Goal: Transaction & Acquisition: Purchase product/service

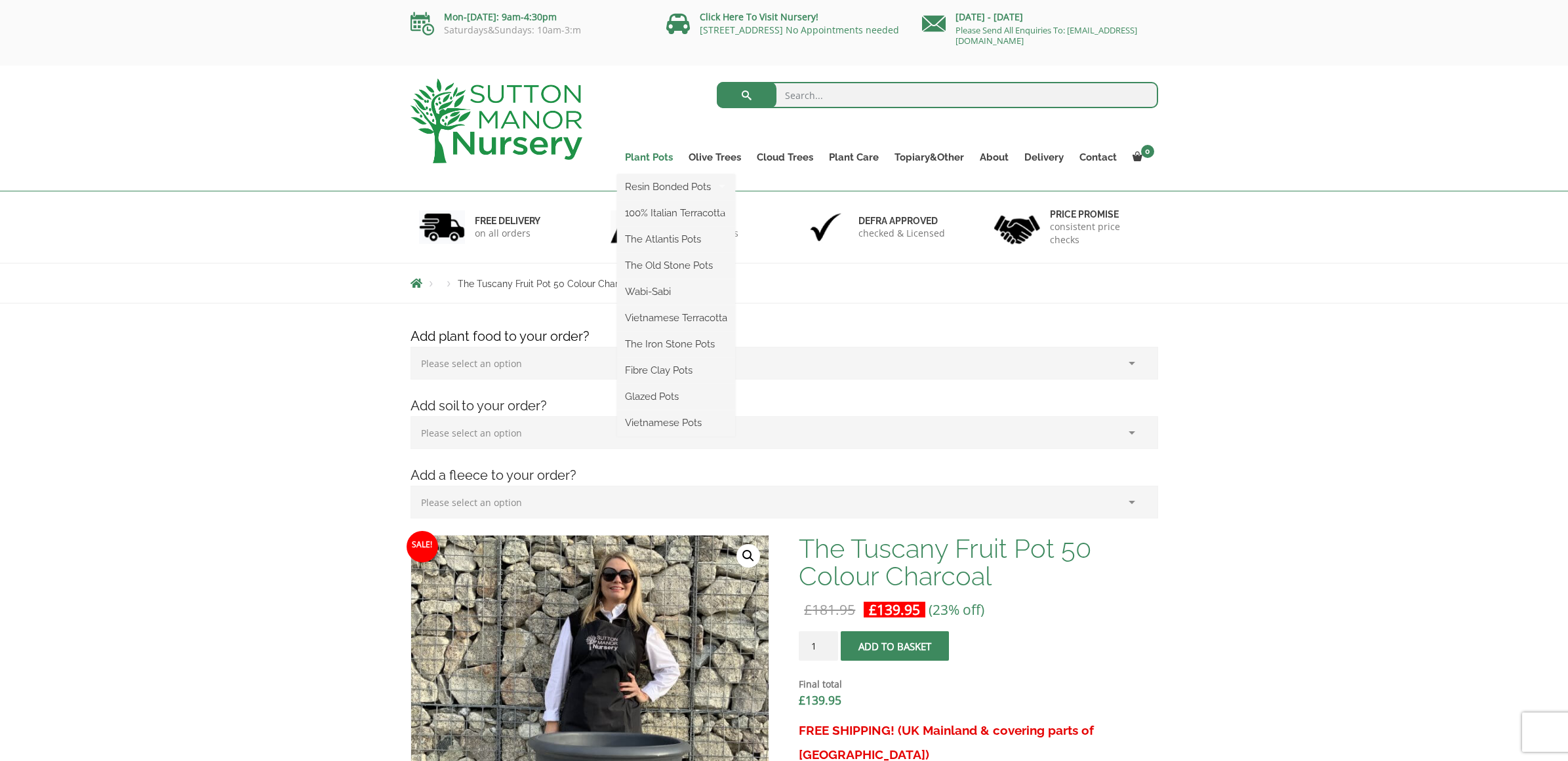
click at [649, 161] on link "Plant Pots" at bounding box center [649, 157] width 63 height 18
click at [660, 209] on link "100% Italian Terracotta" at bounding box center [676, 213] width 118 height 19
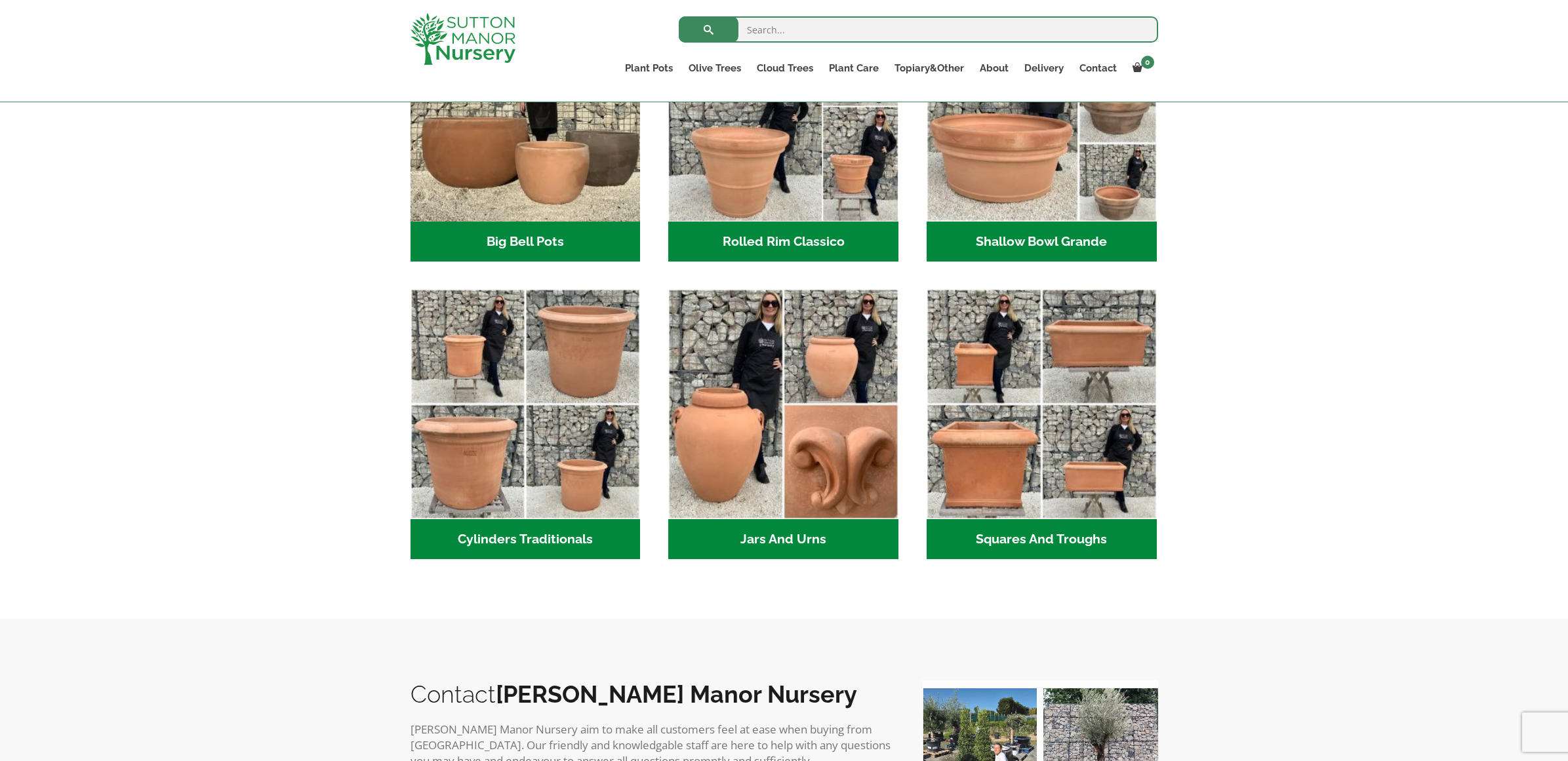
scroll to position [529, 0]
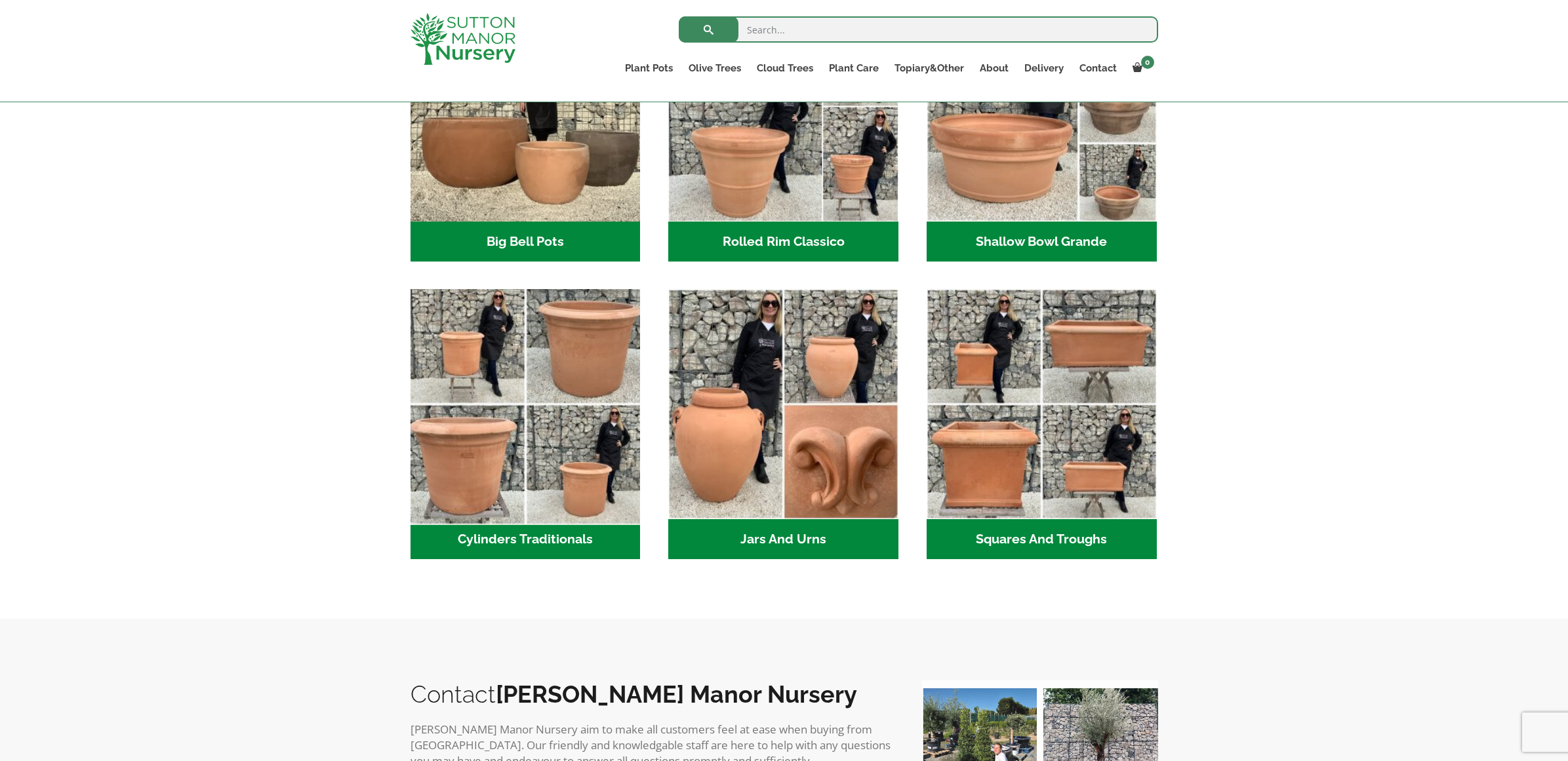
click at [561, 456] on img "Visit product category Cylinders Traditionals" at bounding box center [525, 404] width 241 height 241
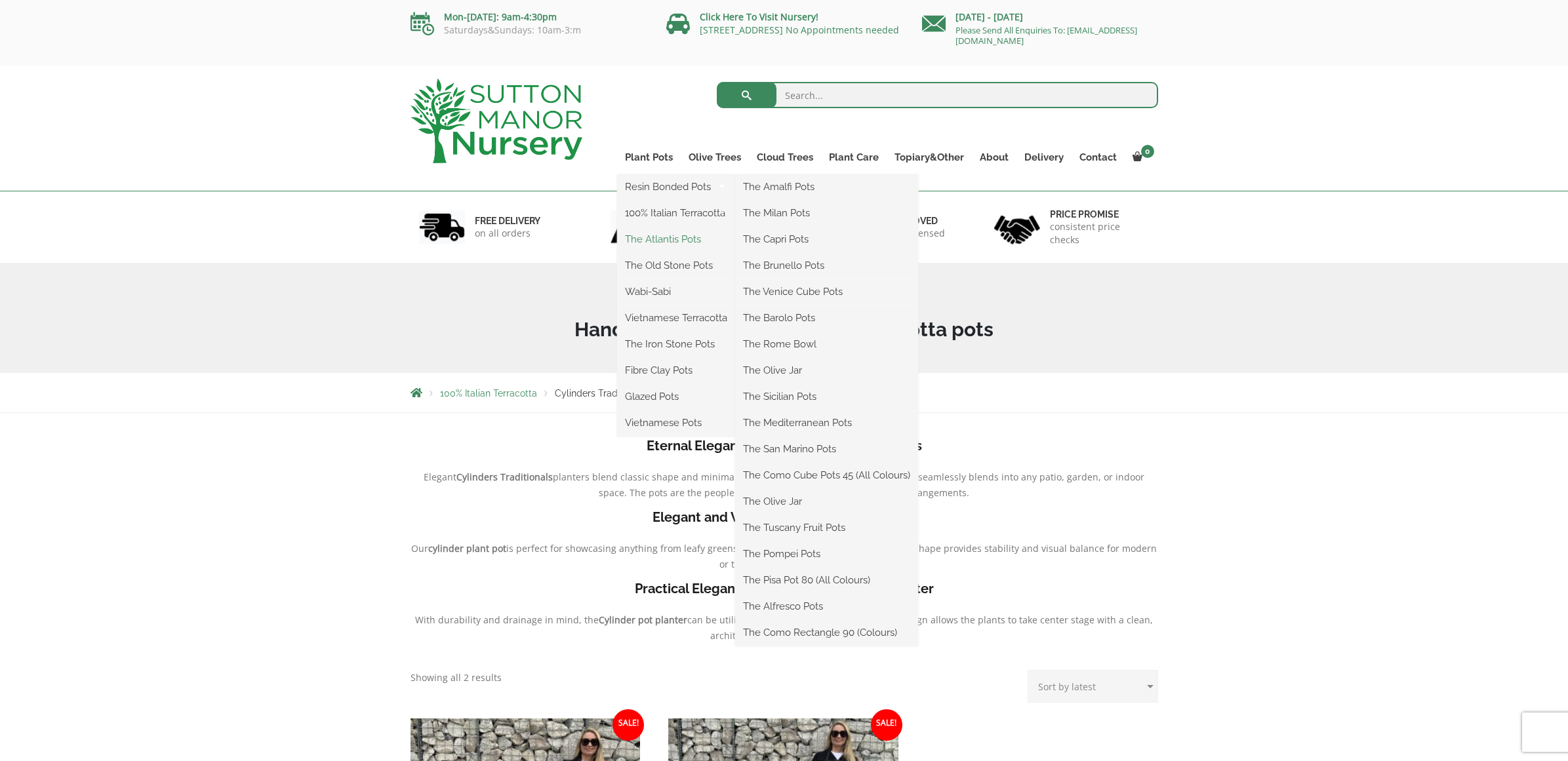
click at [660, 239] on link "The Atlantis Pots" at bounding box center [676, 239] width 118 height 19
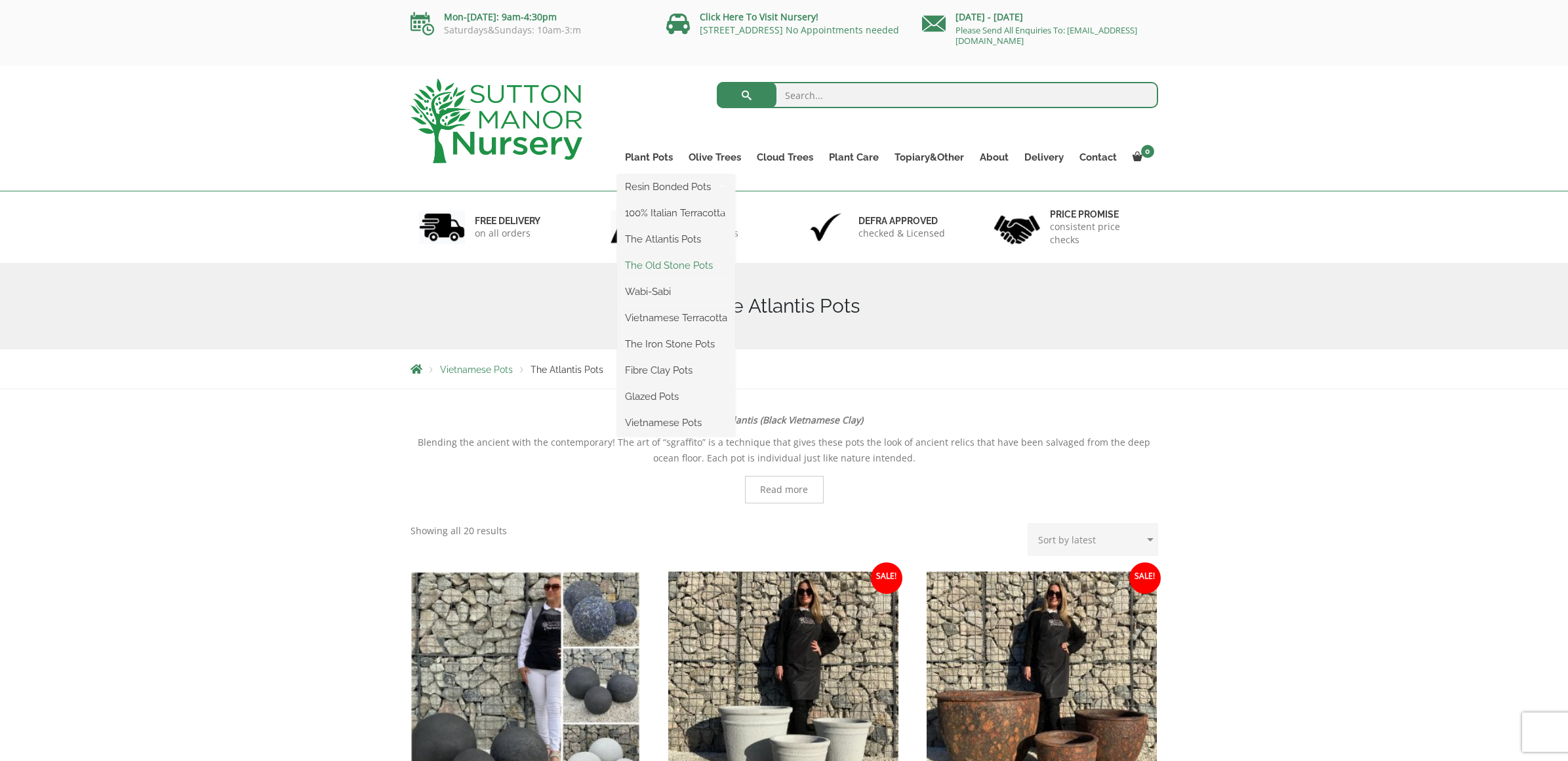
click at [647, 264] on link "The Old Stone Pots" at bounding box center [676, 265] width 118 height 19
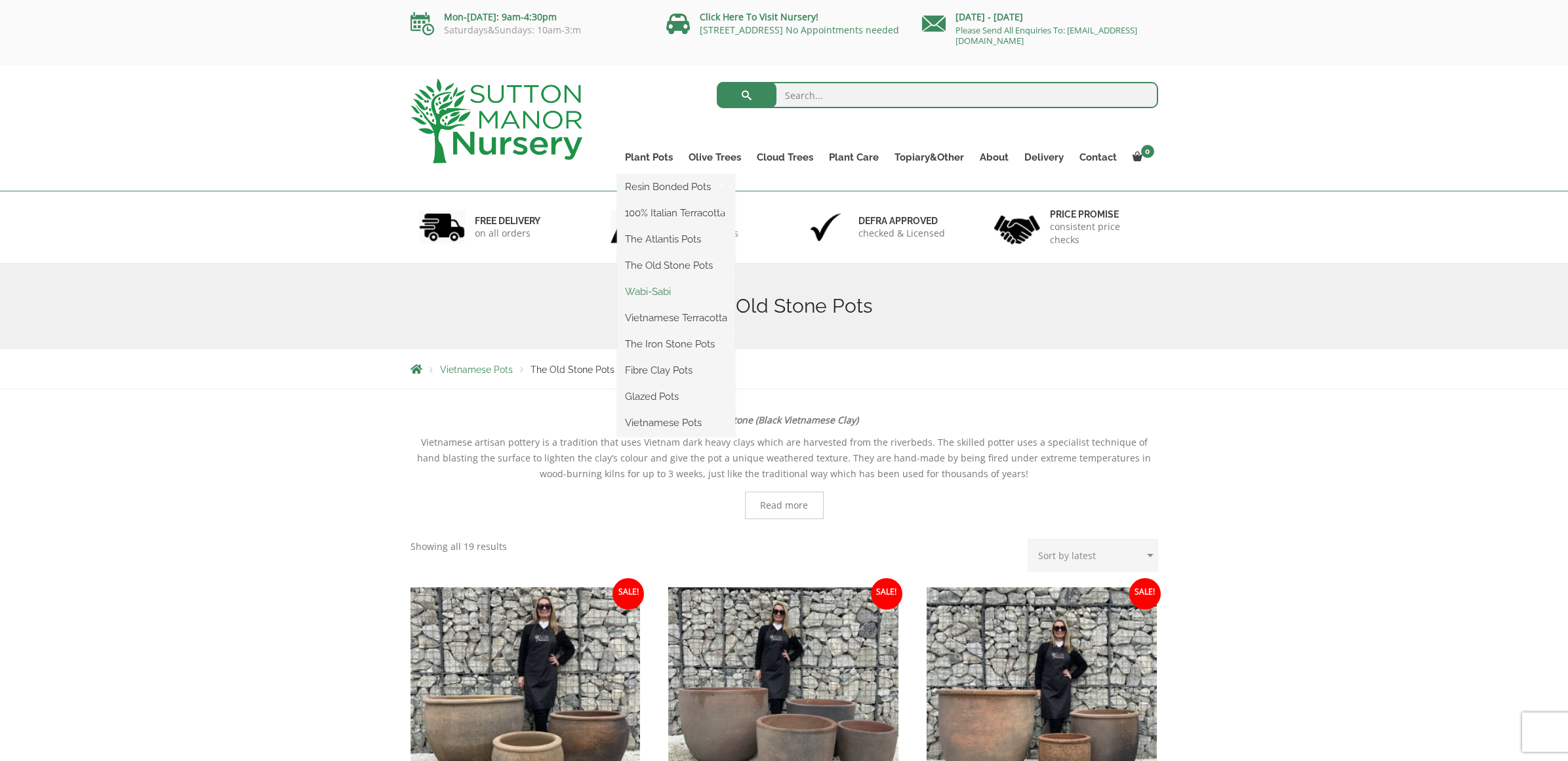
scroll to position [0, 1]
click at [651, 290] on link "Wabi-Sabi" at bounding box center [676, 291] width 118 height 19
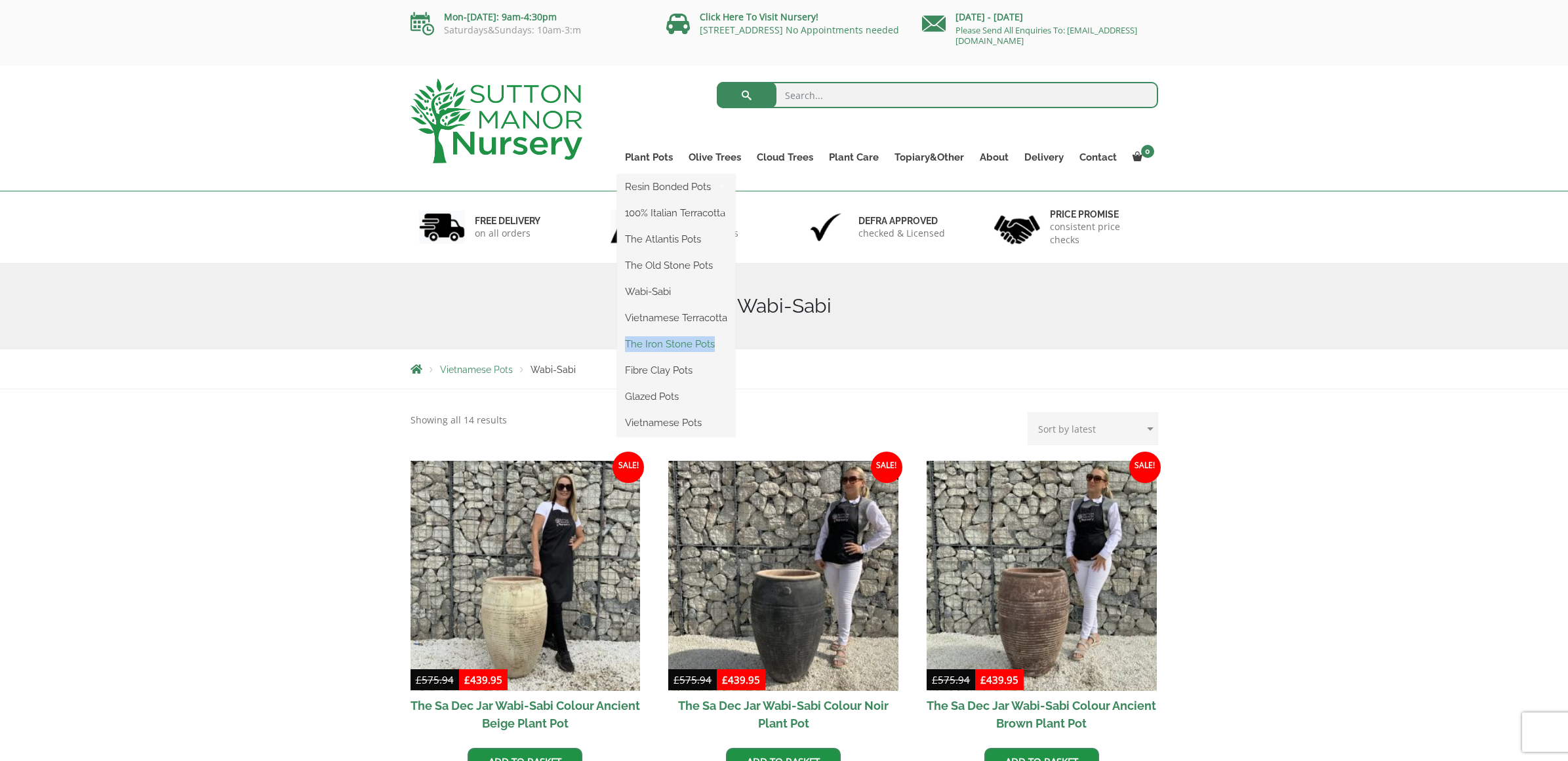
click at [656, 343] on link "The Iron Stone Pots" at bounding box center [676, 344] width 118 height 19
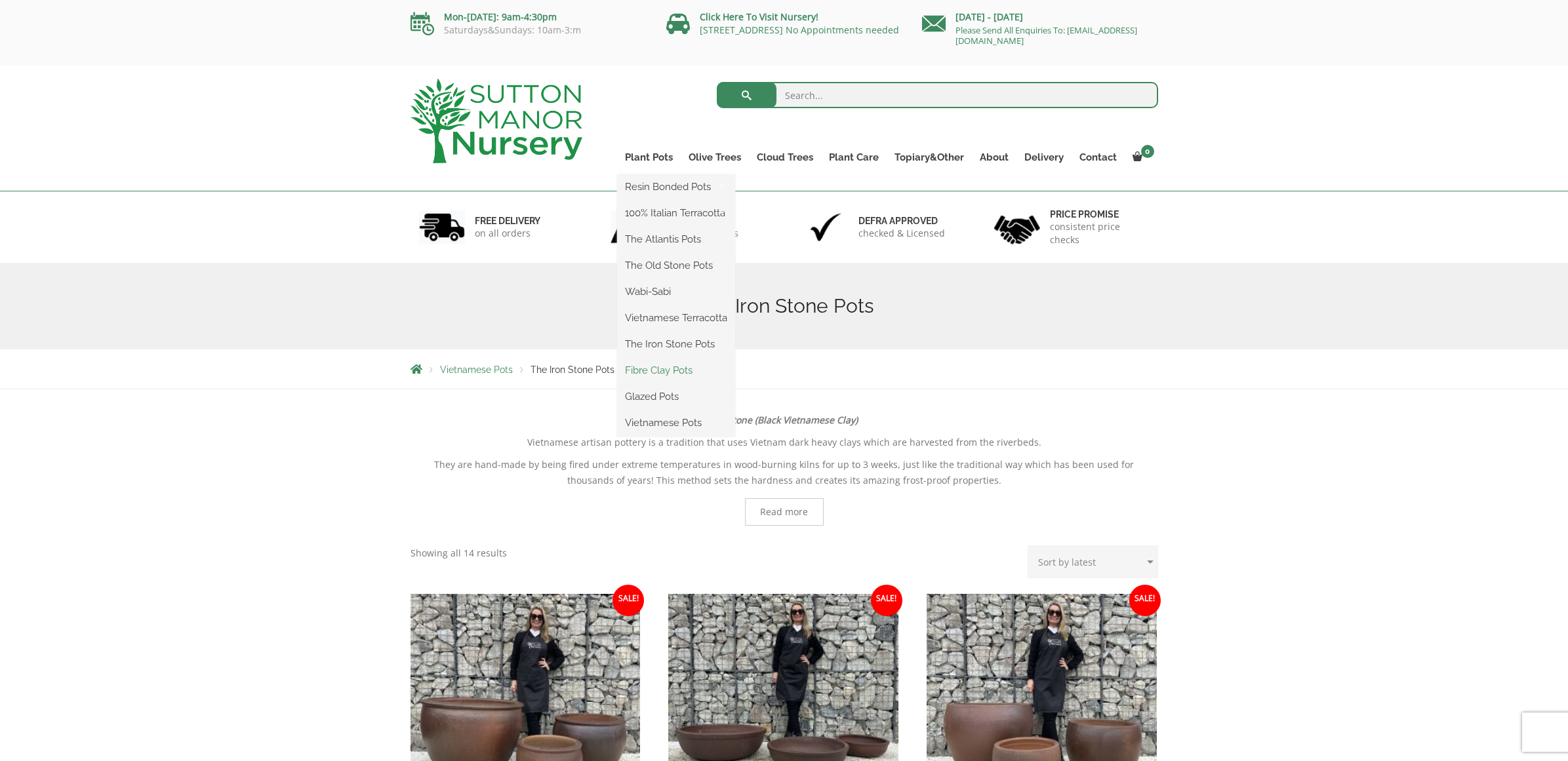
click at [642, 368] on link "Fibre Clay Pots" at bounding box center [676, 370] width 118 height 19
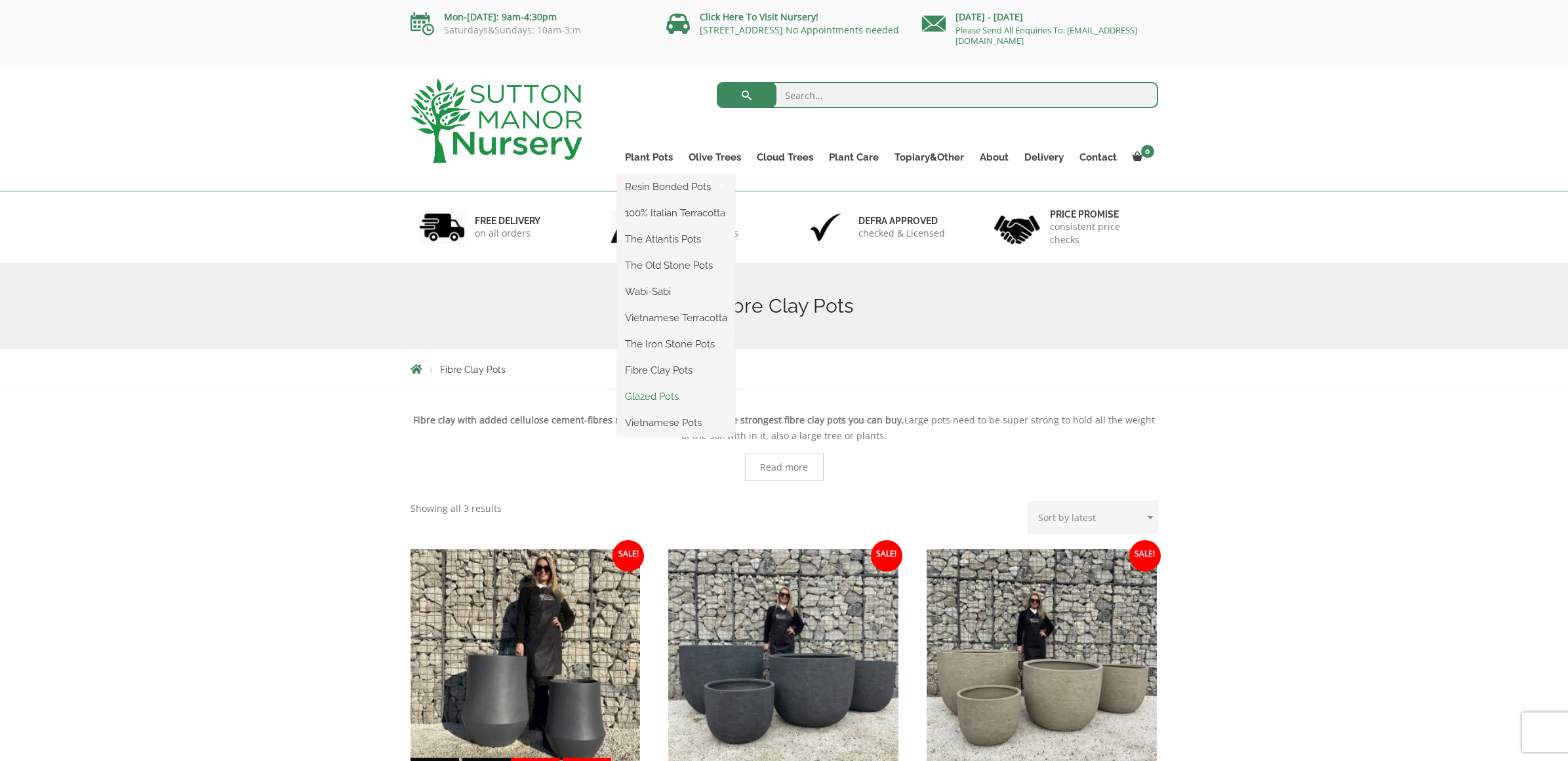
scroll to position [0, 1]
click at [644, 398] on link "Glazed Pots" at bounding box center [676, 396] width 118 height 19
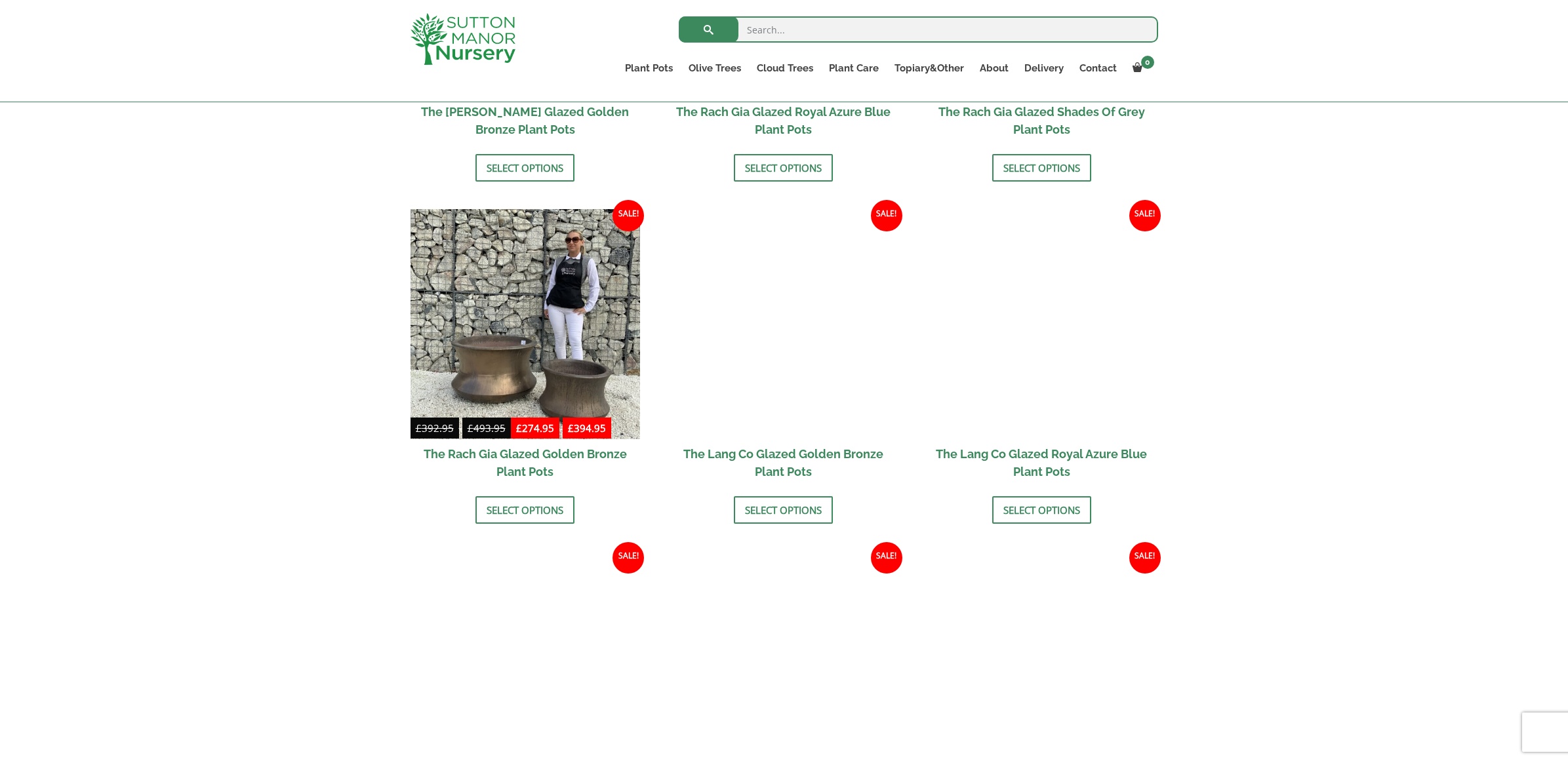
scroll to position [910, 0]
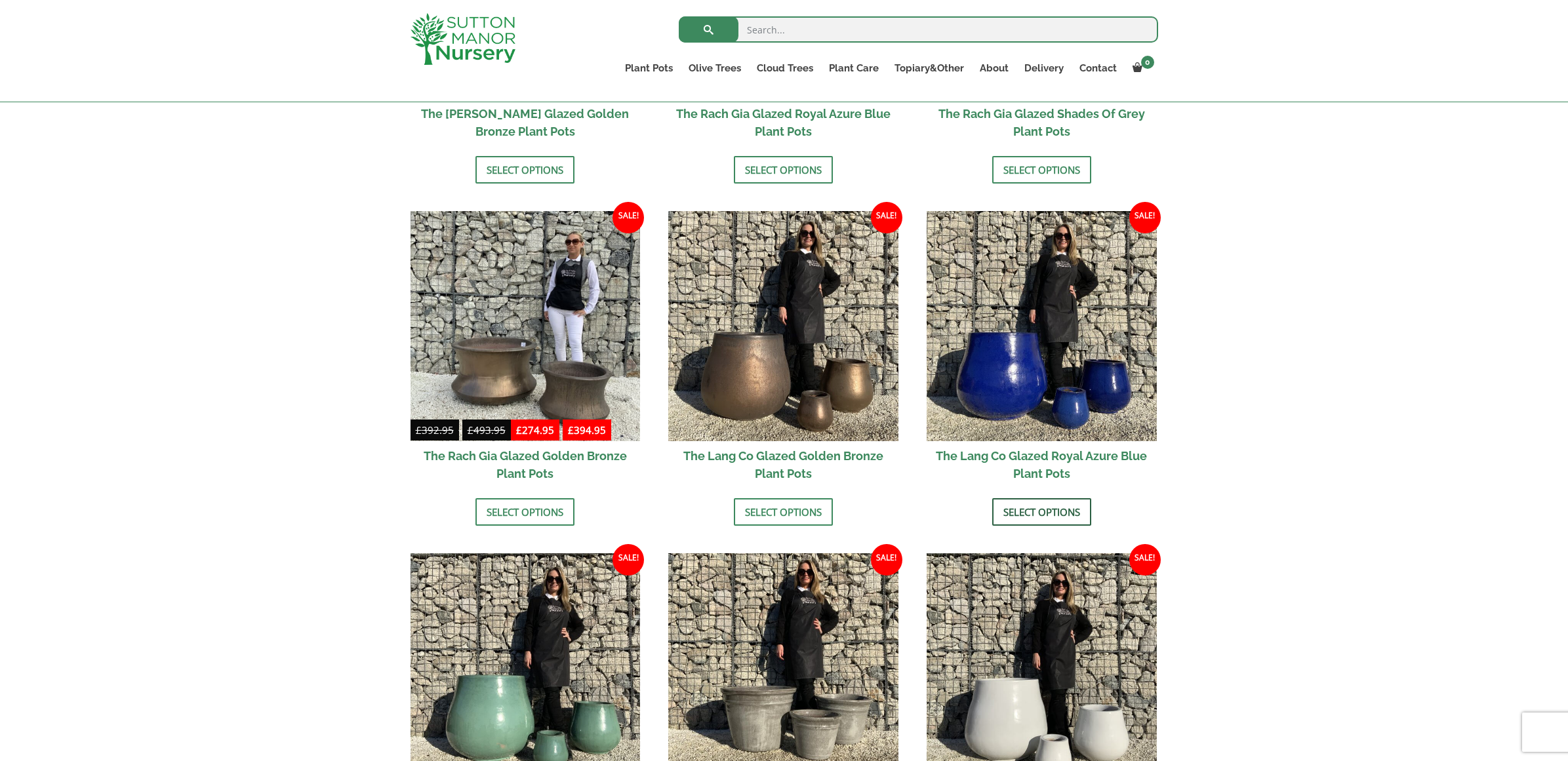
click at [1034, 508] on link "Select options" at bounding box center [1042, 512] width 99 height 28
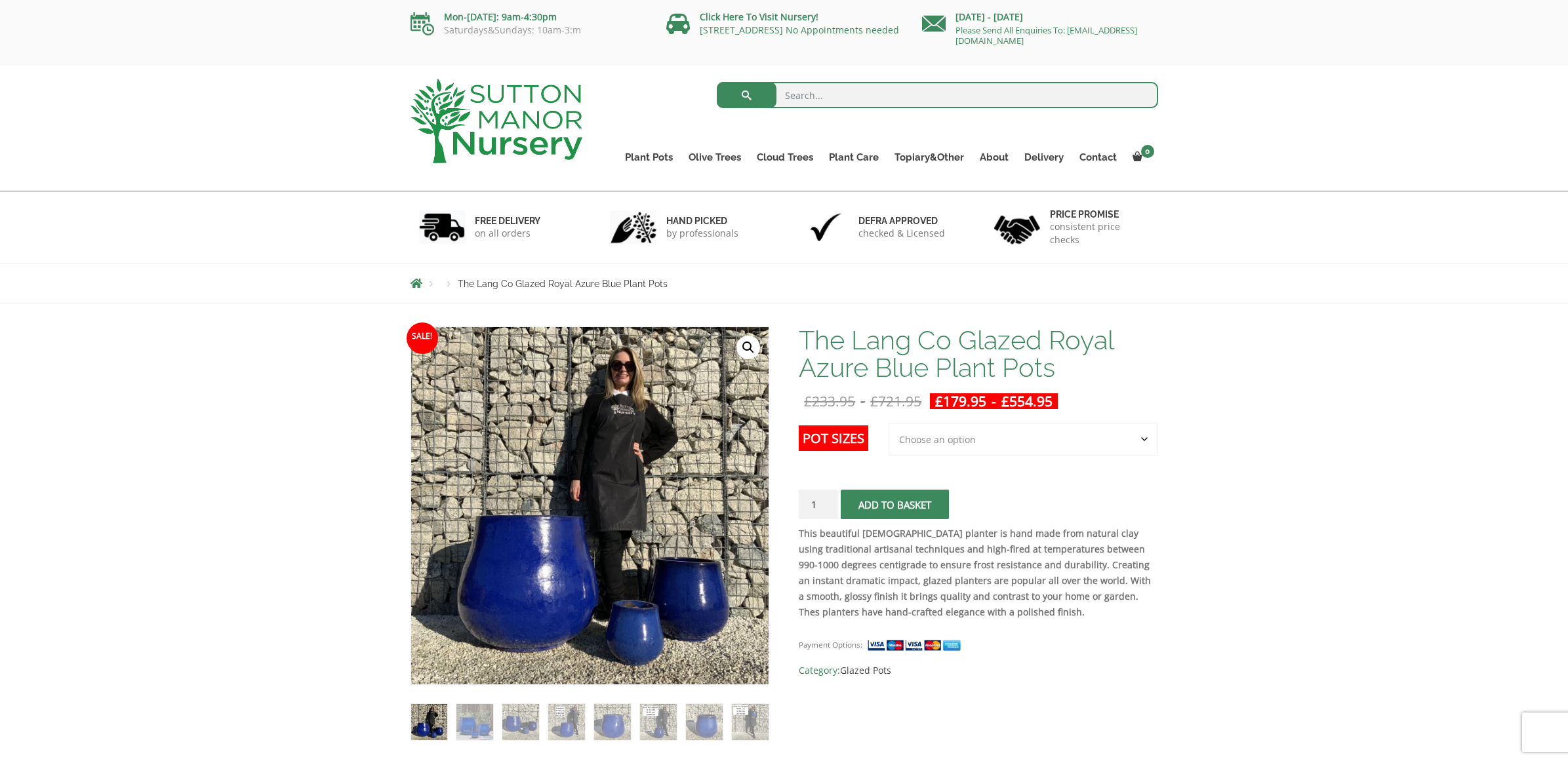
select select "Largest pot In The Picture"
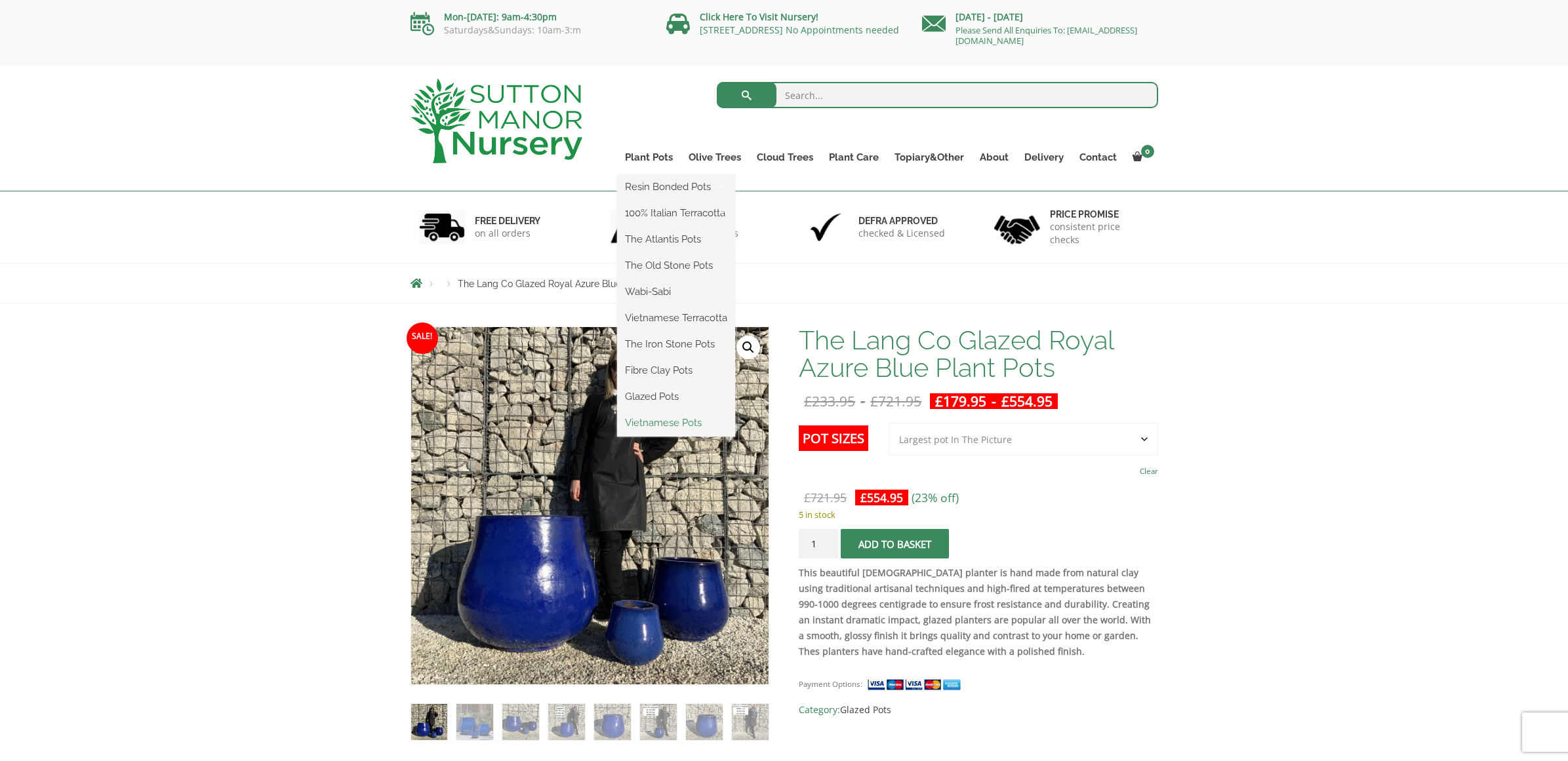
click at [660, 421] on link "Vietnamese Pots" at bounding box center [676, 423] width 118 height 19
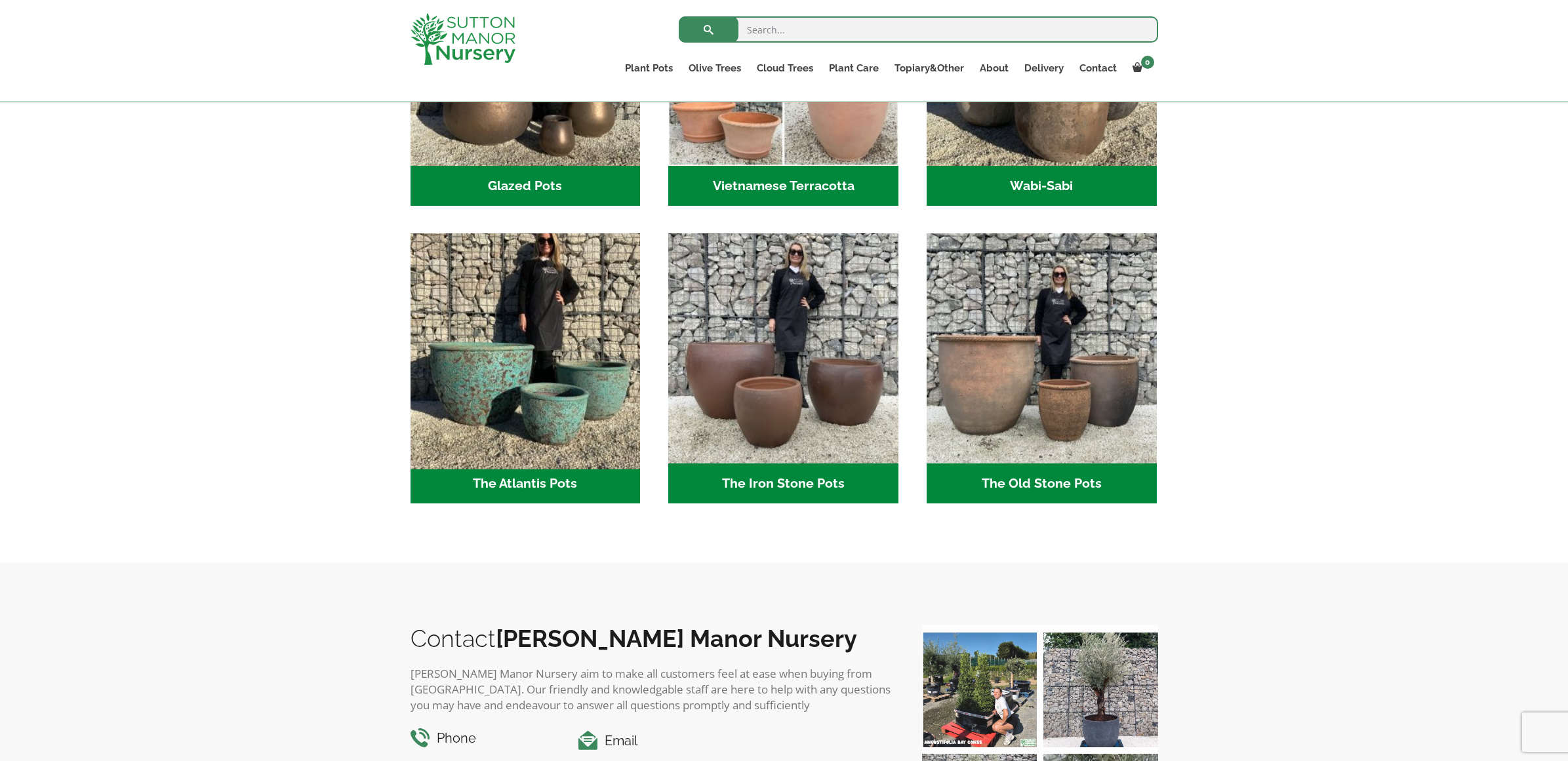
scroll to position [559, 0]
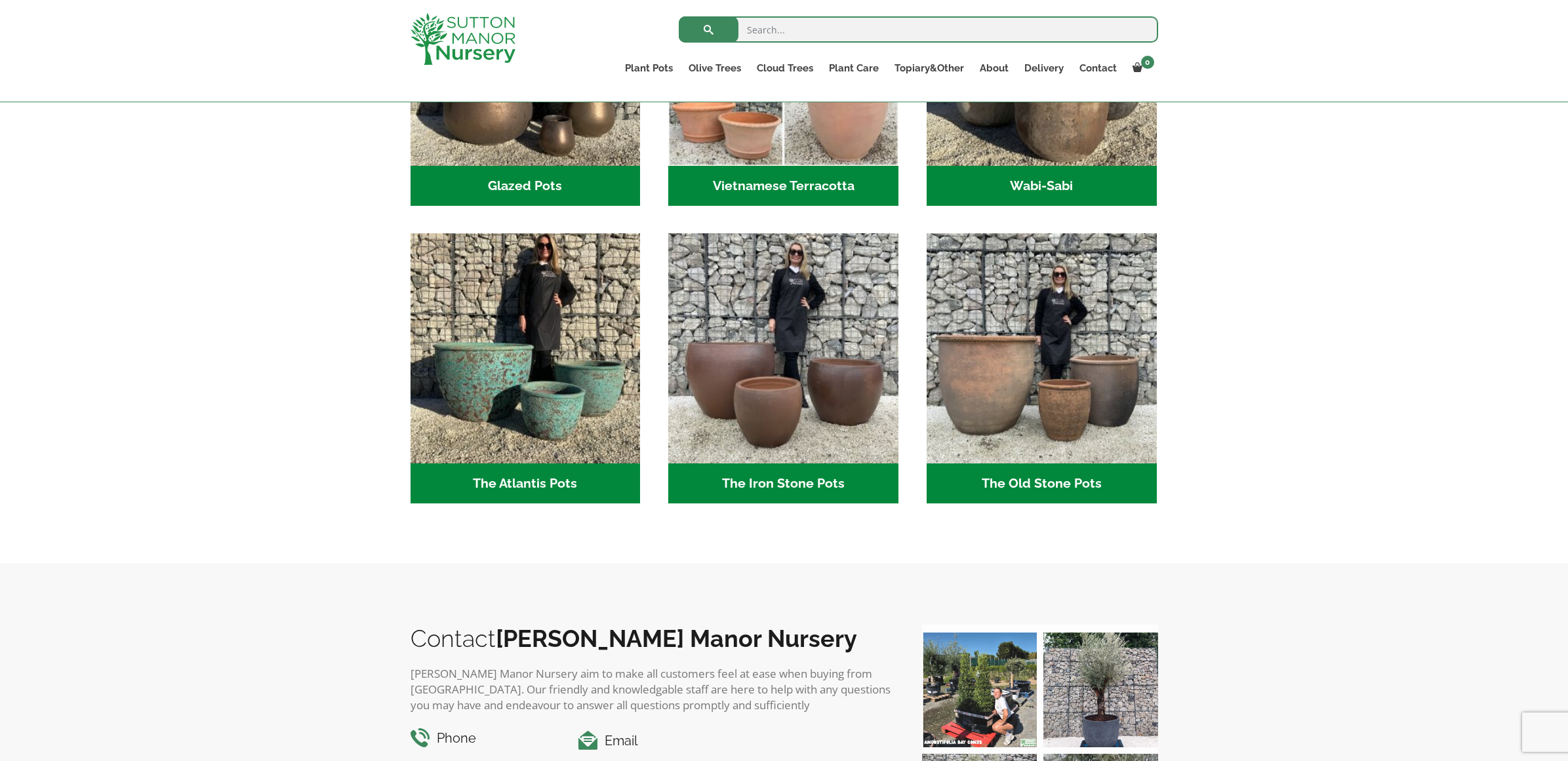
click at [516, 480] on h2 "The Atlantis Pots (11)" at bounding box center [525, 483] width 230 height 40
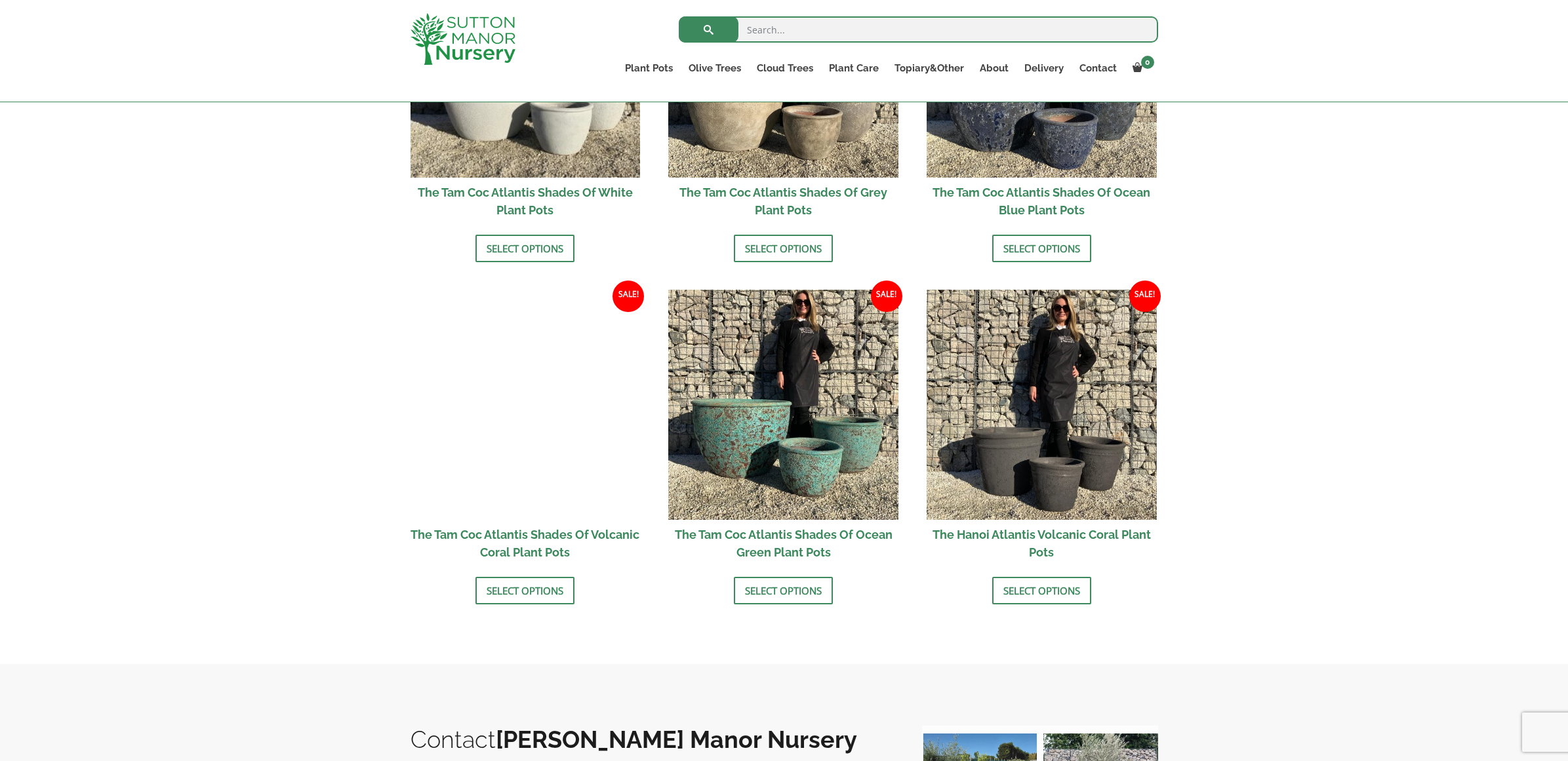
scroll to position [942, 0]
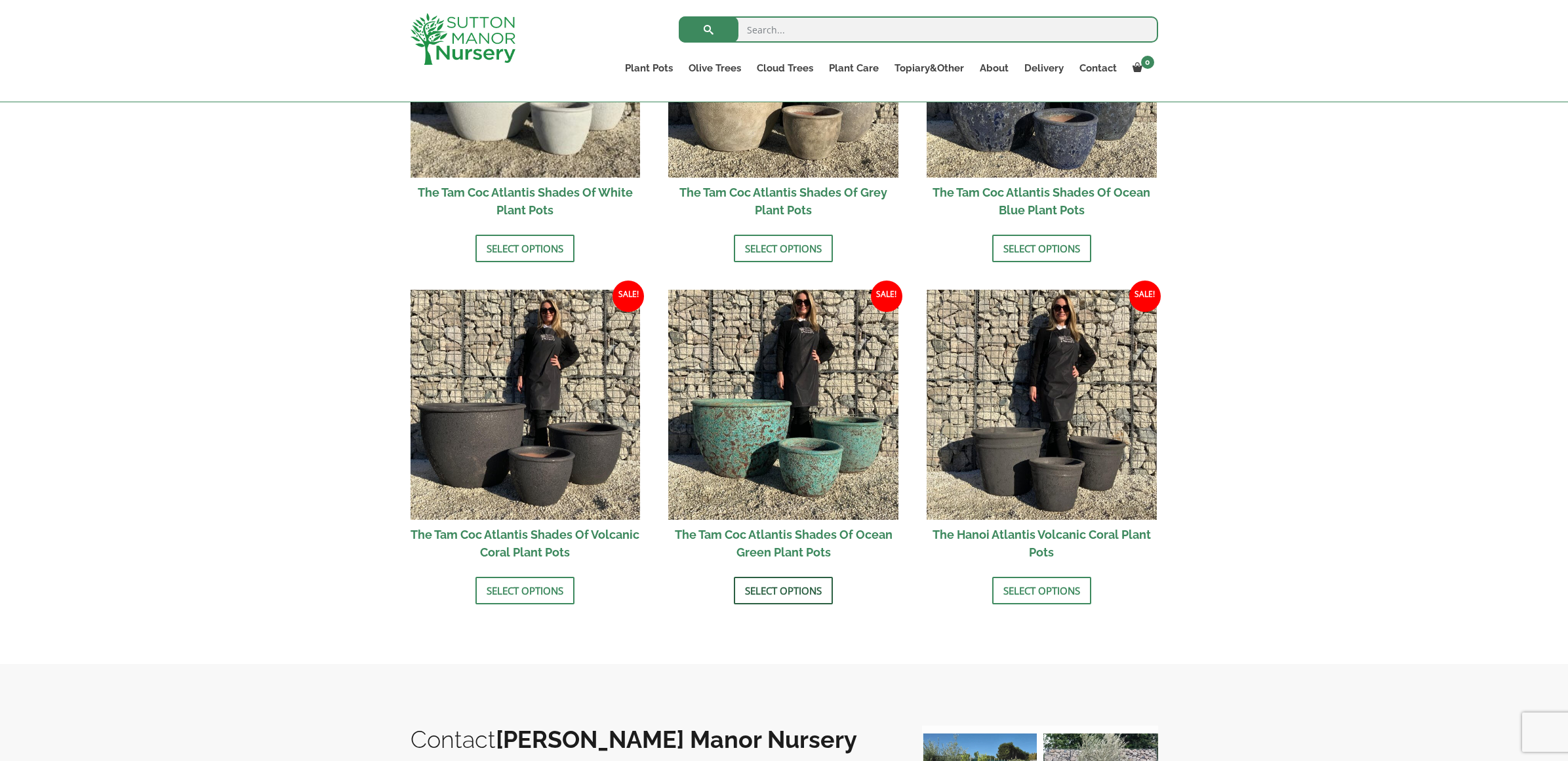
click at [789, 587] on link "Select options" at bounding box center [783, 591] width 99 height 28
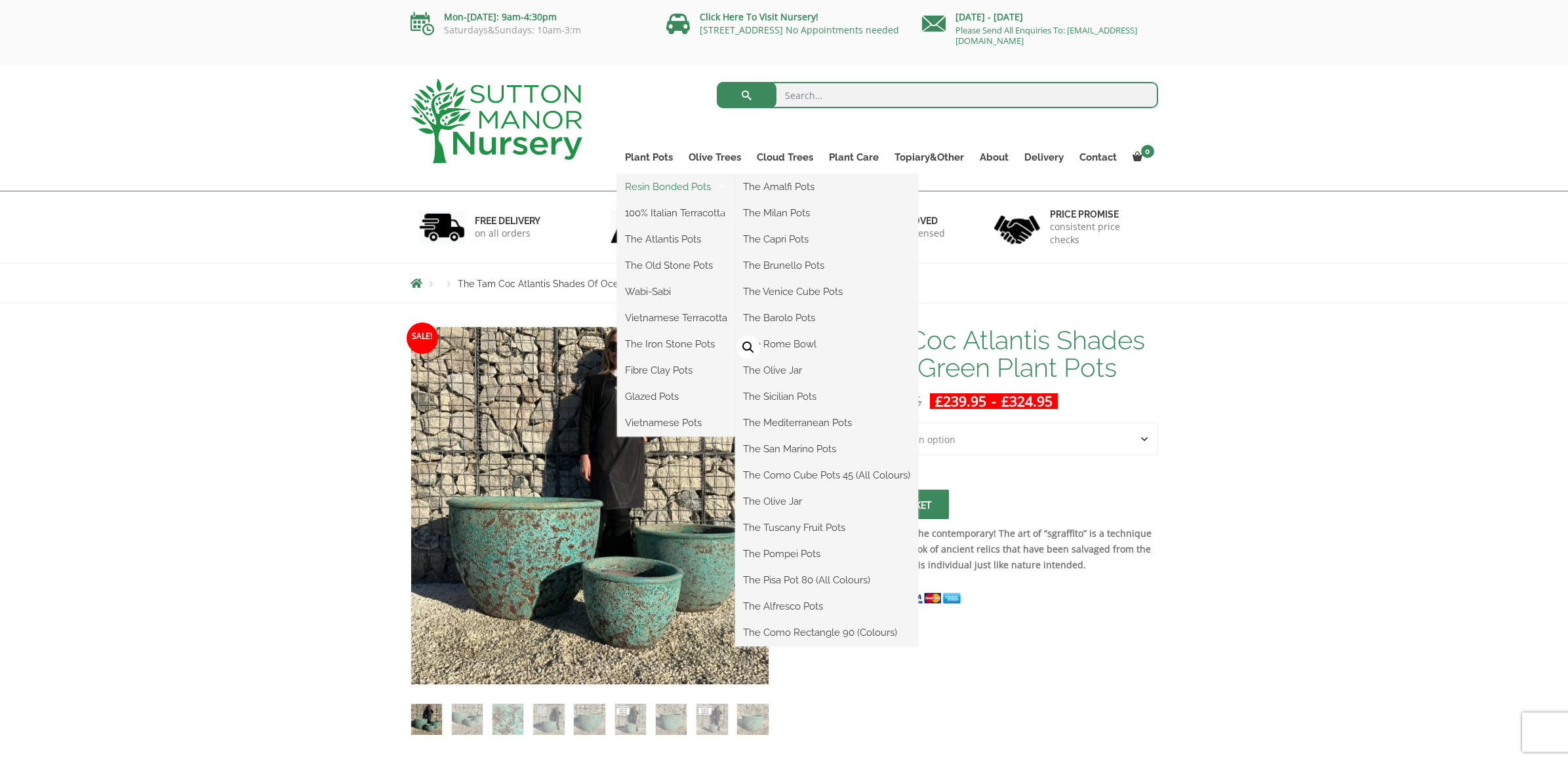
click at [662, 191] on link "Resin Bonded Pots" at bounding box center [676, 186] width 118 height 19
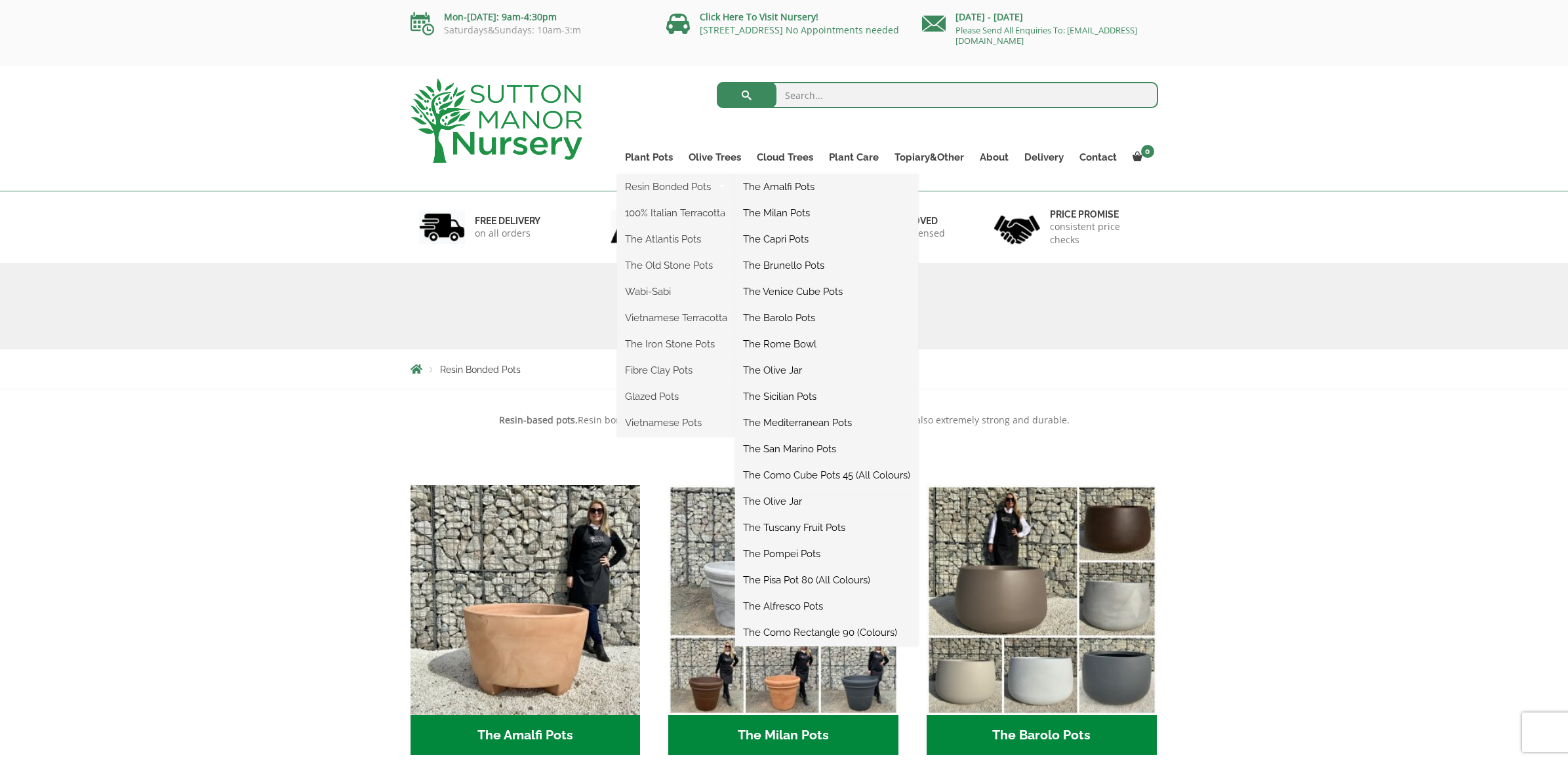
click at [786, 213] on link "The Milan Pots" at bounding box center [826, 213] width 183 height 19
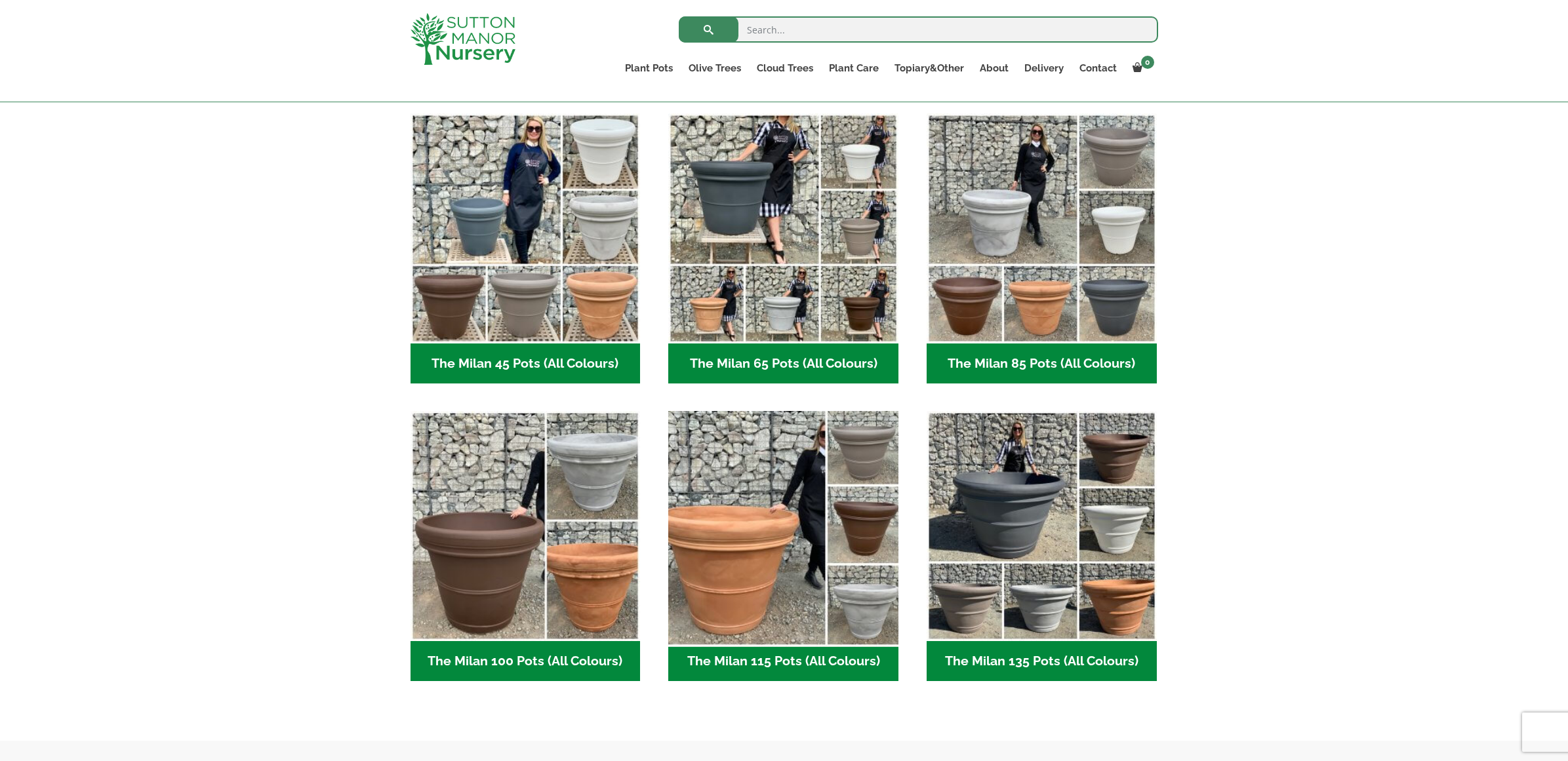
scroll to position [380, 0]
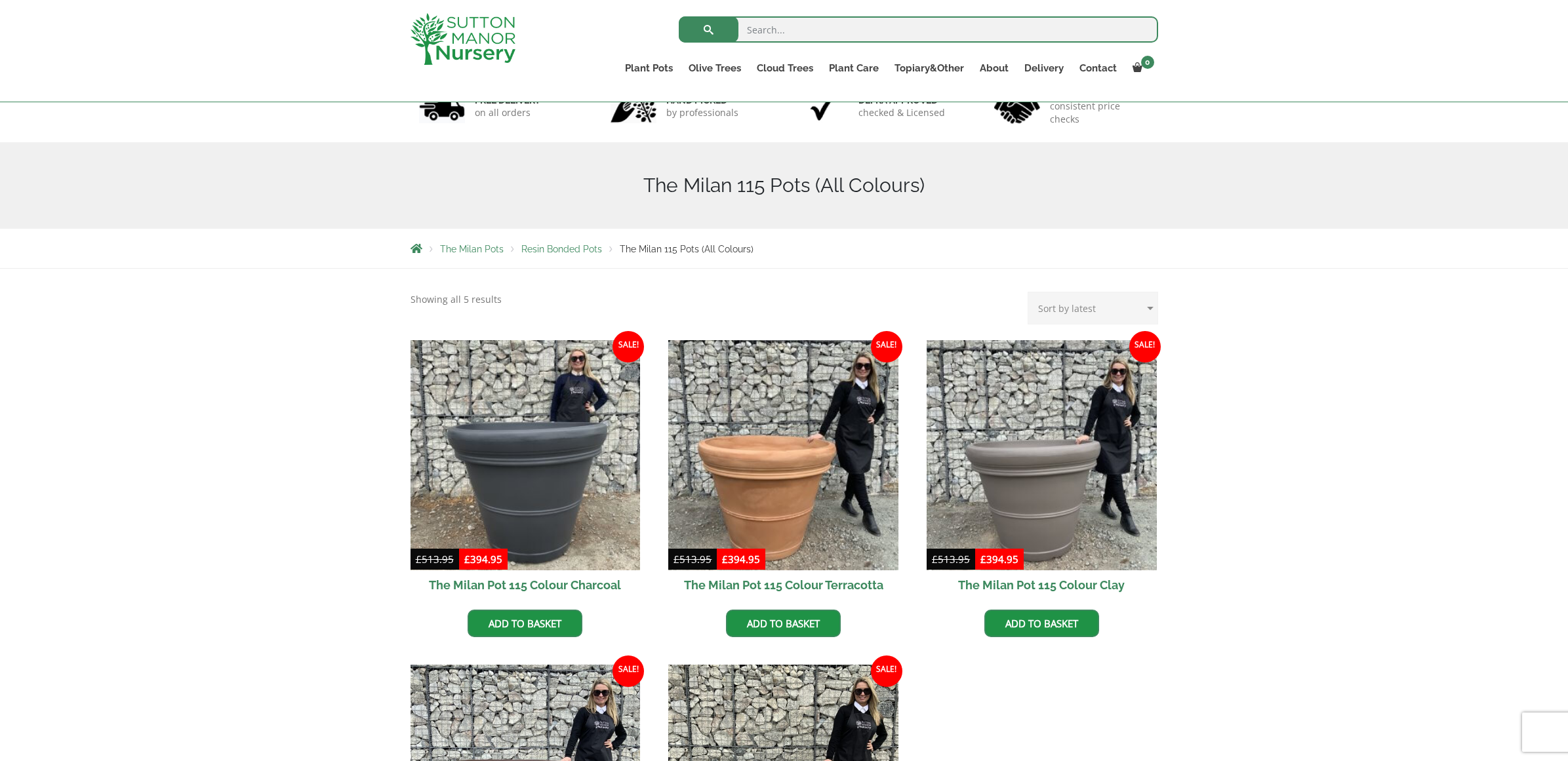
scroll to position [70, 0]
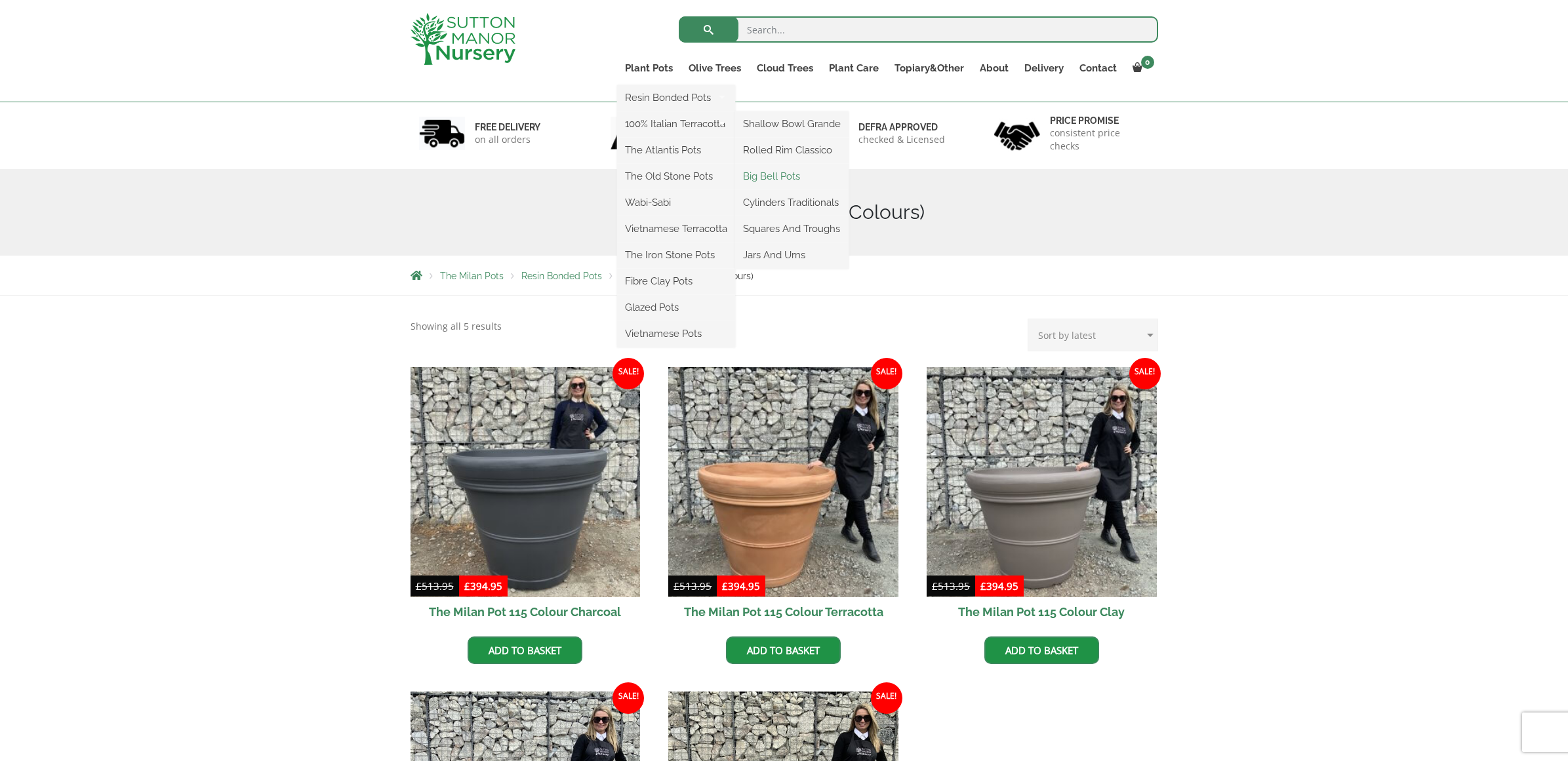
click at [764, 176] on link "Big Bell Pots" at bounding box center [791, 176] width 113 height 19
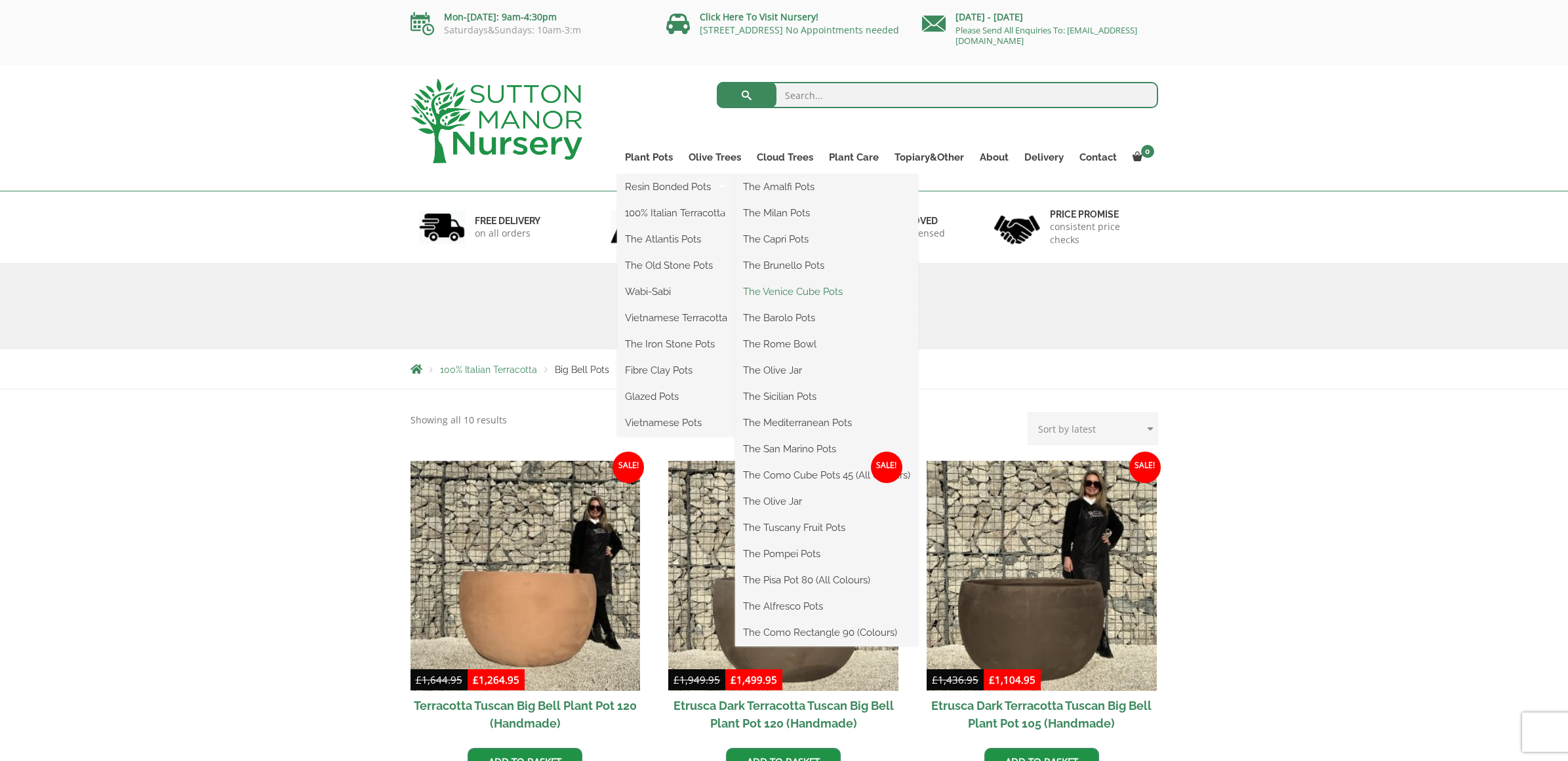
click at [781, 291] on link "The Venice Cube Pots" at bounding box center [826, 291] width 183 height 19
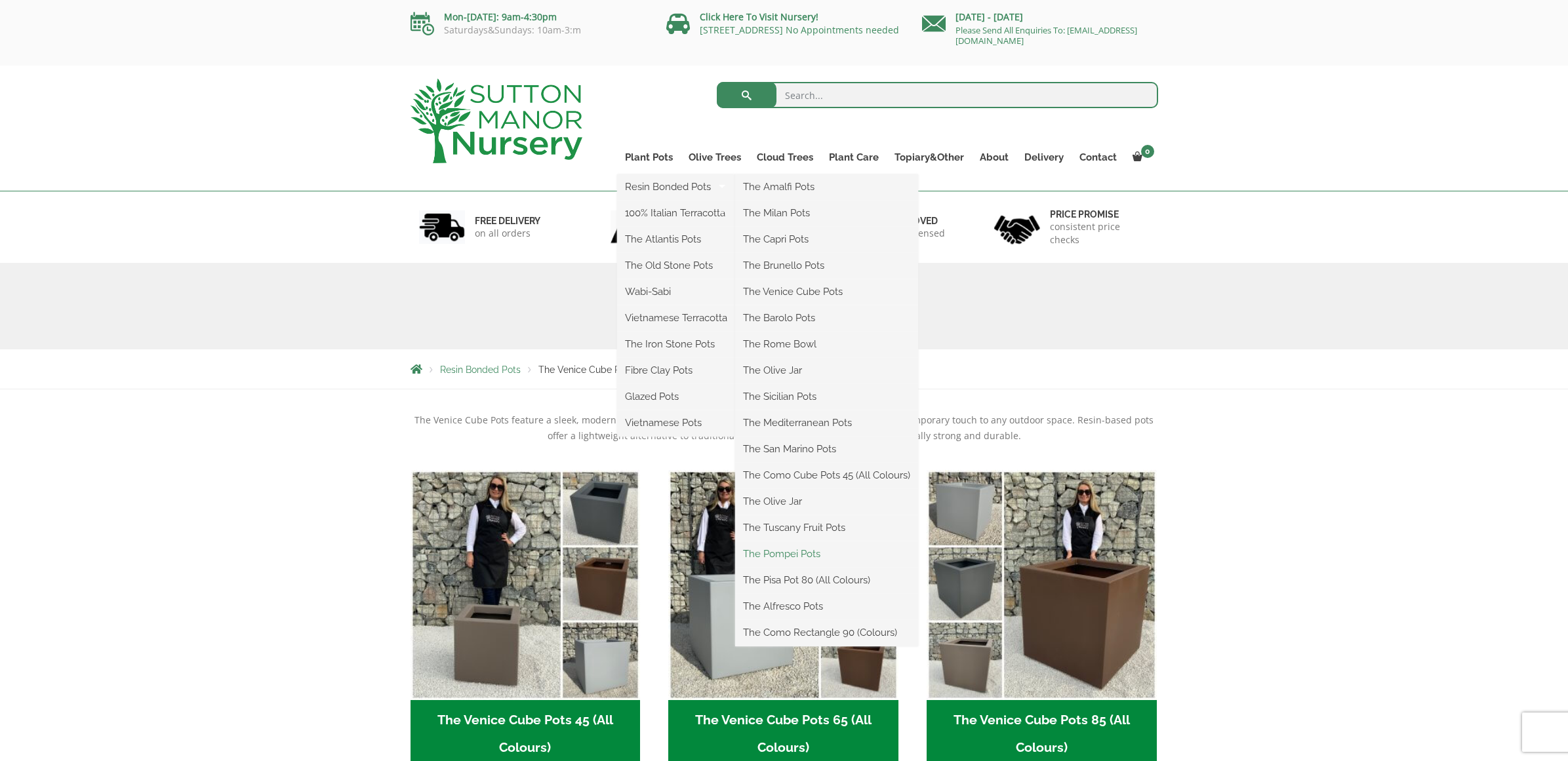
click at [789, 555] on link "The Pompei Pots" at bounding box center [826, 554] width 183 height 19
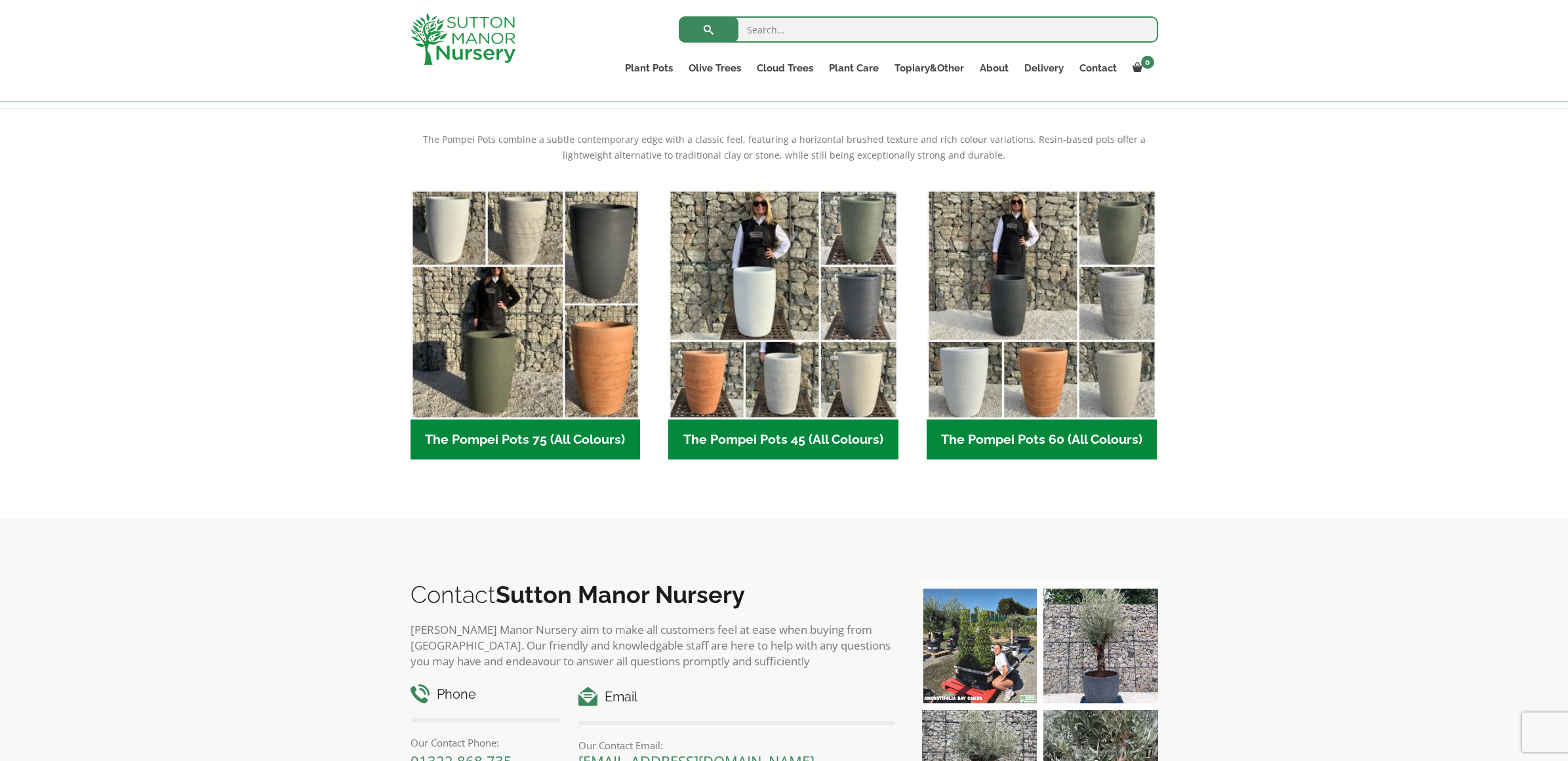
scroll to position [260, 0]
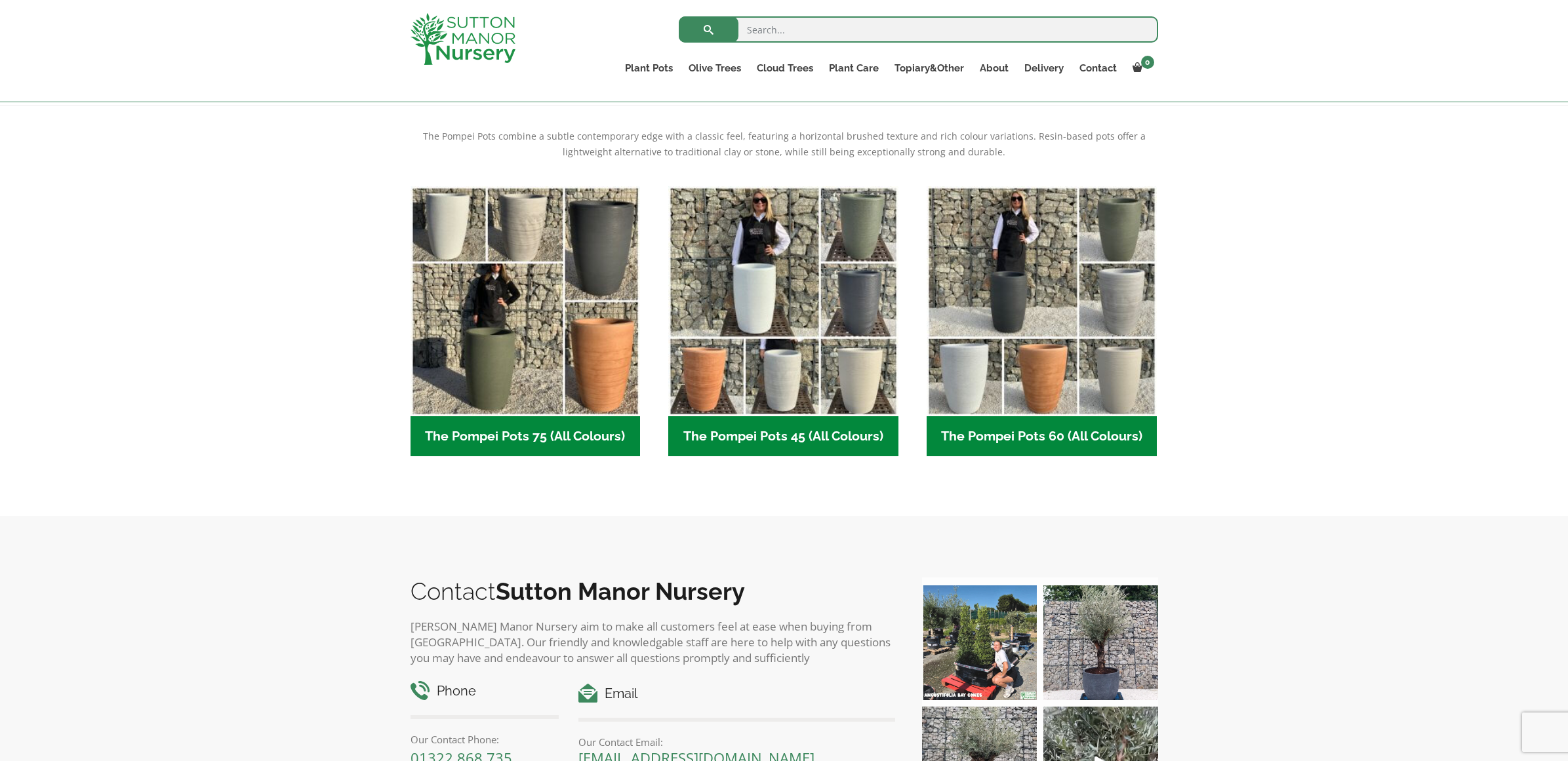
click at [784, 440] on h2 "The Pompei Pots 45 (All Colours) (6)" at bounding box center [783, 436] width 230 height 40
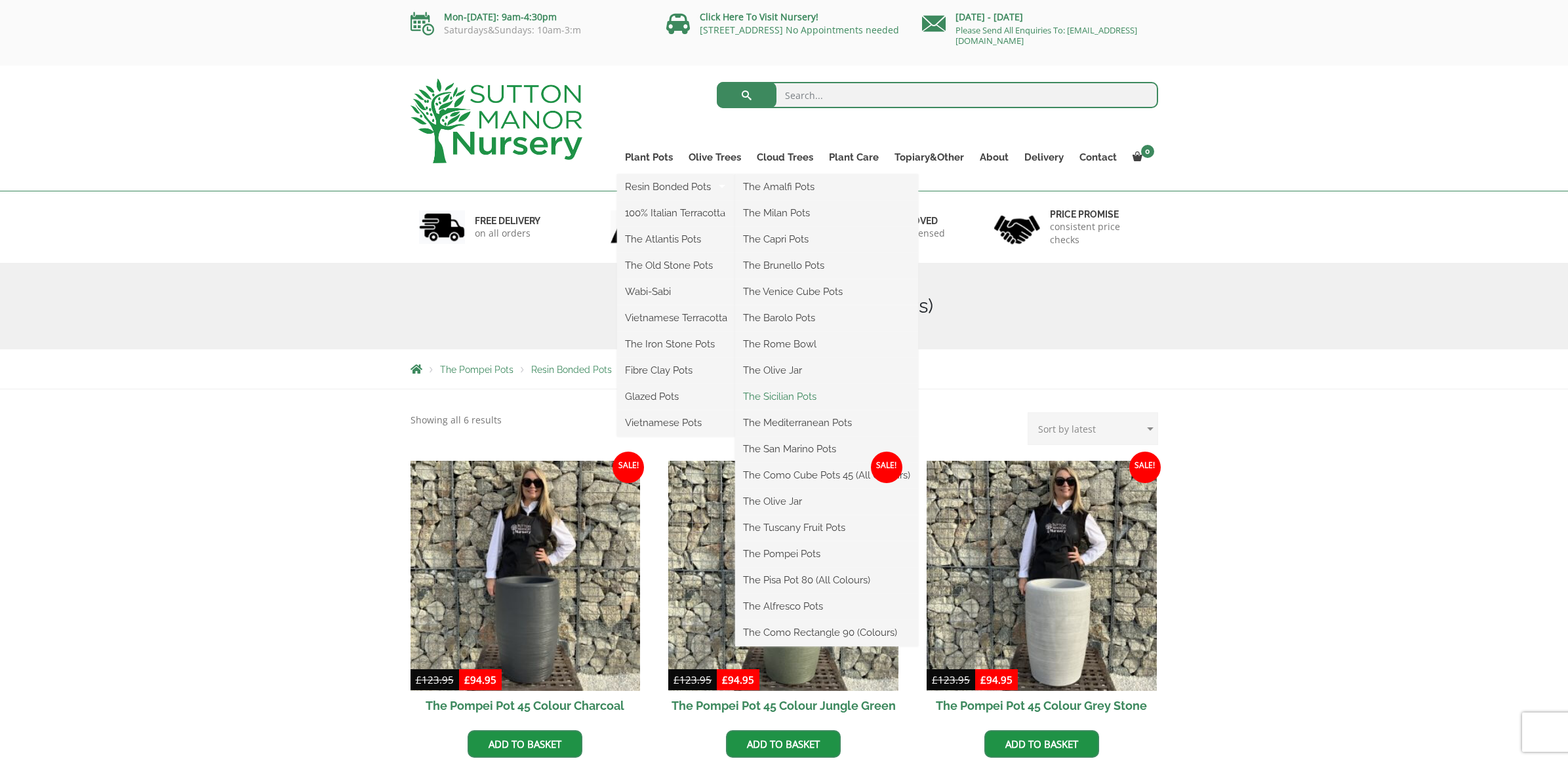
click at [784, 393] on link "The Sicilian Pots" at bounding box center [826, 396] width 183 height 19
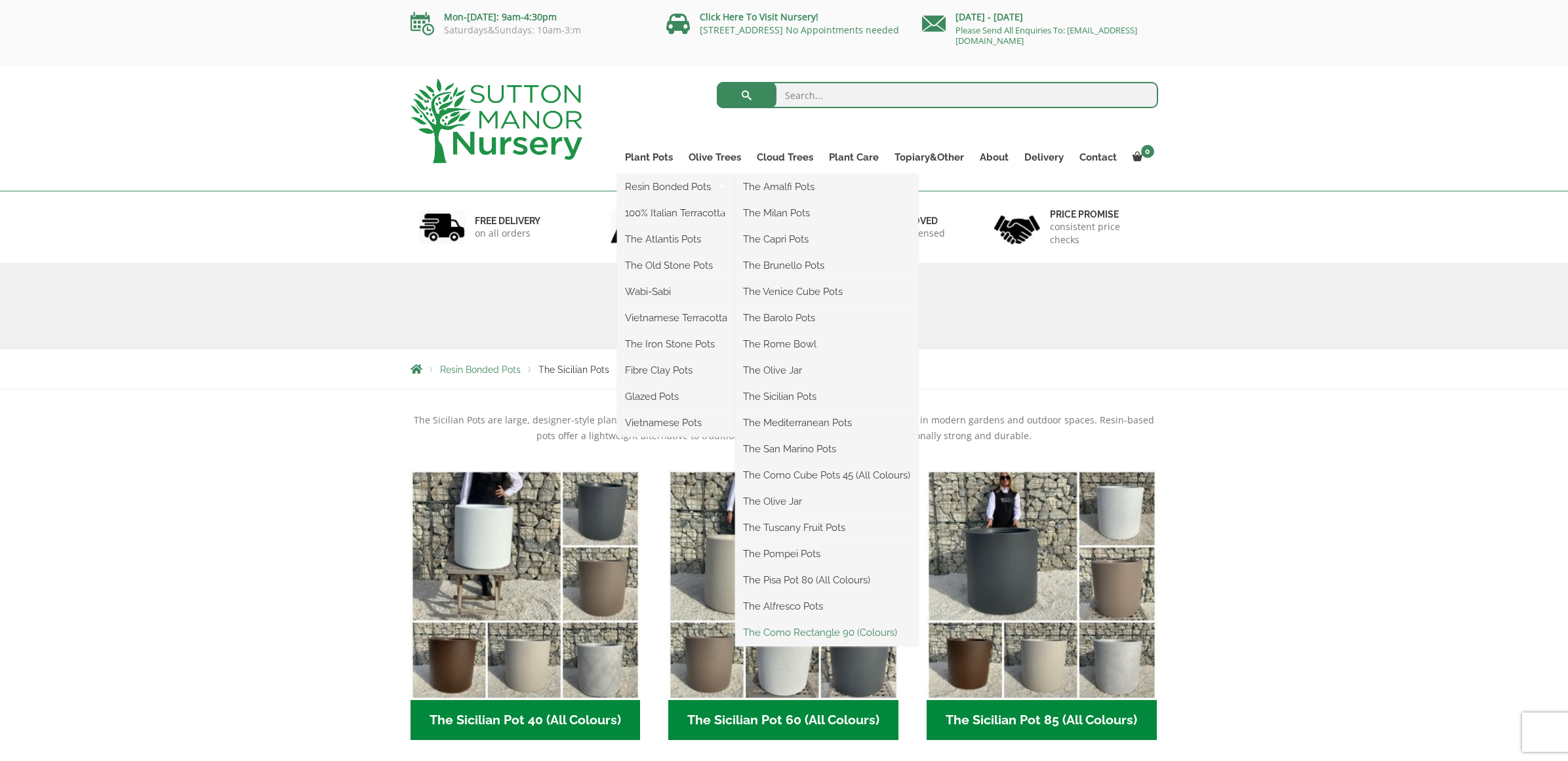
click at [807, 633] on link "The Como Rectangle 90 (Colours)" at bounding box center [826, 632] width 183 height 19
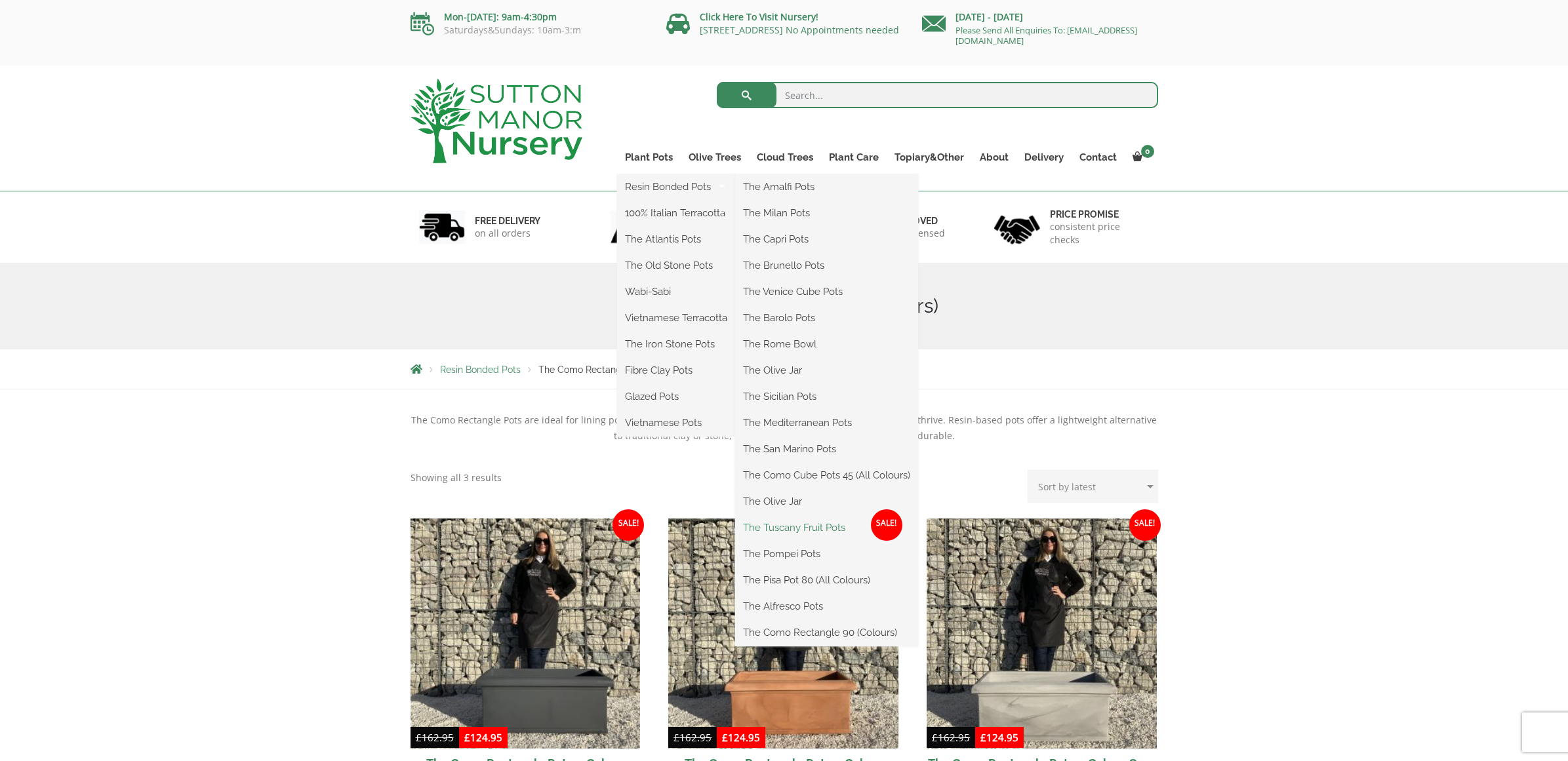
click at [779, 527] on link "The Tuscany Fruit Pots" at bounding box center [826, 527] width 183 height 19
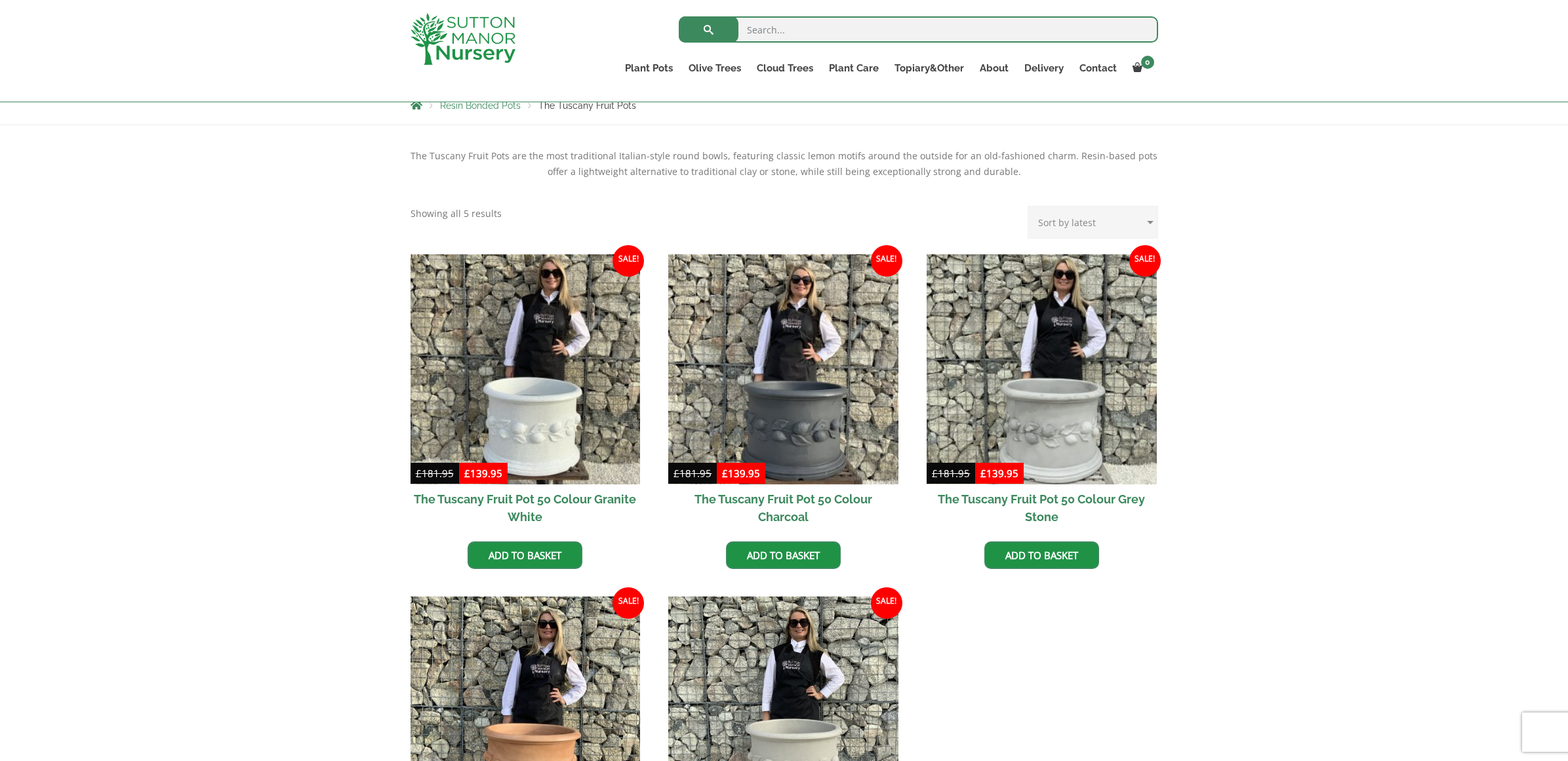
scroll to position [244, 0]
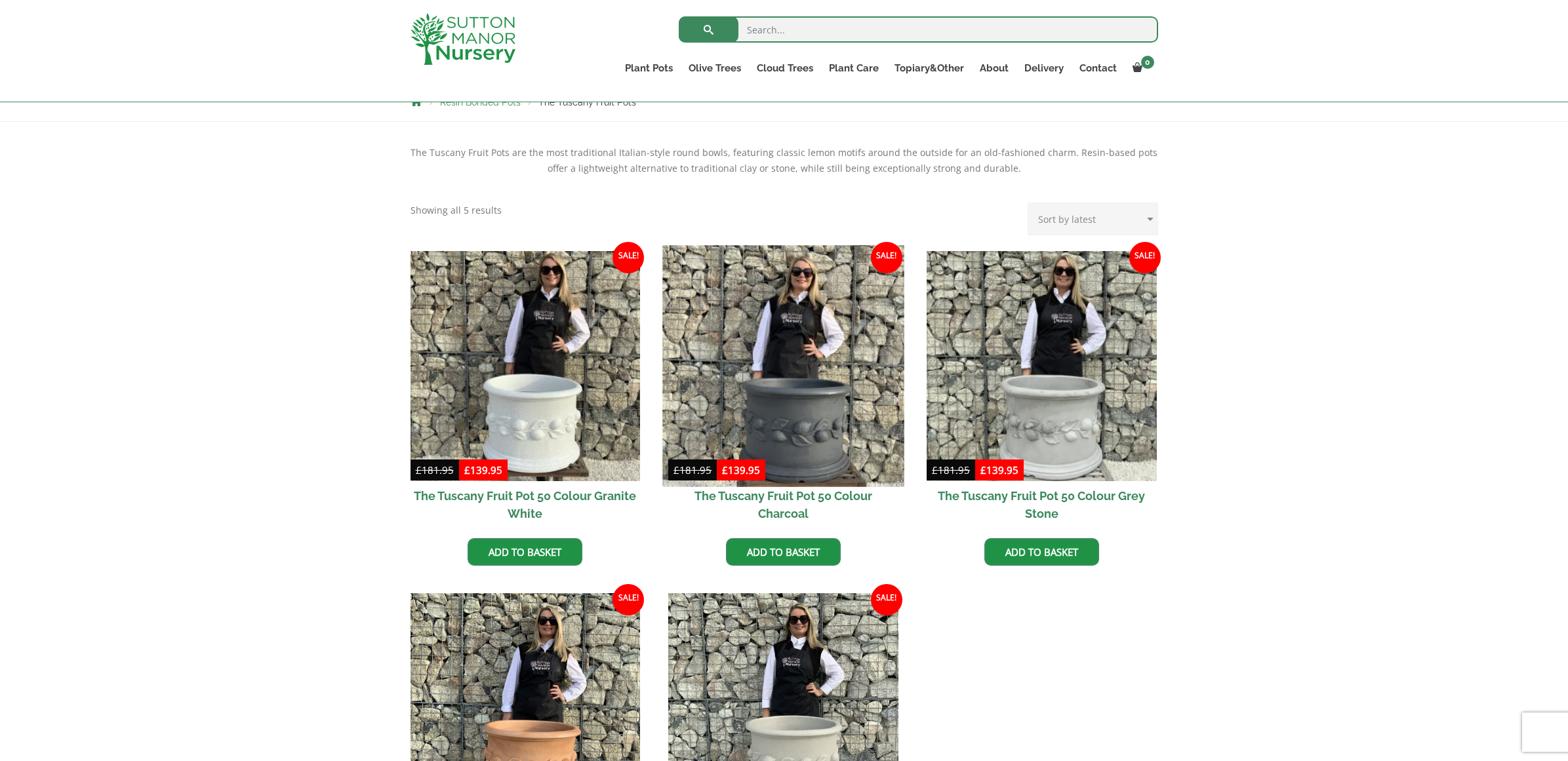
click at [710, 385] on img at bounding box center [784, 365] width 241 height 241
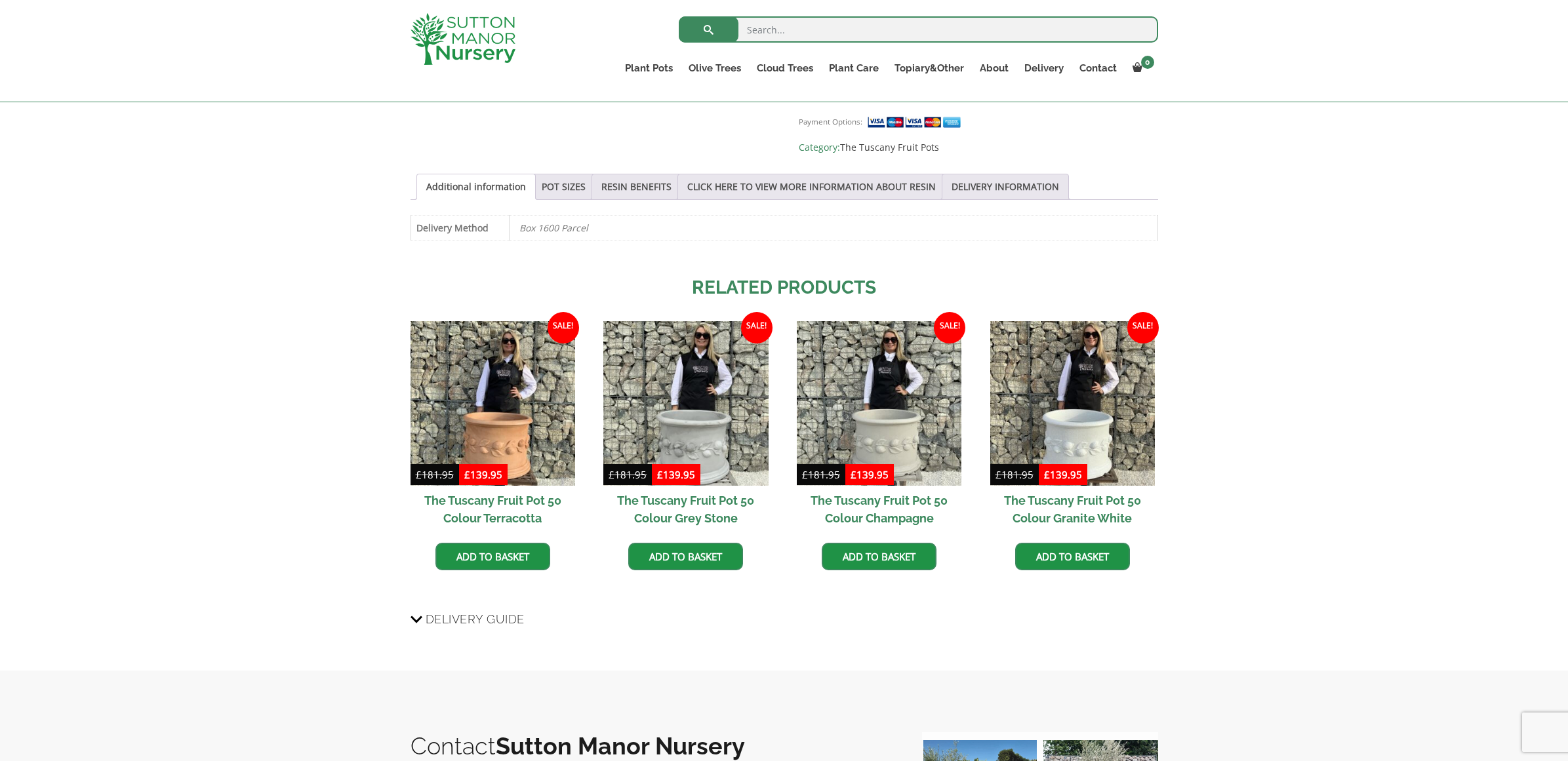
scroll to position [870, 0]
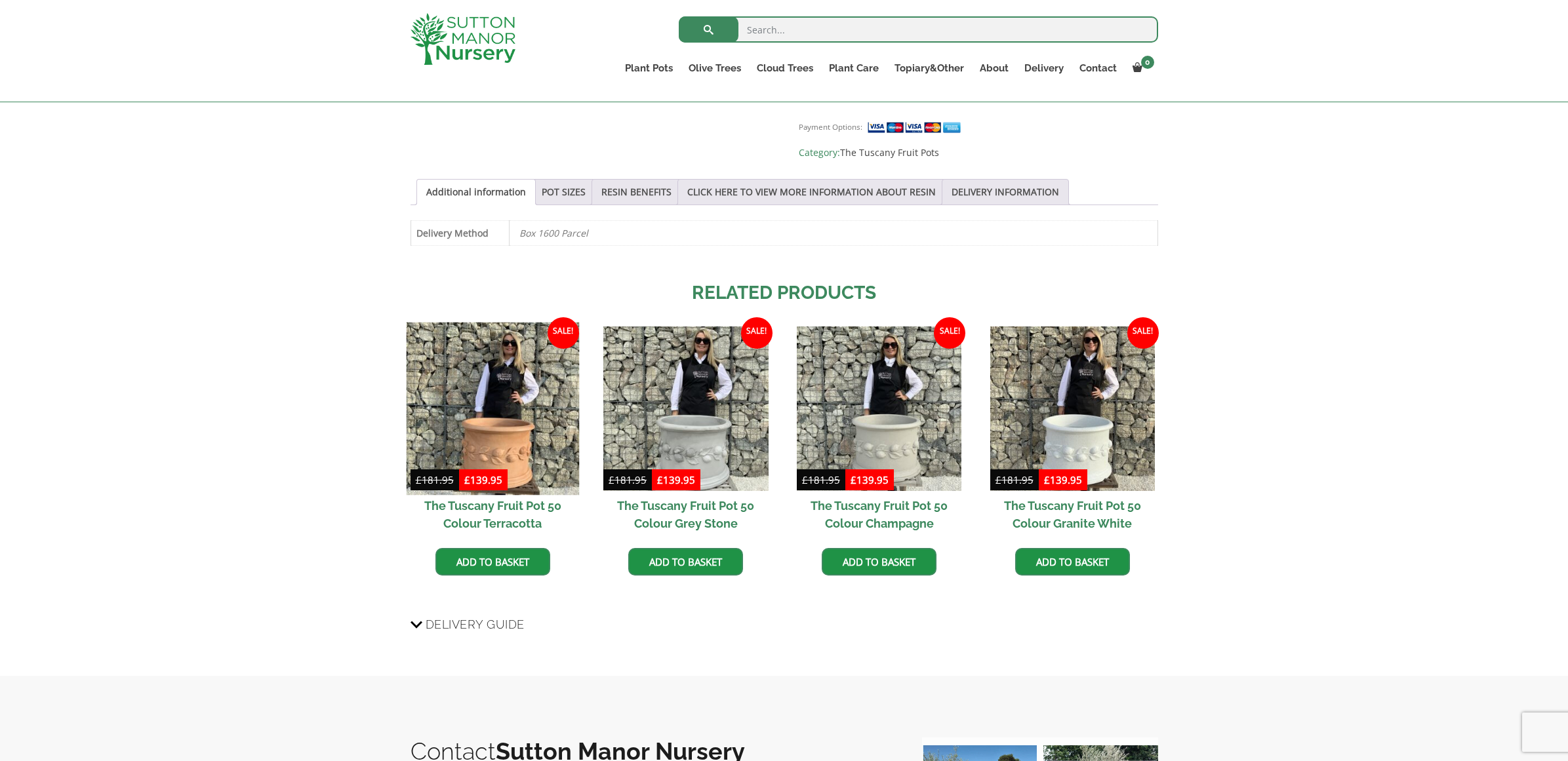
click at [486, 418] on img at bounding box center [492, 408] width 173 height 173
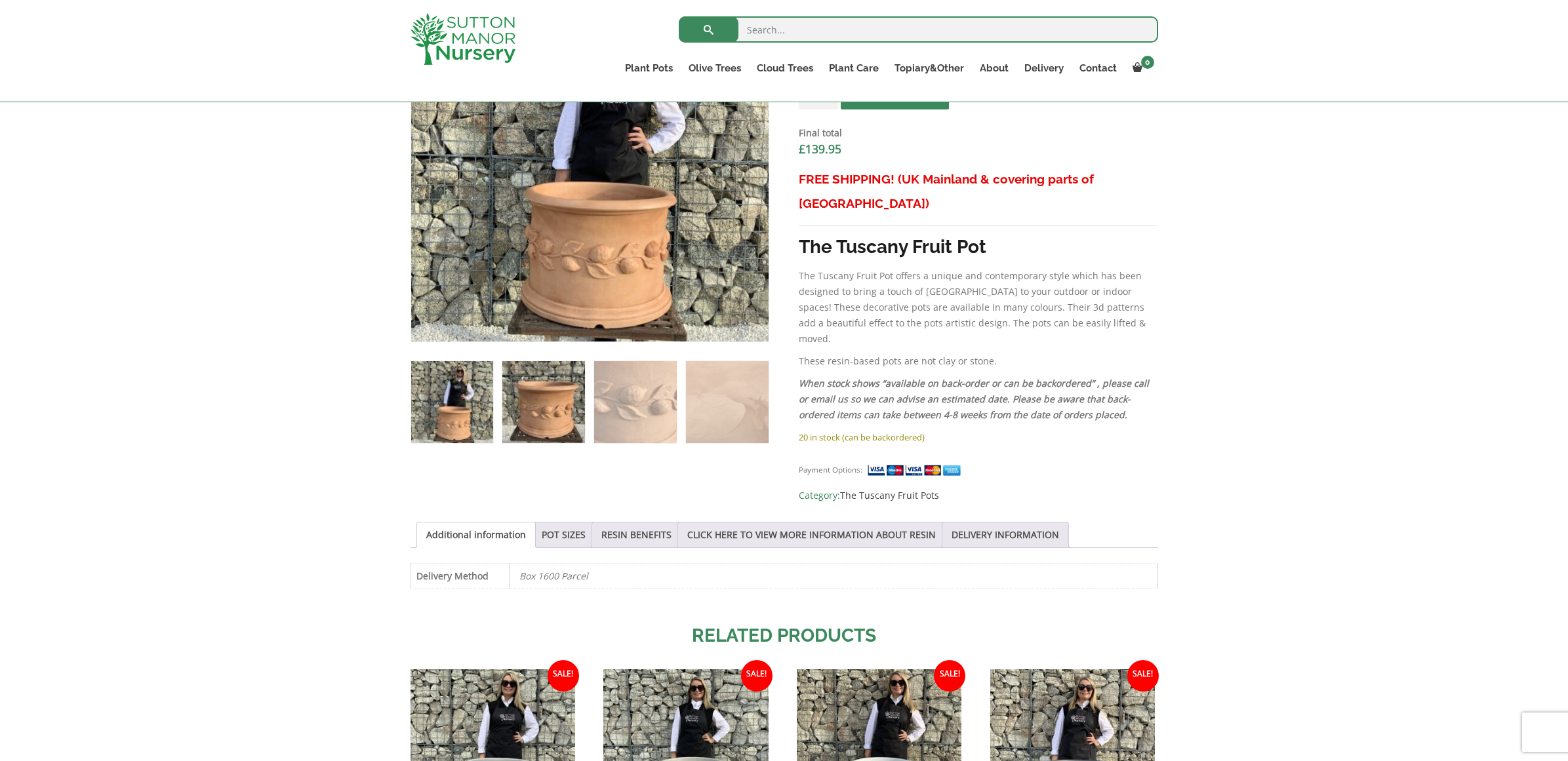
scroll to position [528, 0]
click at [834, 522] on link "CLICK HERE TO VIEW MORE INFORMATION ABOUT RESIN" at bounding box center [811, 534] width 248 height 25
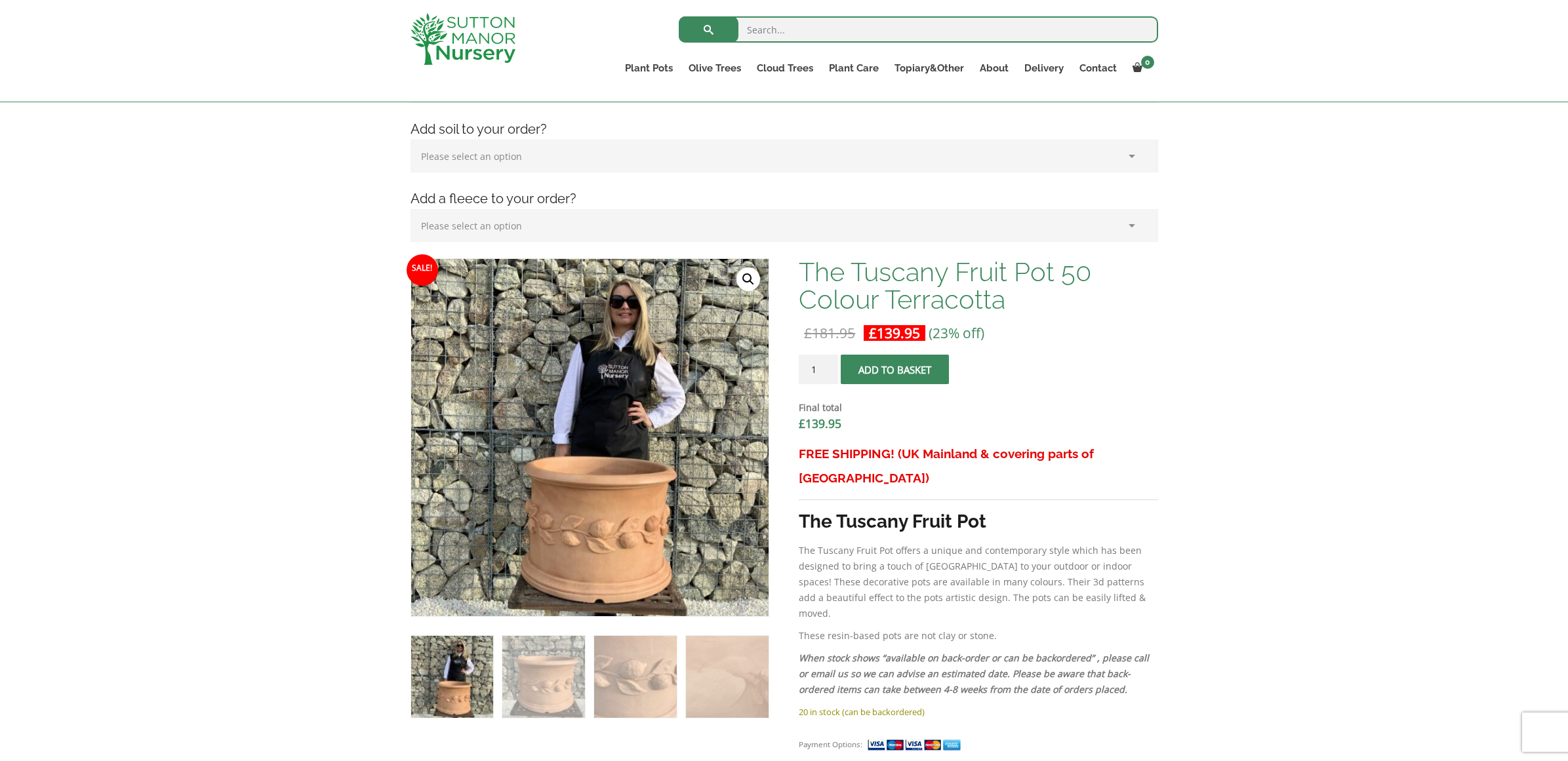
scroll to position [255, 0]
type input "2"
click at [827, 367] on input "2" at bounding box center [818, 368] width 40 height 29
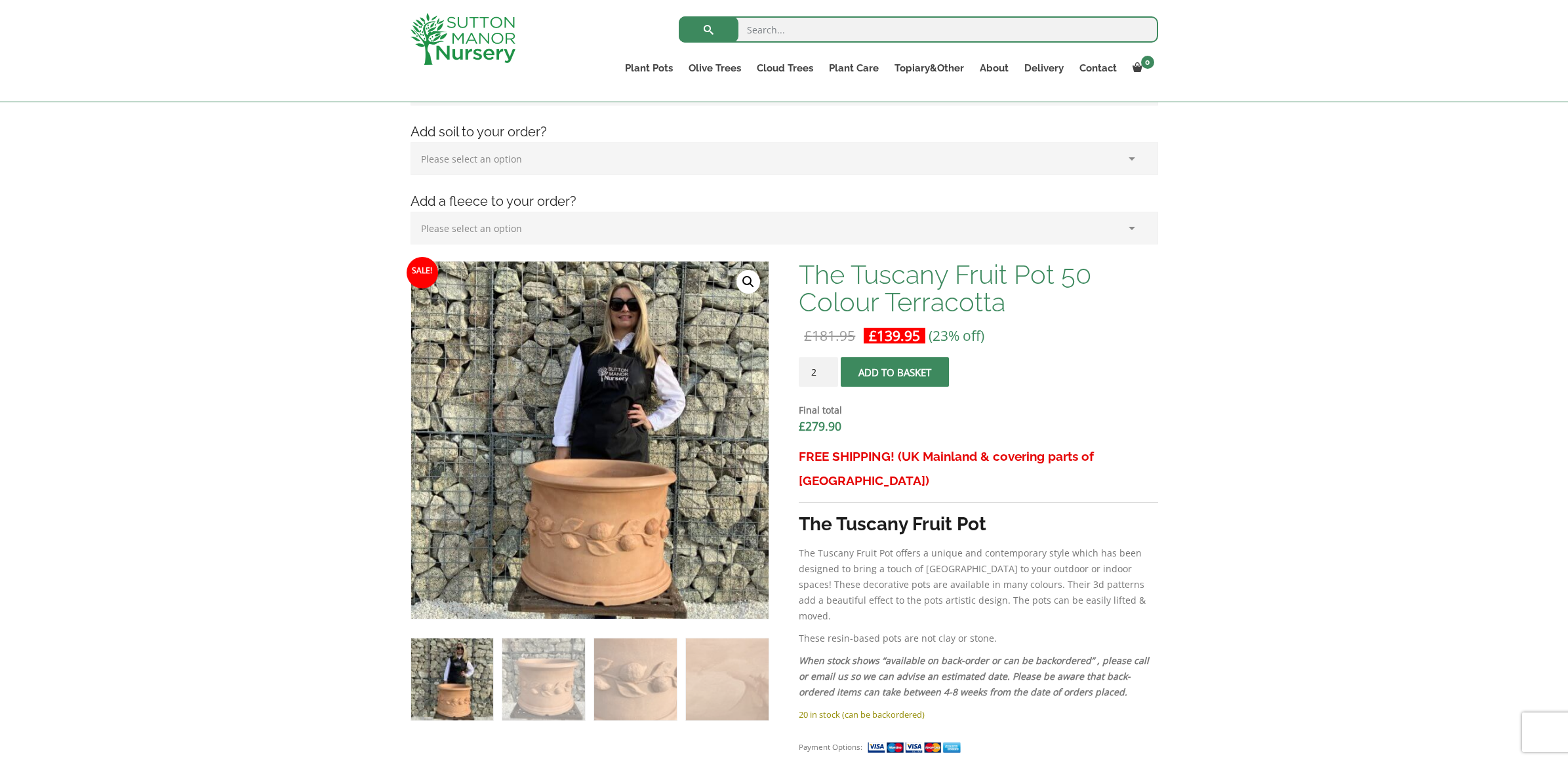
scroll to position [241, 0]
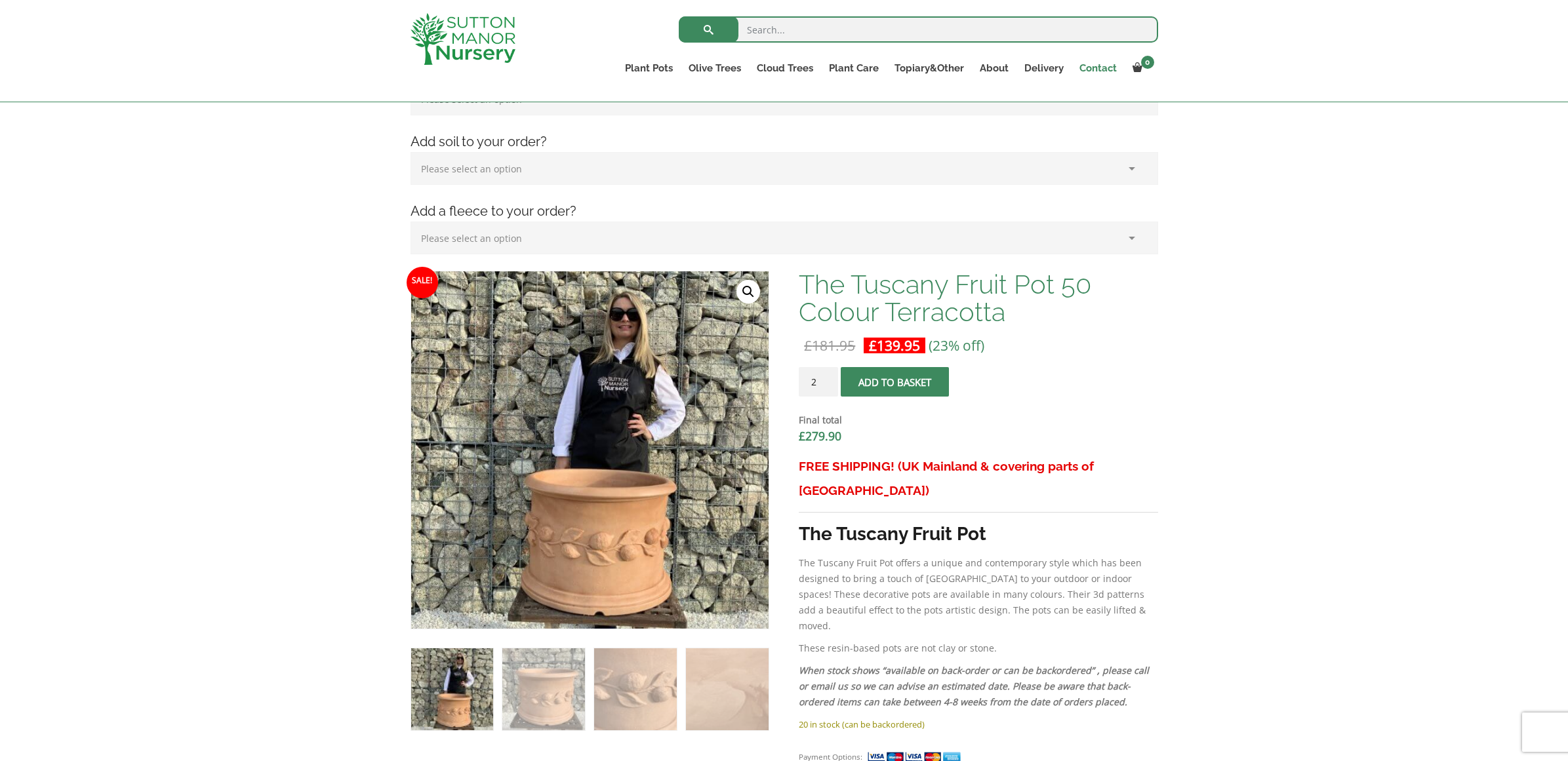
click at [1100, 66] on link "Contact" at bounding box center [1098, 68] width 53 height 18
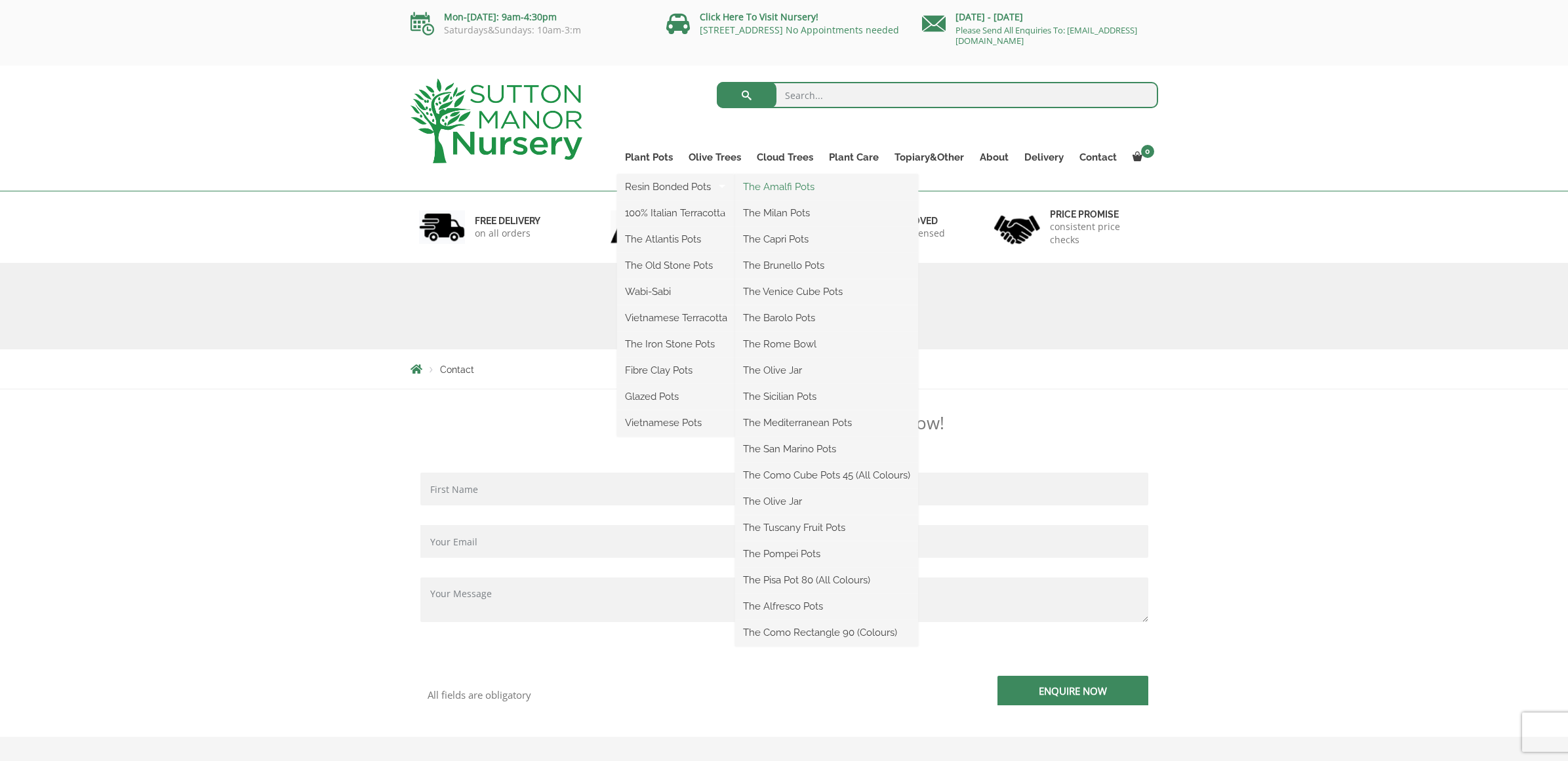
click at [761, 186] on link "The Amalfi Pots" at bounding box center [826, 186] width 183 height 19
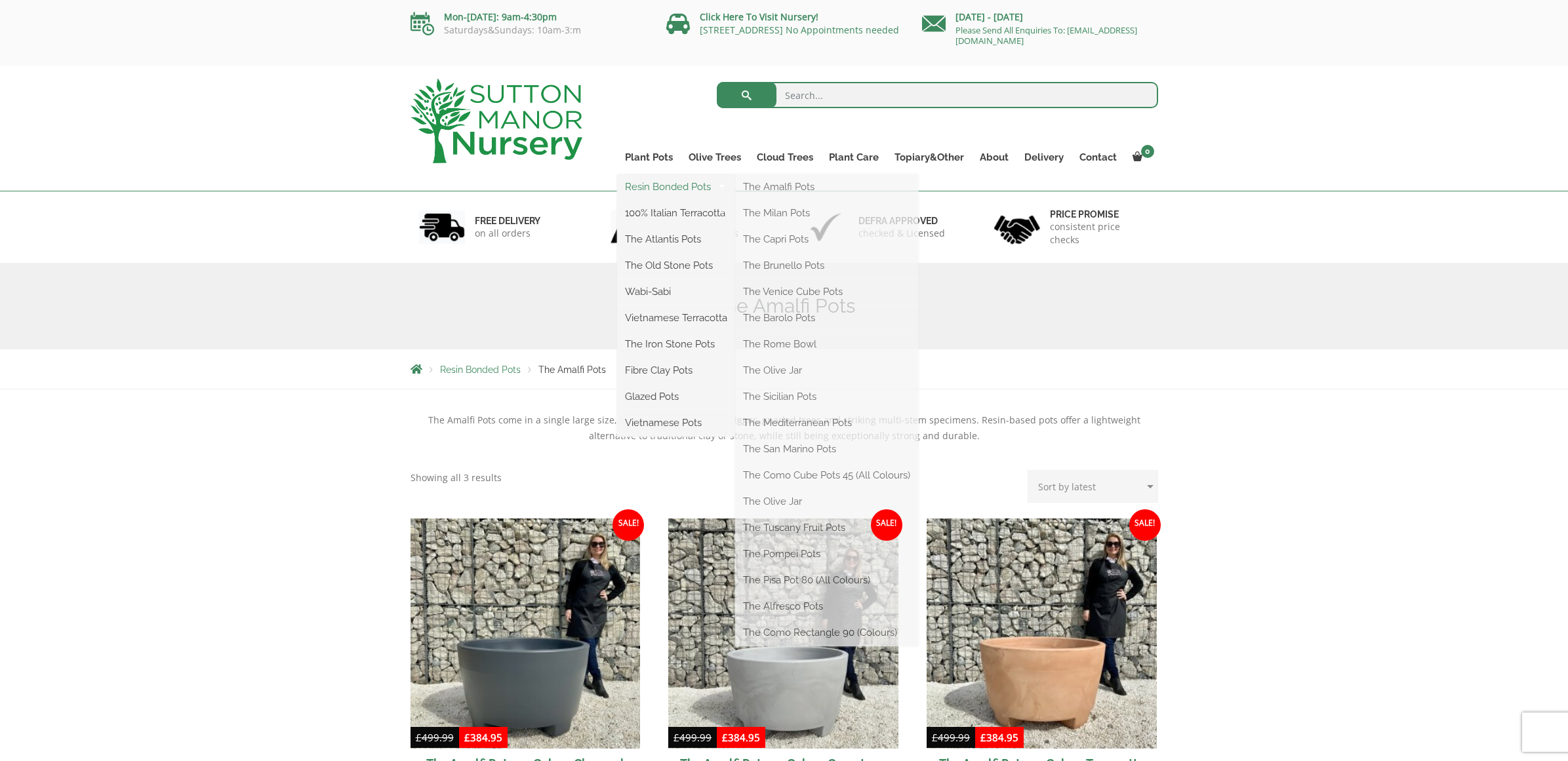
click at [642, 187] on link "Resin Bonded Pots" at bounding box center [676, 186] width 118 height 19
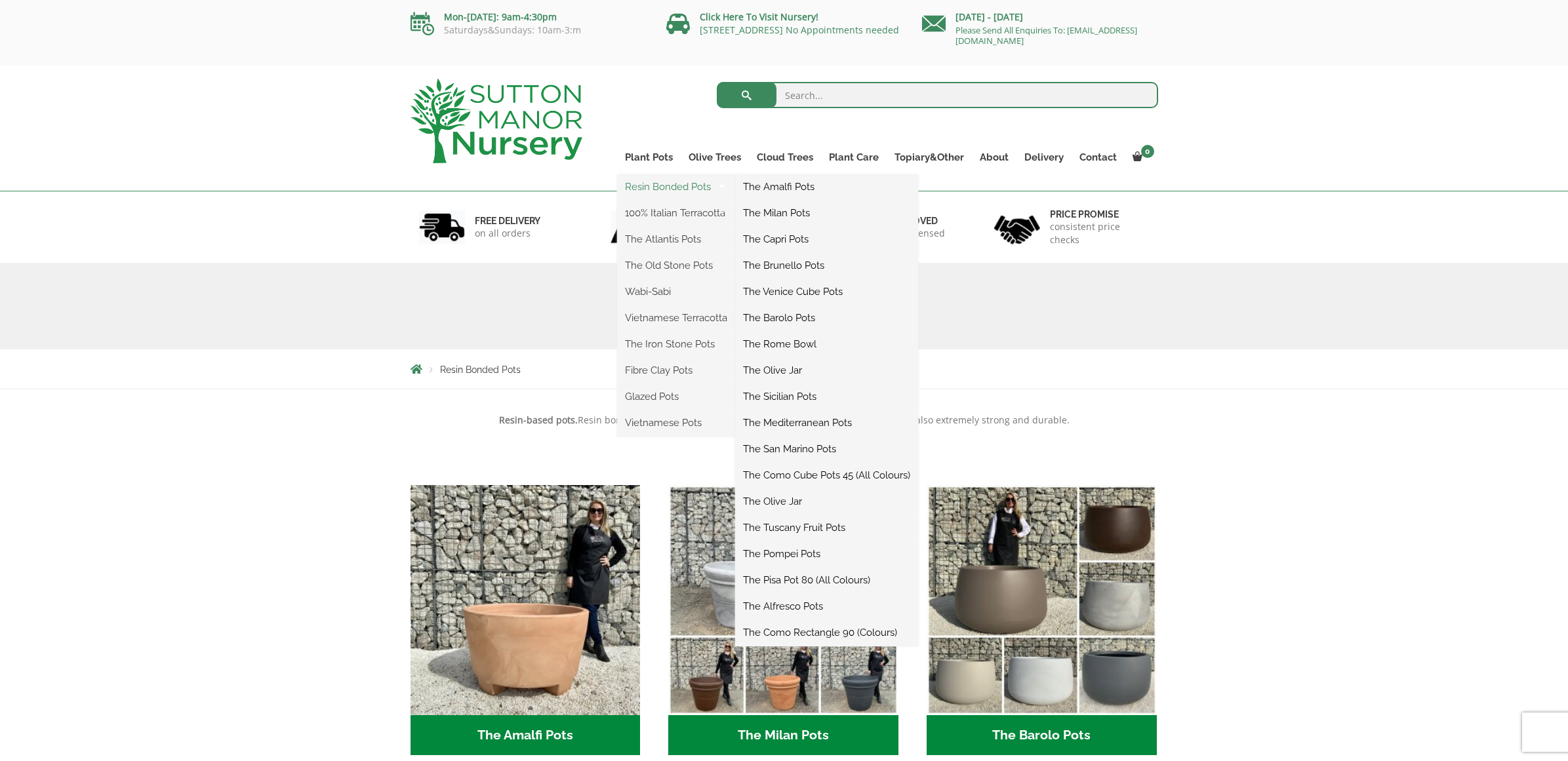
click at [648, 187] on link "Resin Bonded Pots" at bounding box center [676, 186] width 118 height 19
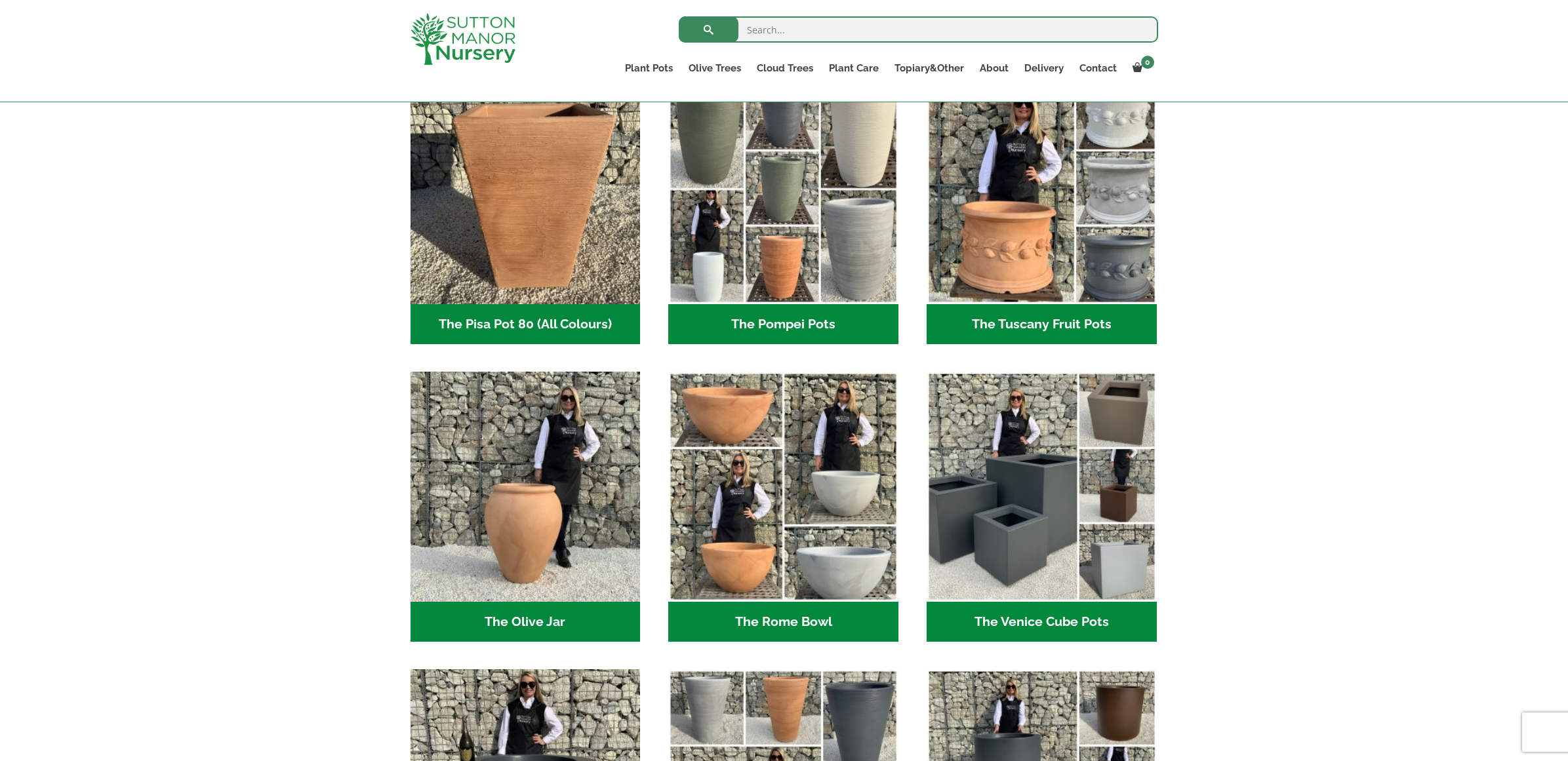
scroll to position [991, 0]
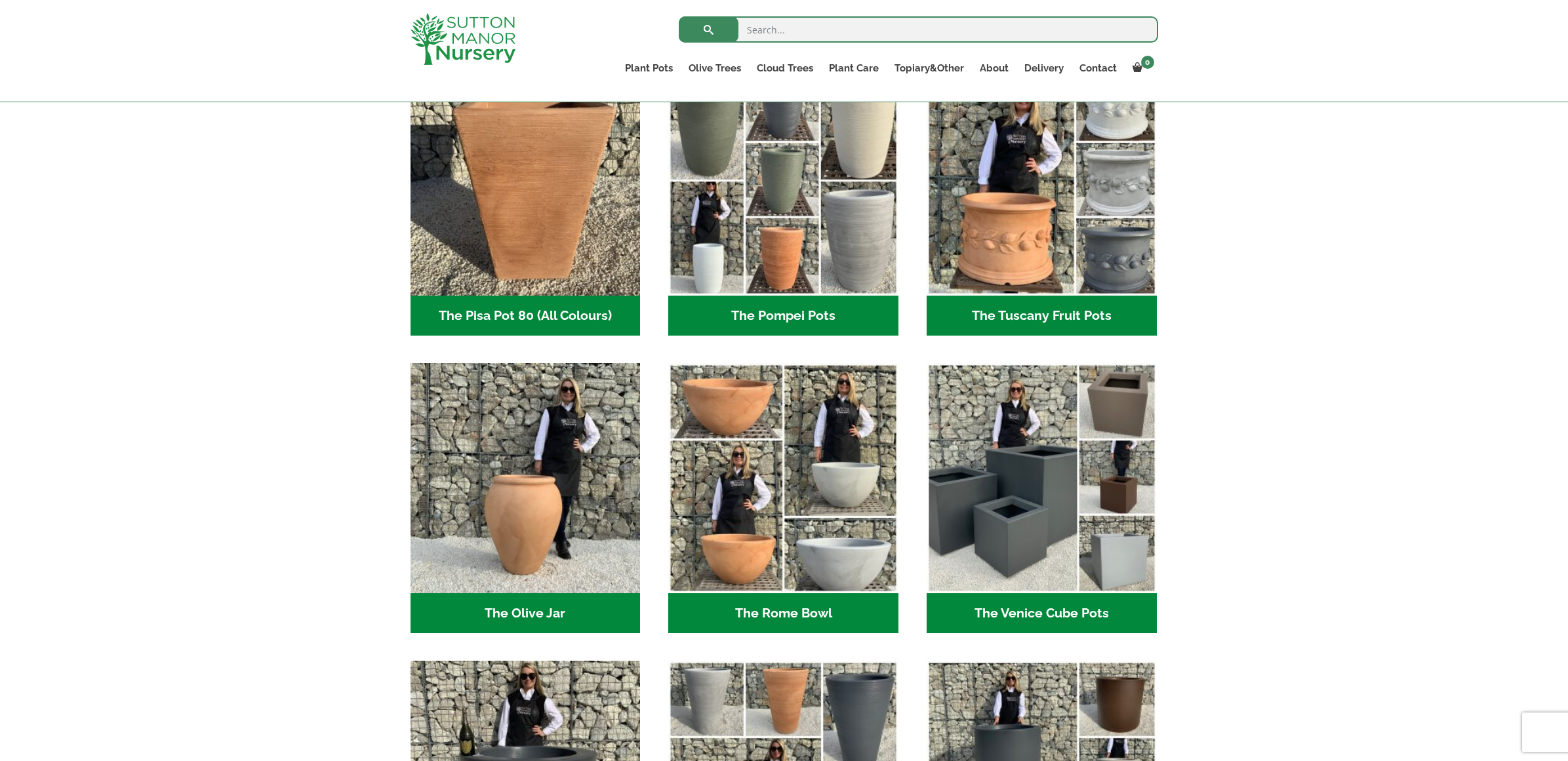
click at [1063, 317] on h2 "The Tuscany Fruit Pots (5)" at bounding box center [1041, 316] width 230 height 40
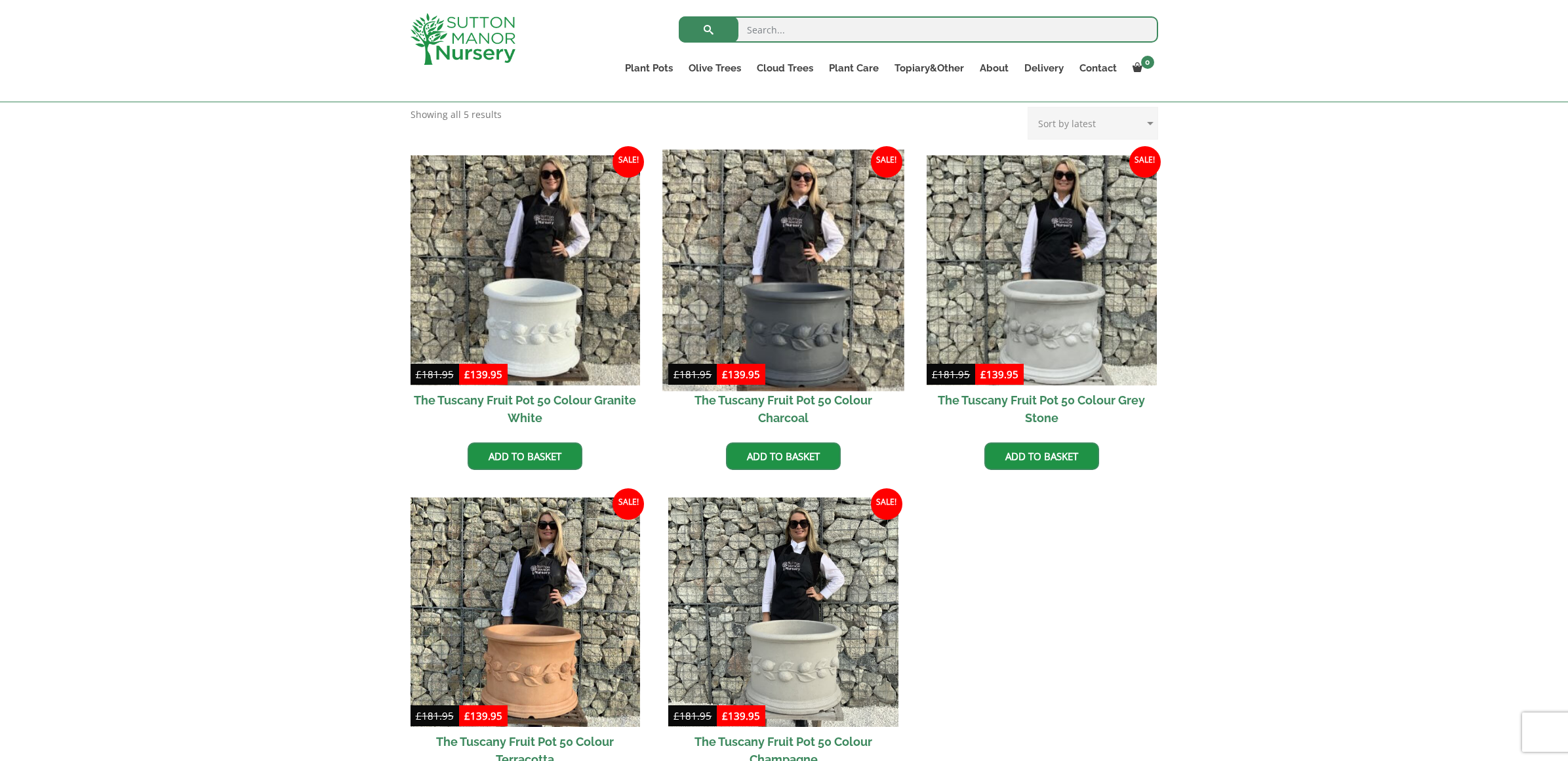
scroll to position [344, 0]
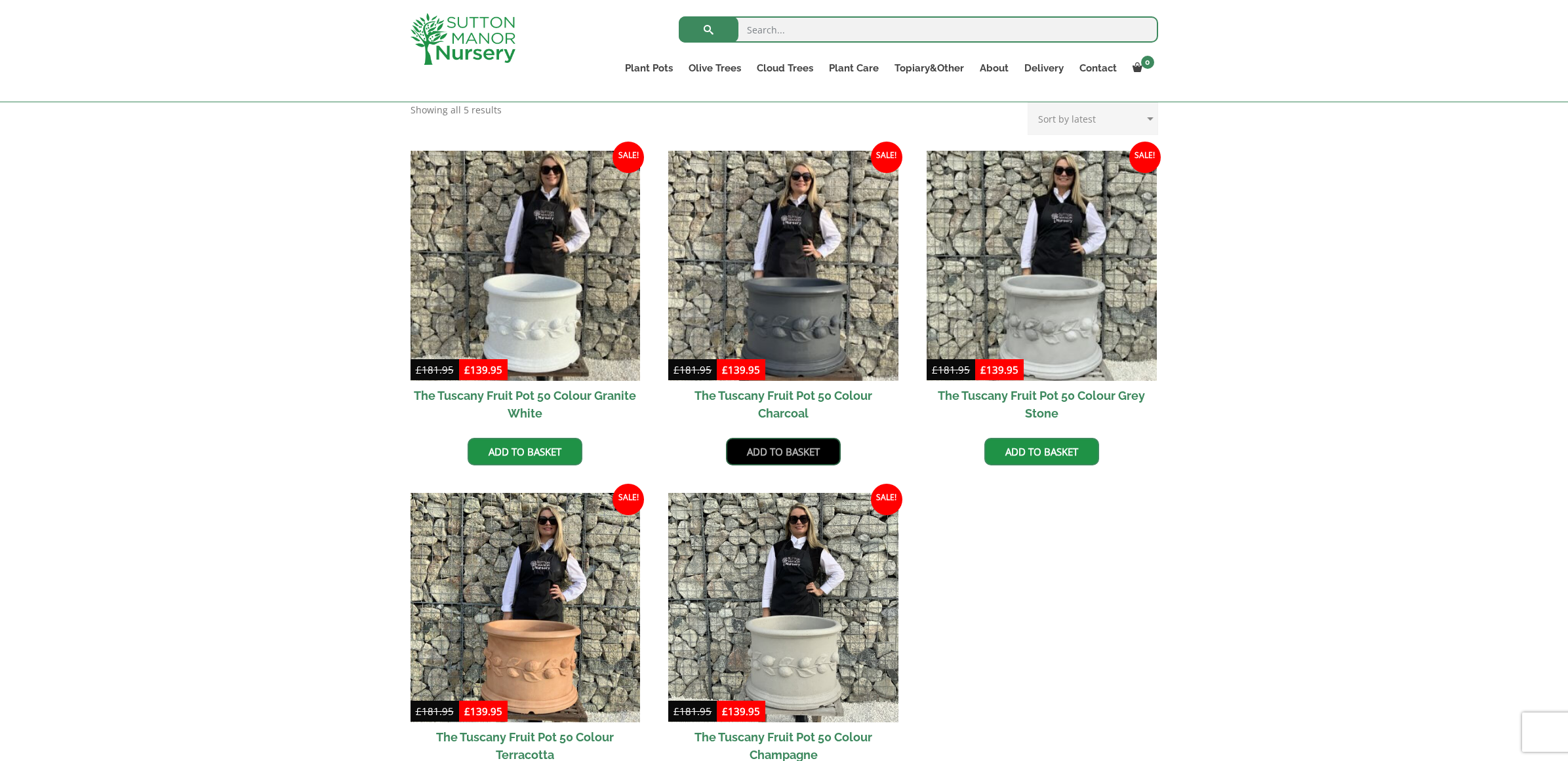
click at [781, 449] on link "Add to basket" at bounding box center [783, 451] width 115 height 28
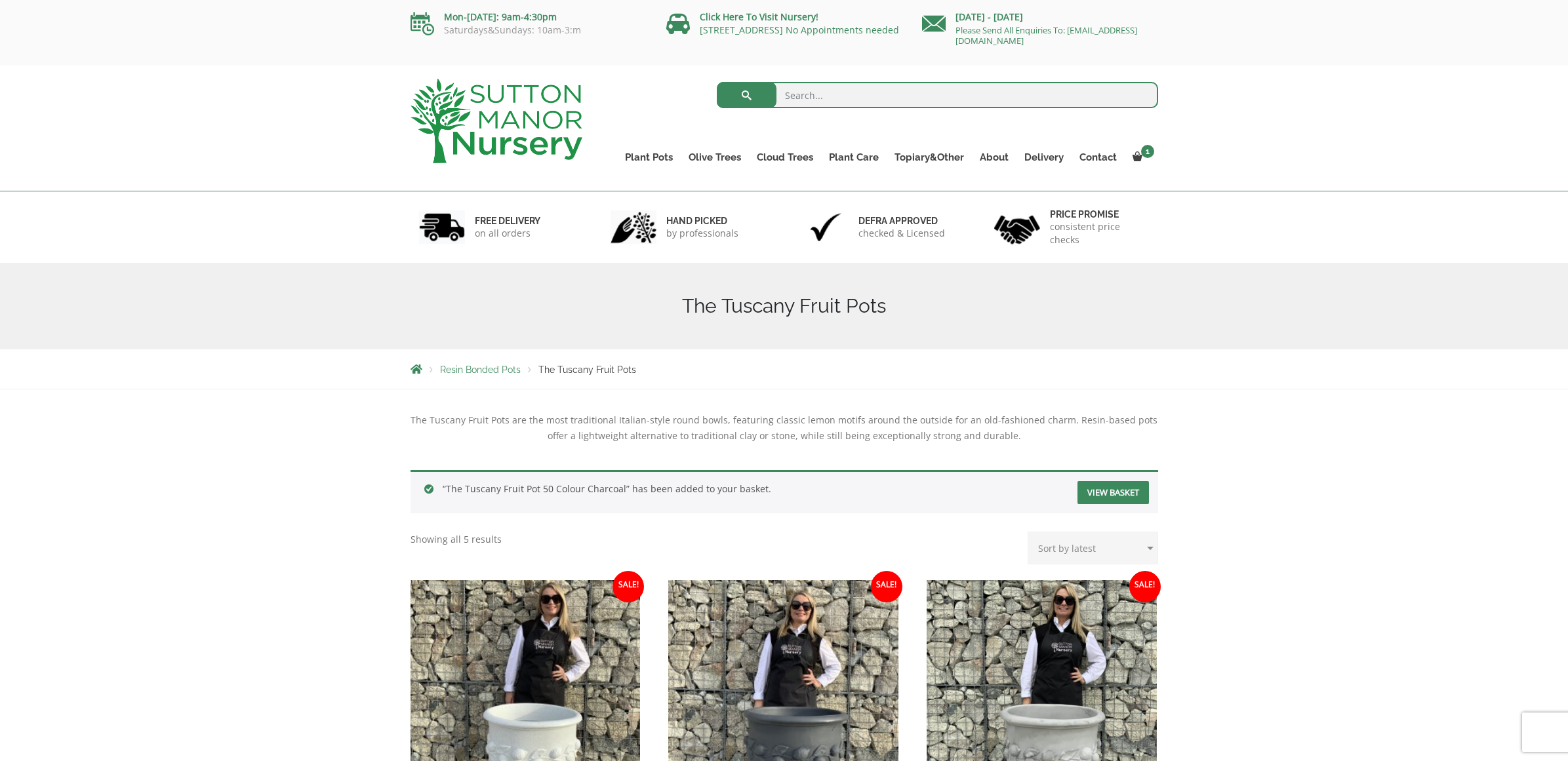
click at [1107, 491] on link "View basket" at bounding box center [1113, 492] width 72 height 23
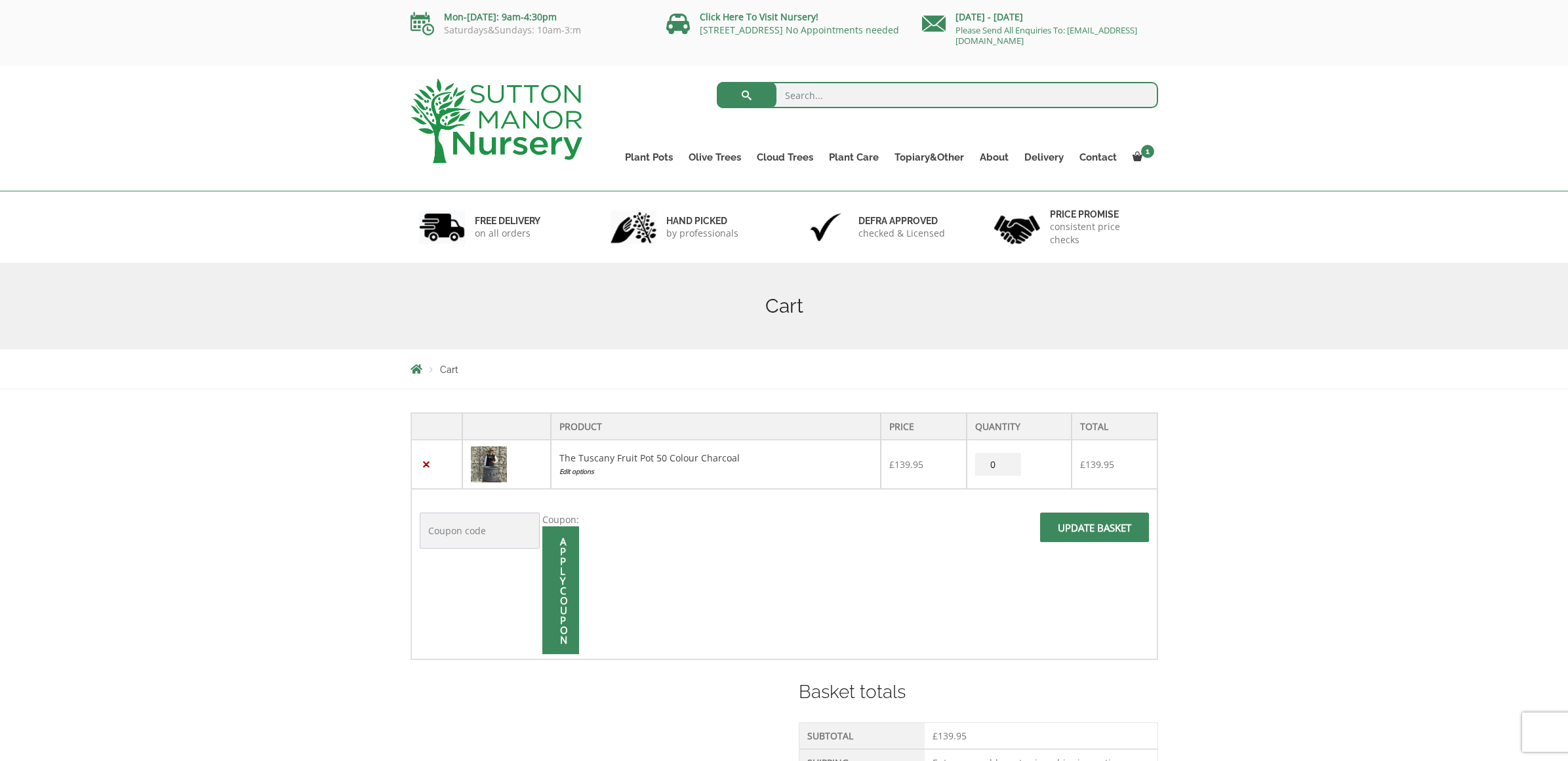
click at [1004, 468] on input "0" at bounding box center [998, 464] width 46 height 23
click at [1004, 466] on input "0" at bounding box center [998, 464] width 46 height 23
click at [1004, 462] on input "1" at bounding box center [998, 464] width 46 height 23
type input "2"
click at [1004, 462] on input "2" at bounding box center [998, 464] width 46 height 23
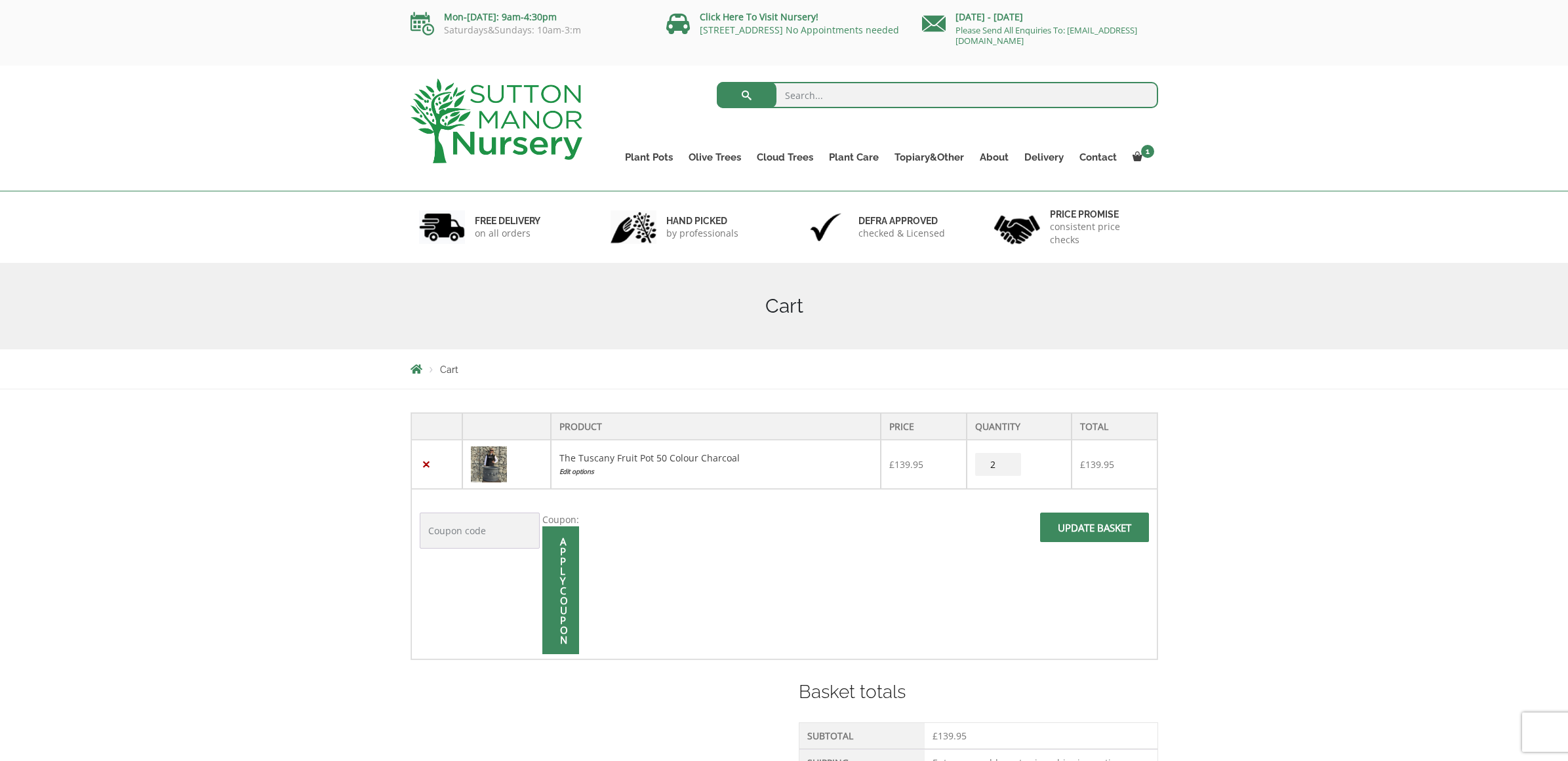
click at [1095, 531] on span at bounding box center [1095, 531] width 0 height 0
click at [1090, 530] on input "Update basket" at bounding box center [1094, 527] width 109 height 29
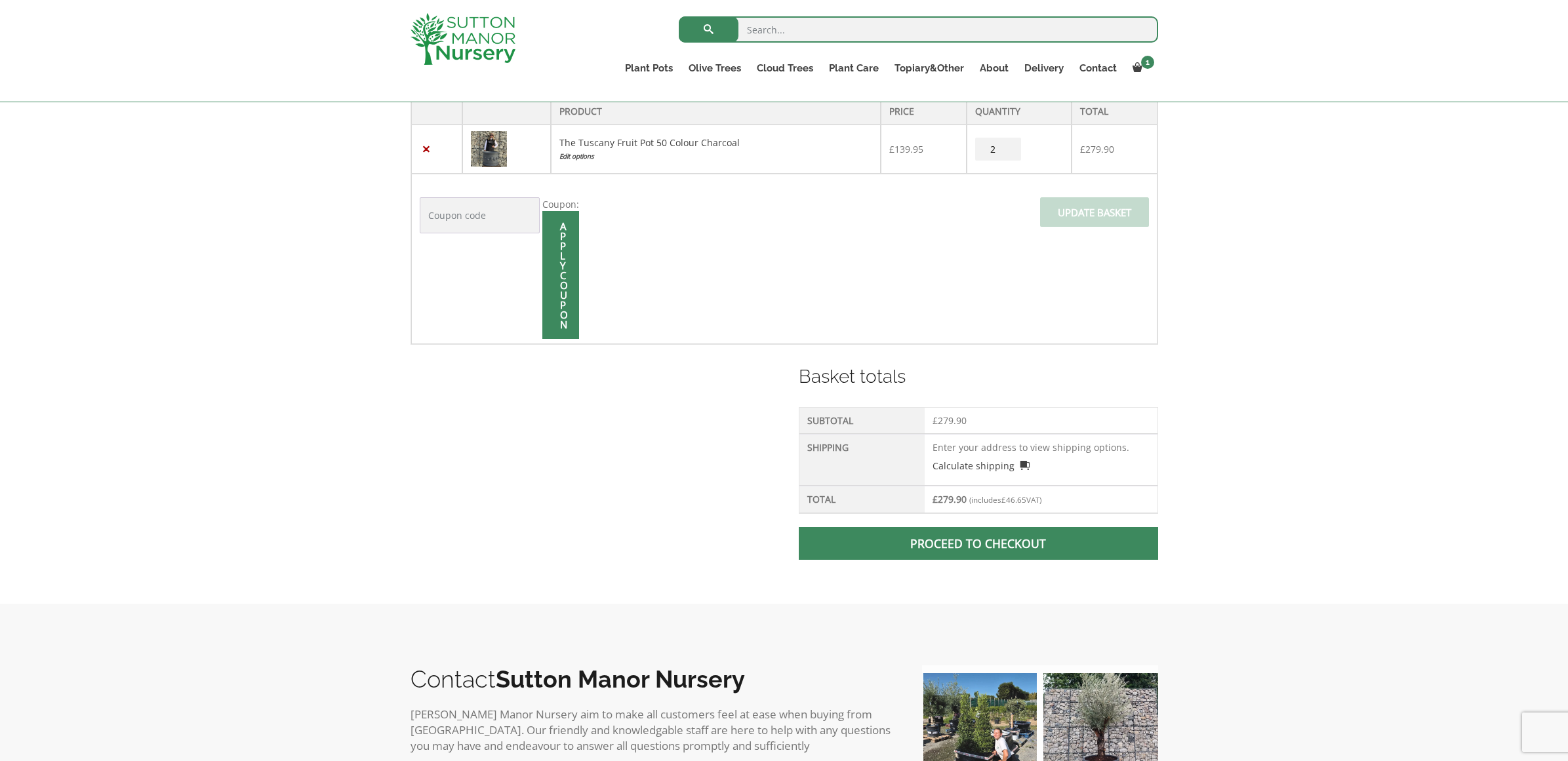
scroll to position [346, 0]
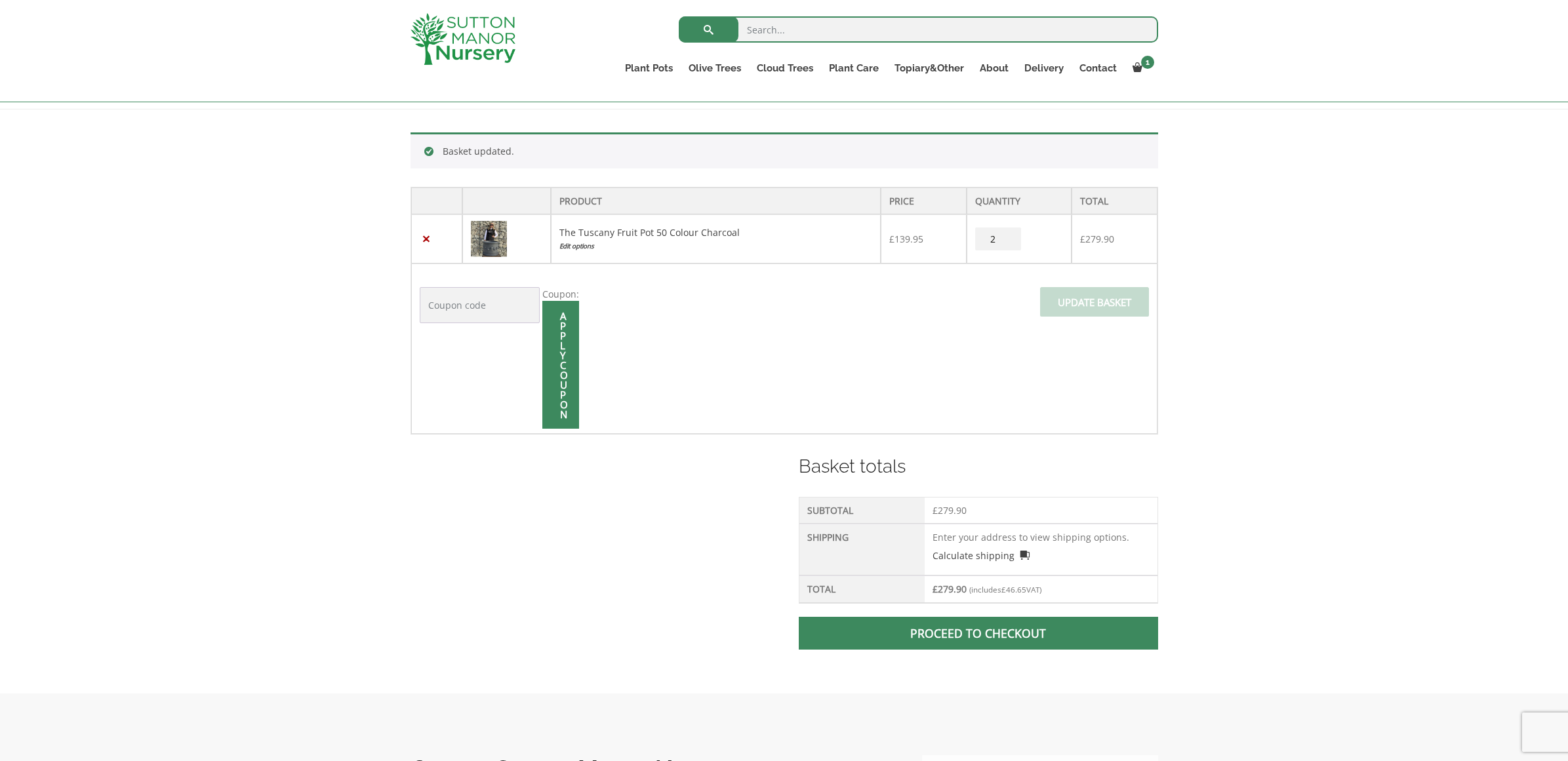
click at [561, 365] on span at bounding box center [561, 365] width 0 height 0
click at [560, 364] on input "Apply coupon" at bounding box center [560, 365] width 37 height 128
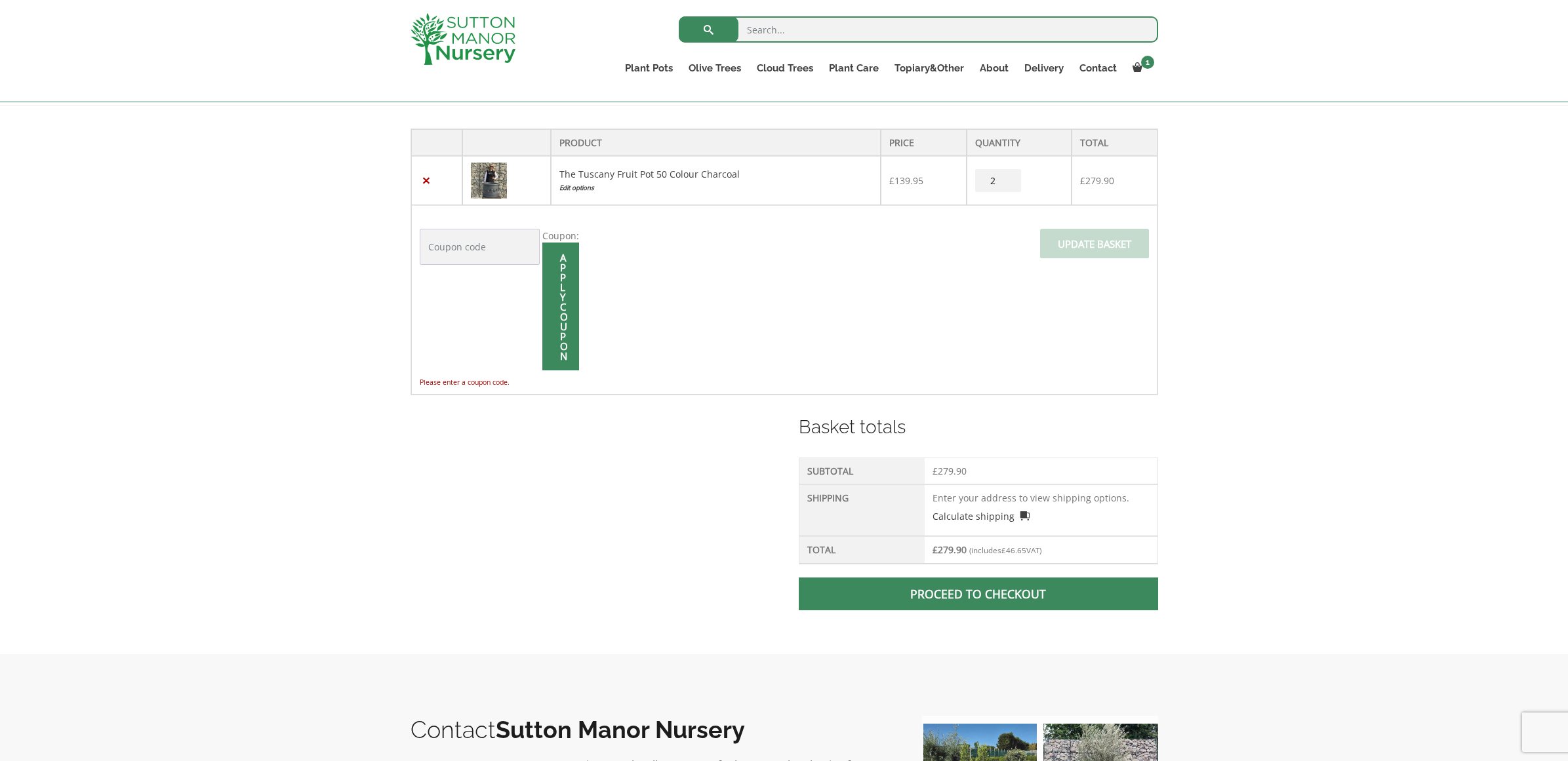
scroll to position [257, 0]
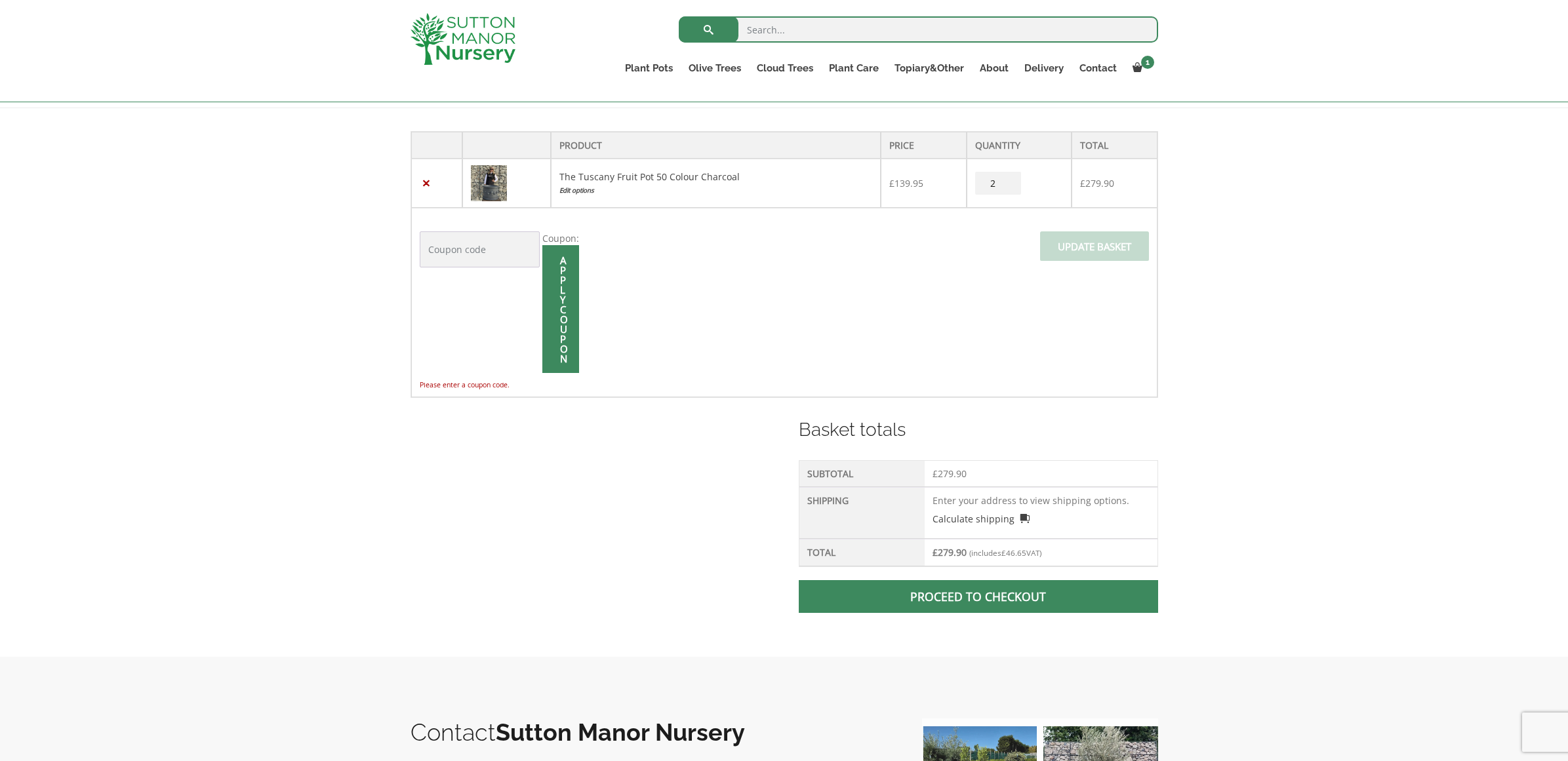
click at [1007, 599] on div "Proceed to checkout" at bounding box center [978, 602] width 358 height 63
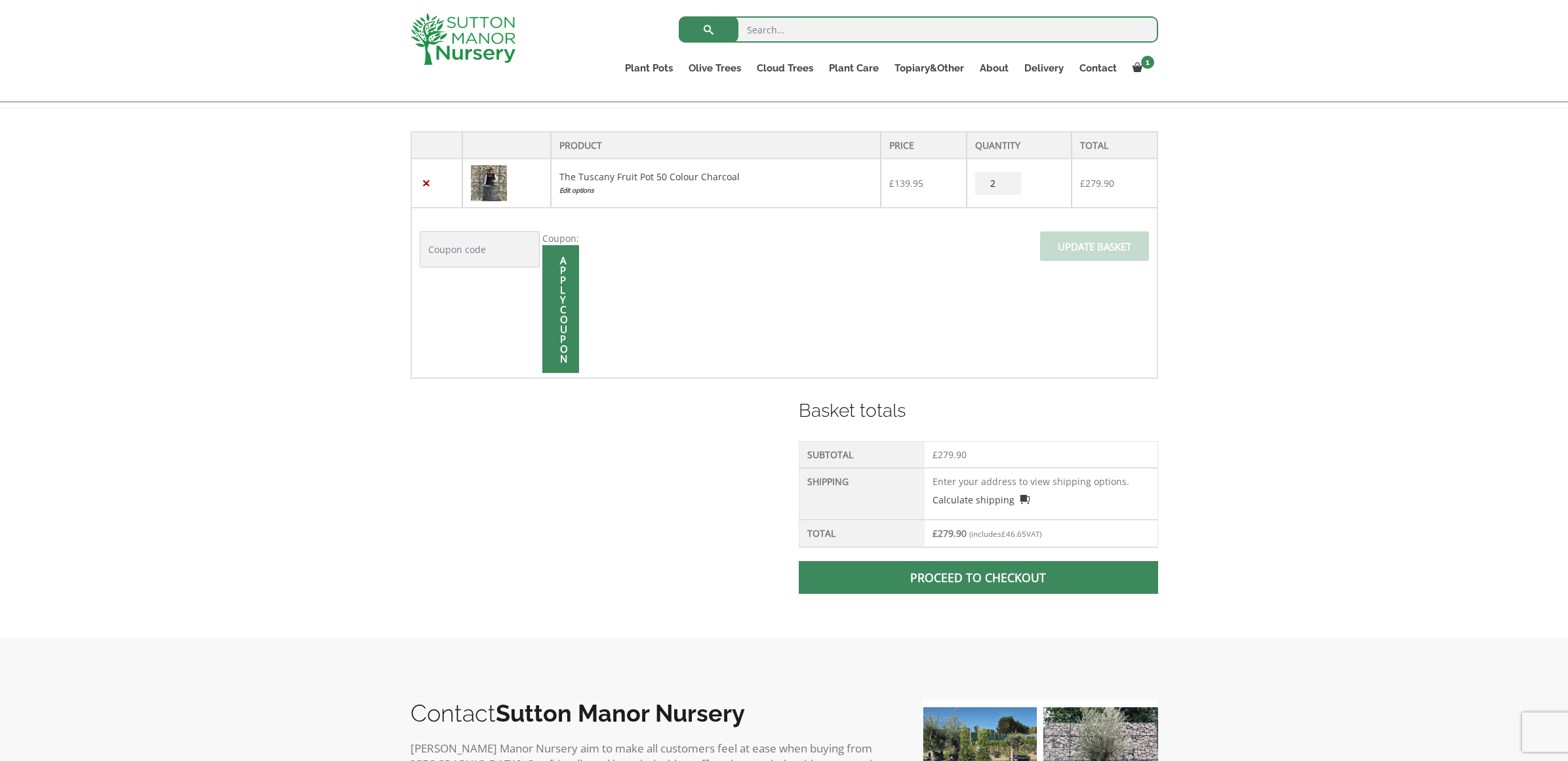
click at [1019, 579] on link "Proceed to checkout" at bounding box center [978, 577] width 358 height 33
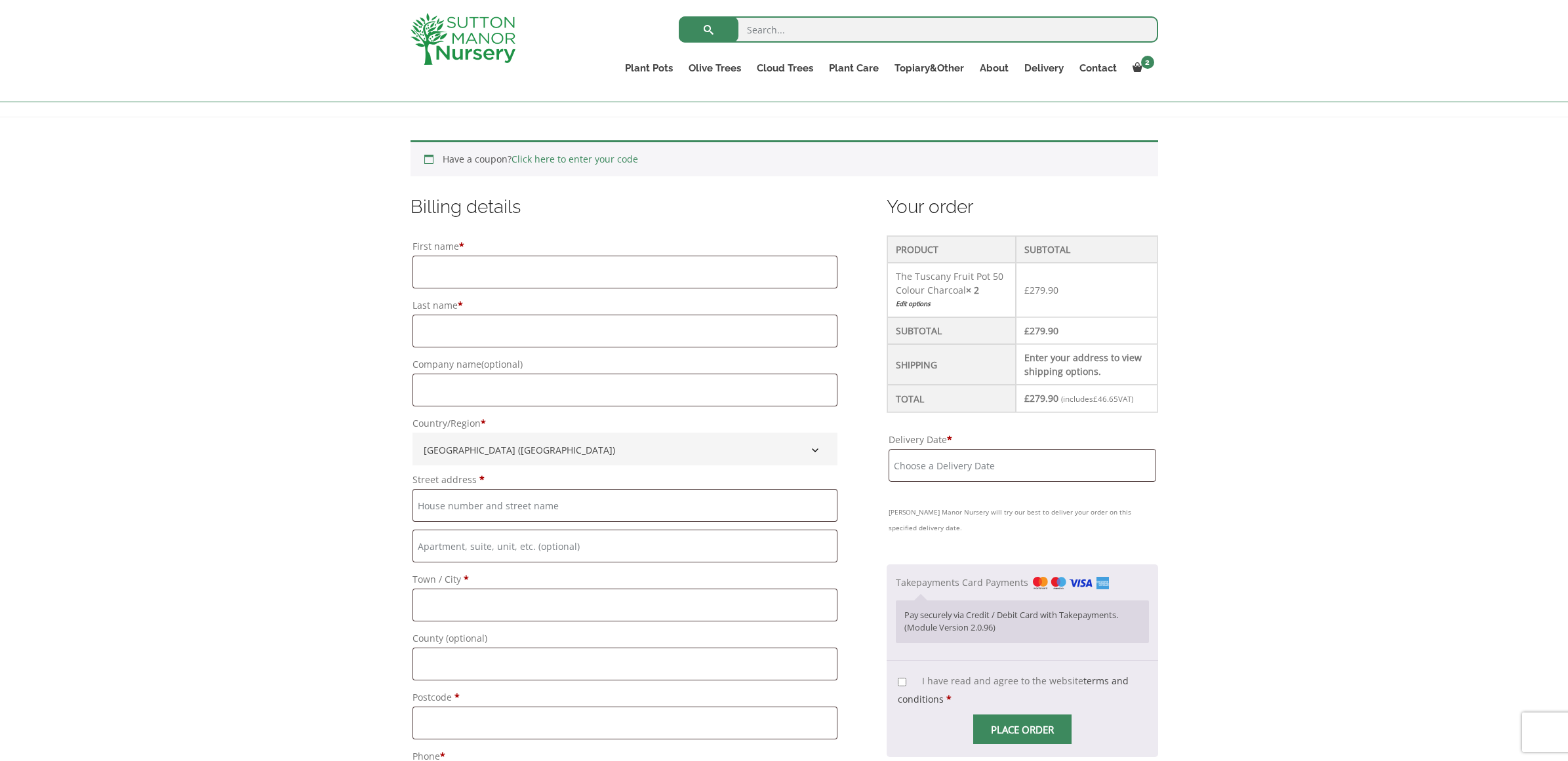
scroll to position [253, 0]
drag, startPoint x: 424, startPoint y: 265, endPoint x: 484, endPoint y: 287, distance: 63.9
click at [423, 265] on input "First name *" at bounding box center [625, 268] width 425 height 33
type input "d"
type input "Dalia"
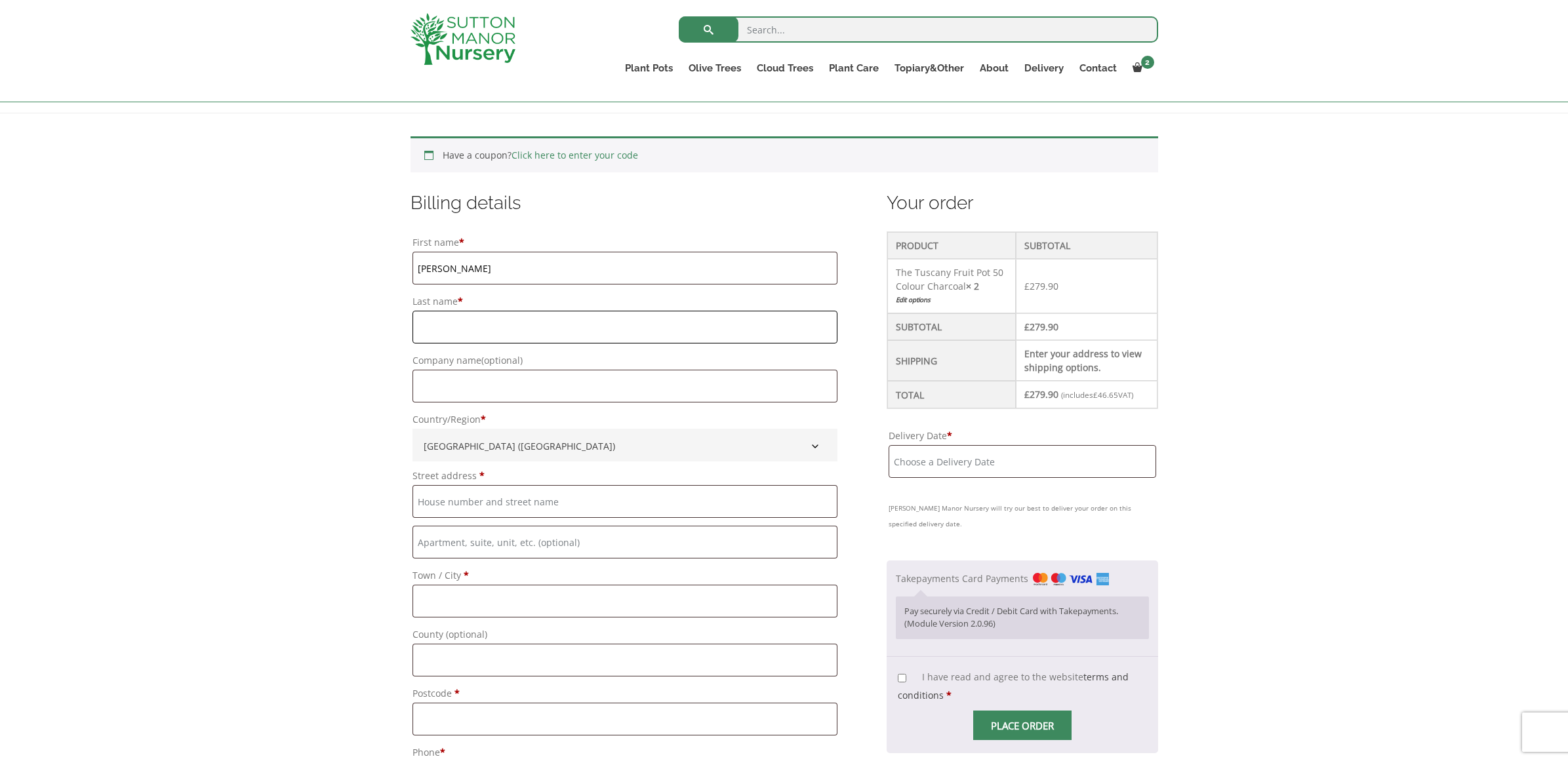
drag, startPoint x: 427, startPoint y: 326, endPoint x: 513, endPoint y: 346, distance: 88.3
click at [429, 326] on input "Last name *" at bounding box center [625, 327] width 425 height 33
type input "Verrecchia"
click at [427, 385] on input "Company name (optional)" at bounding box center [625, 385] width 425 height 33
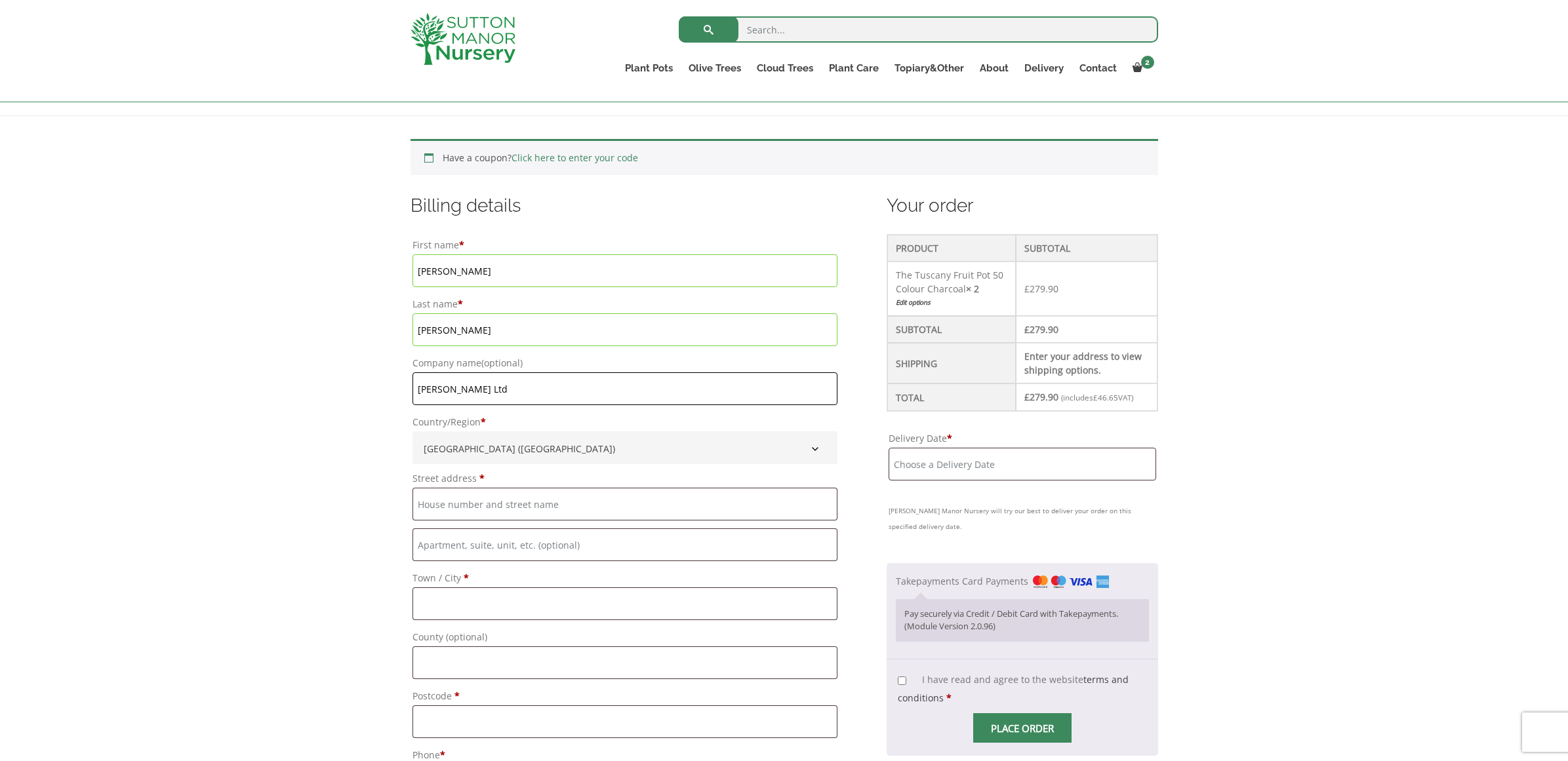
type input "Verrecchia Ltd"
drag, startPoint x: 423, startPoint y: 503, endPoint x: 459, endPoint y: 513, distance: 37.4
click at [423, 503] on input "Street address *" at bounding box center [625, 504] width 425 height 33
type input "46 Penny Street"
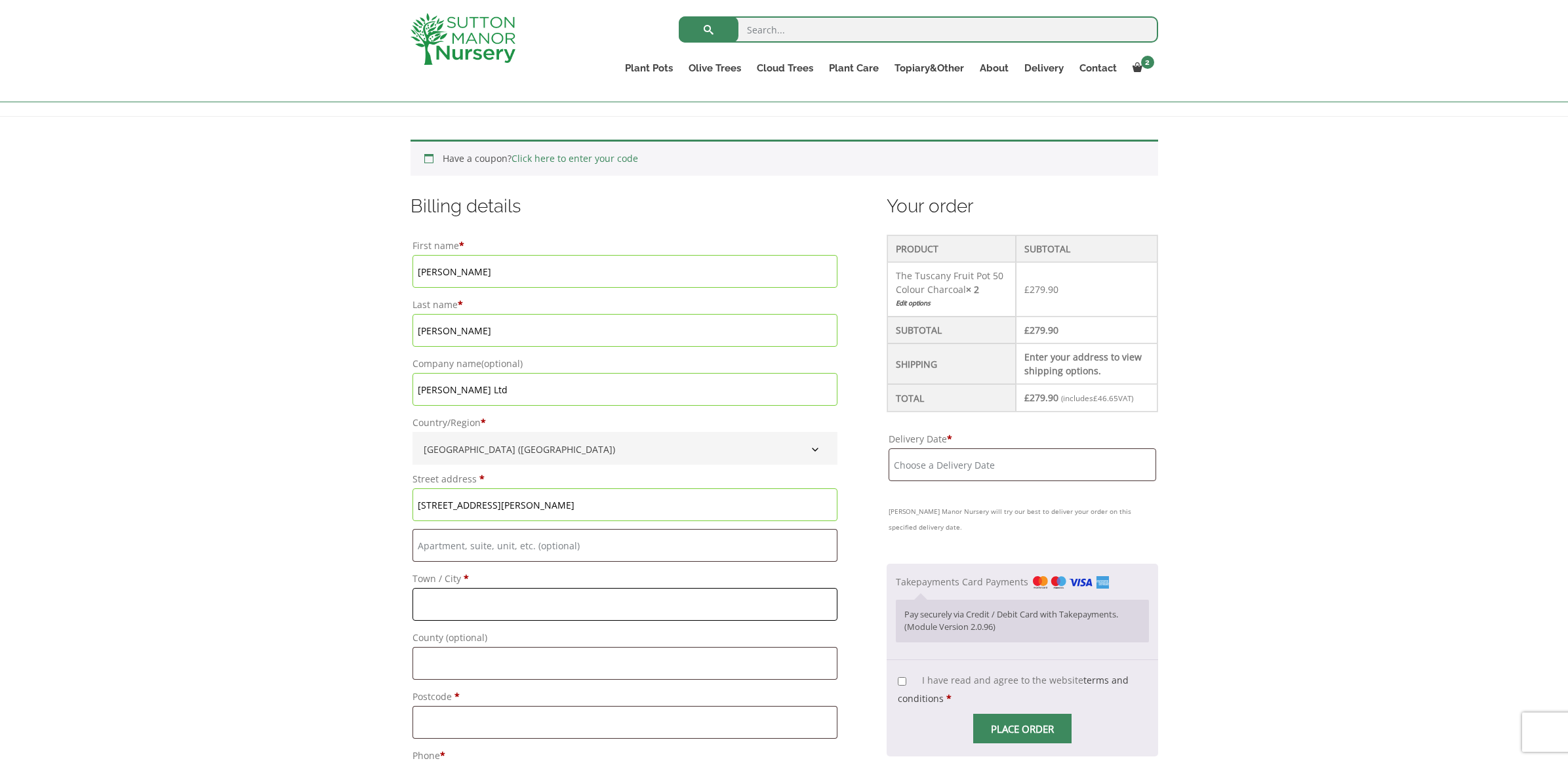
type input "O"
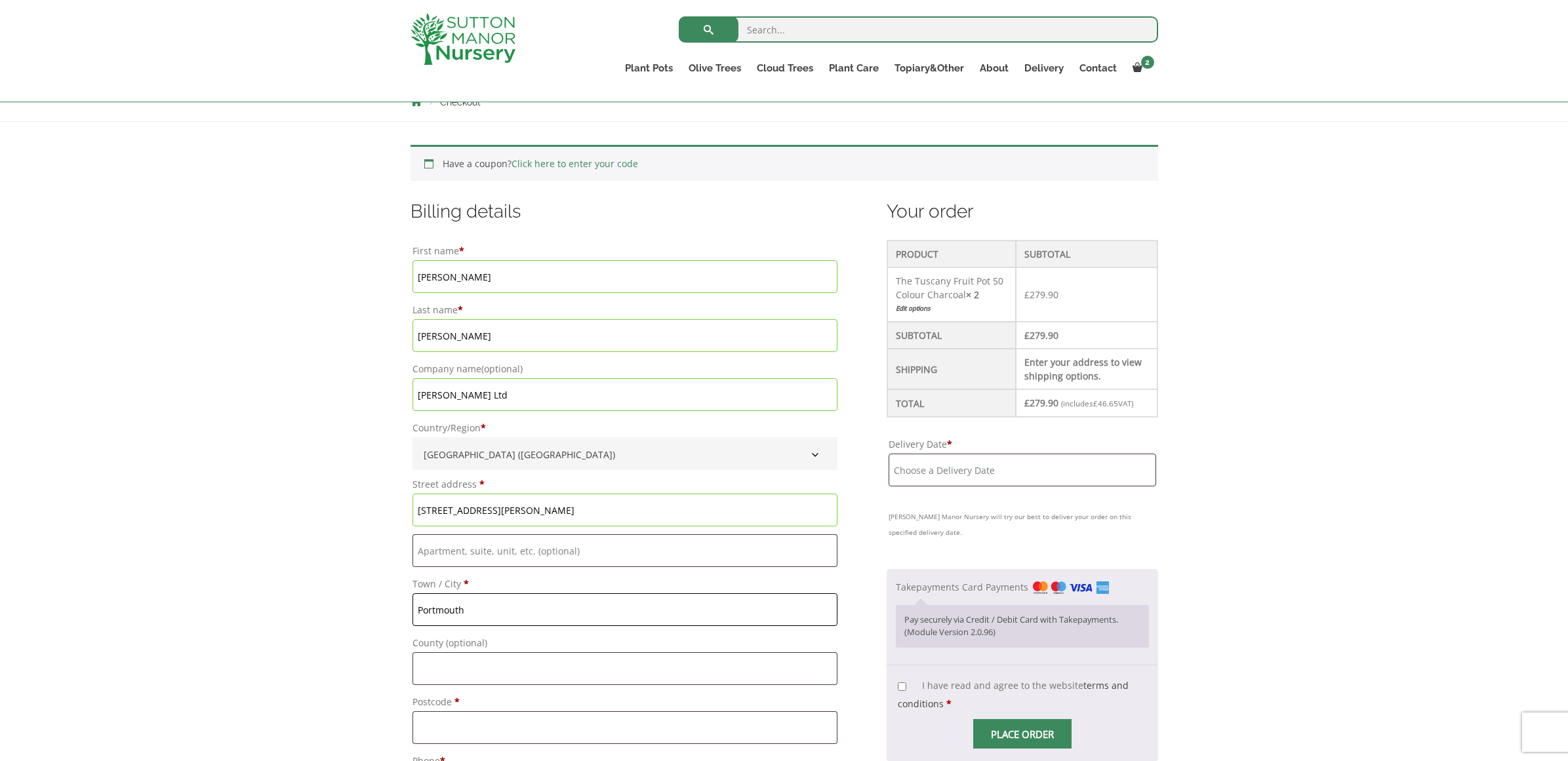
type input "Portmouth"
click at [421, 671] on input "County (optional)" at bounding box center [625, 671] width 425 height 33
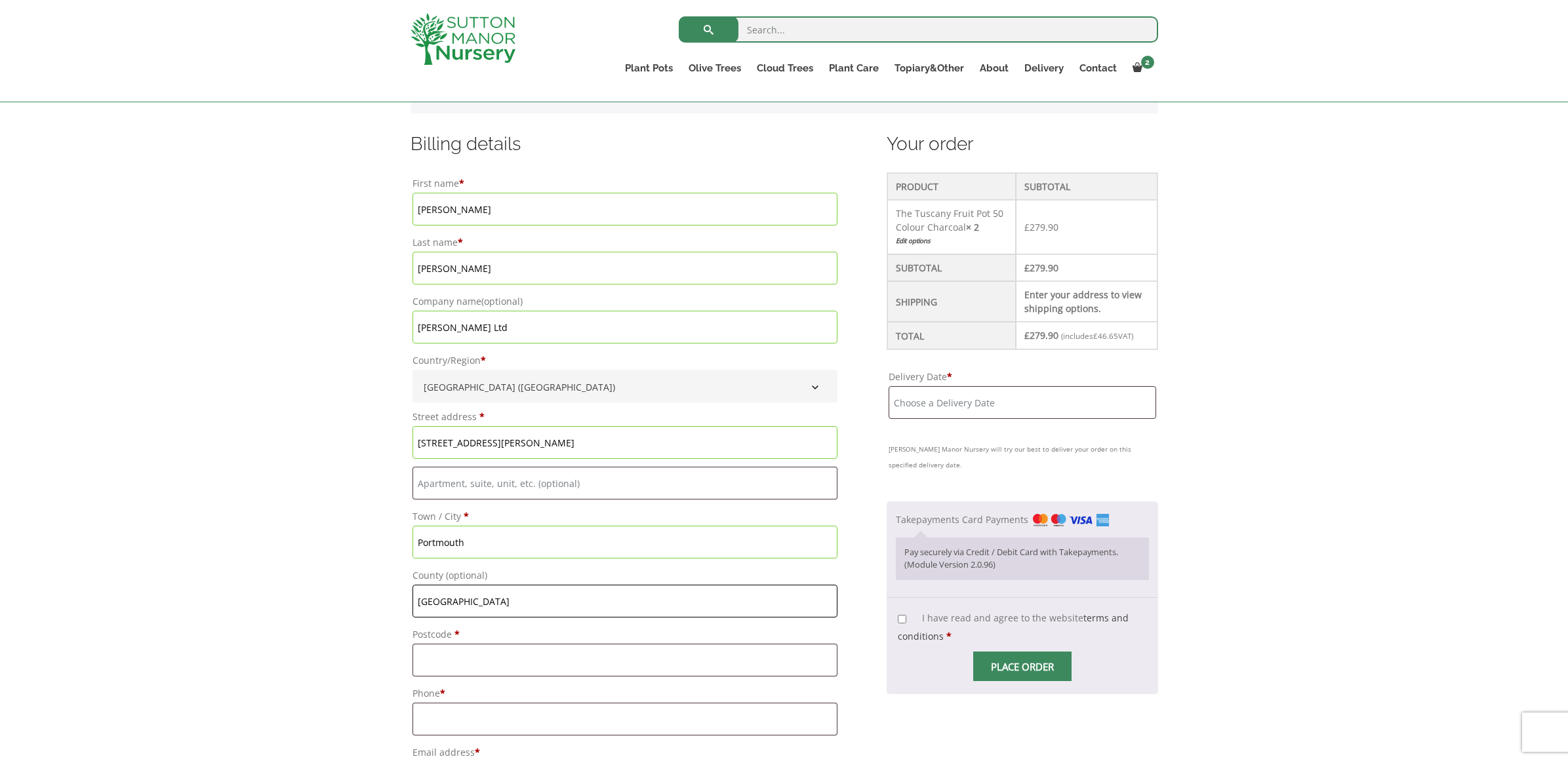
scroll to position [367, 0]
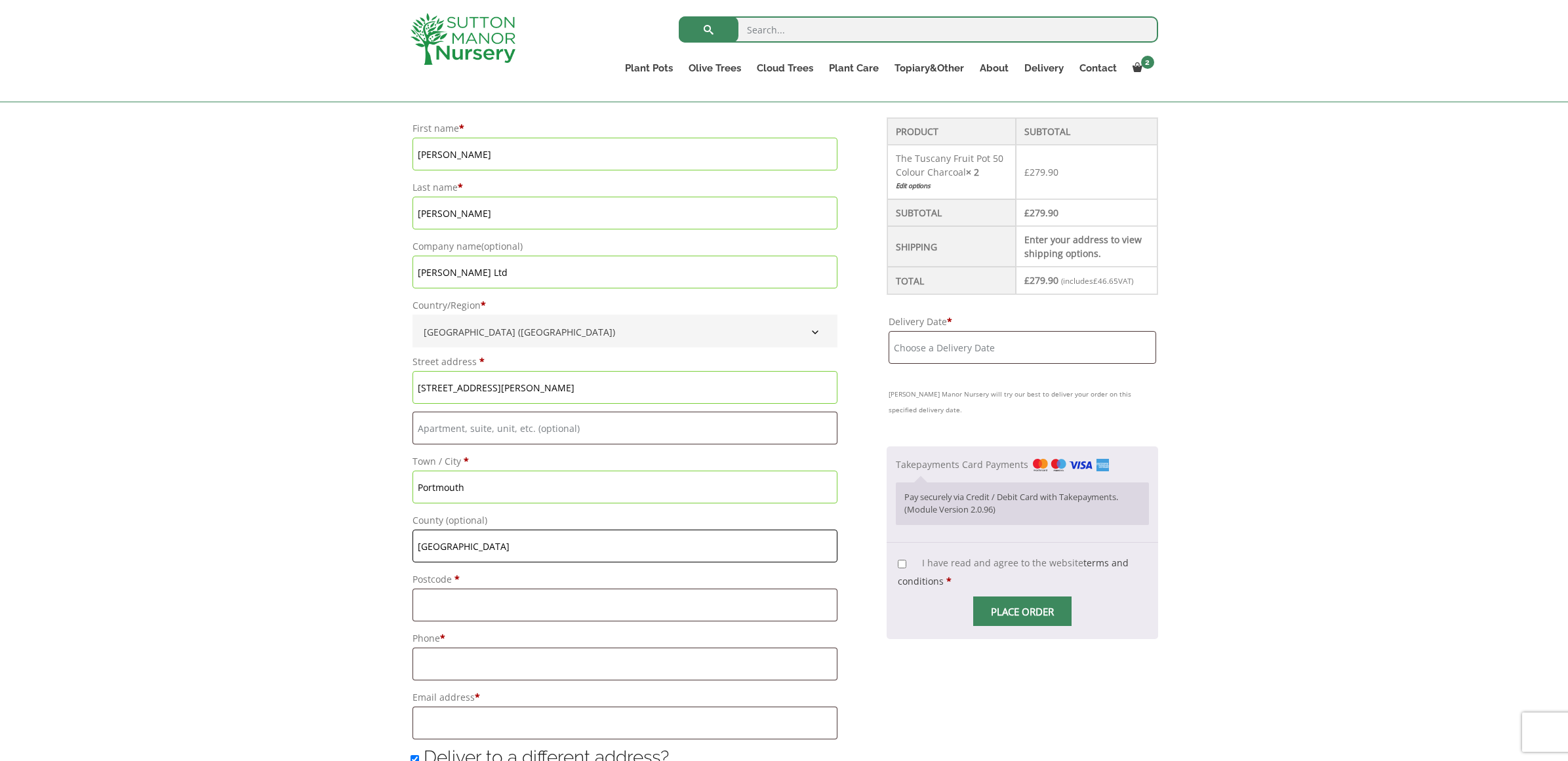
type input "Hampshire"
click at [424, 604] on input "Postcode *" at bounding box center [625, 604] width 425 height 33
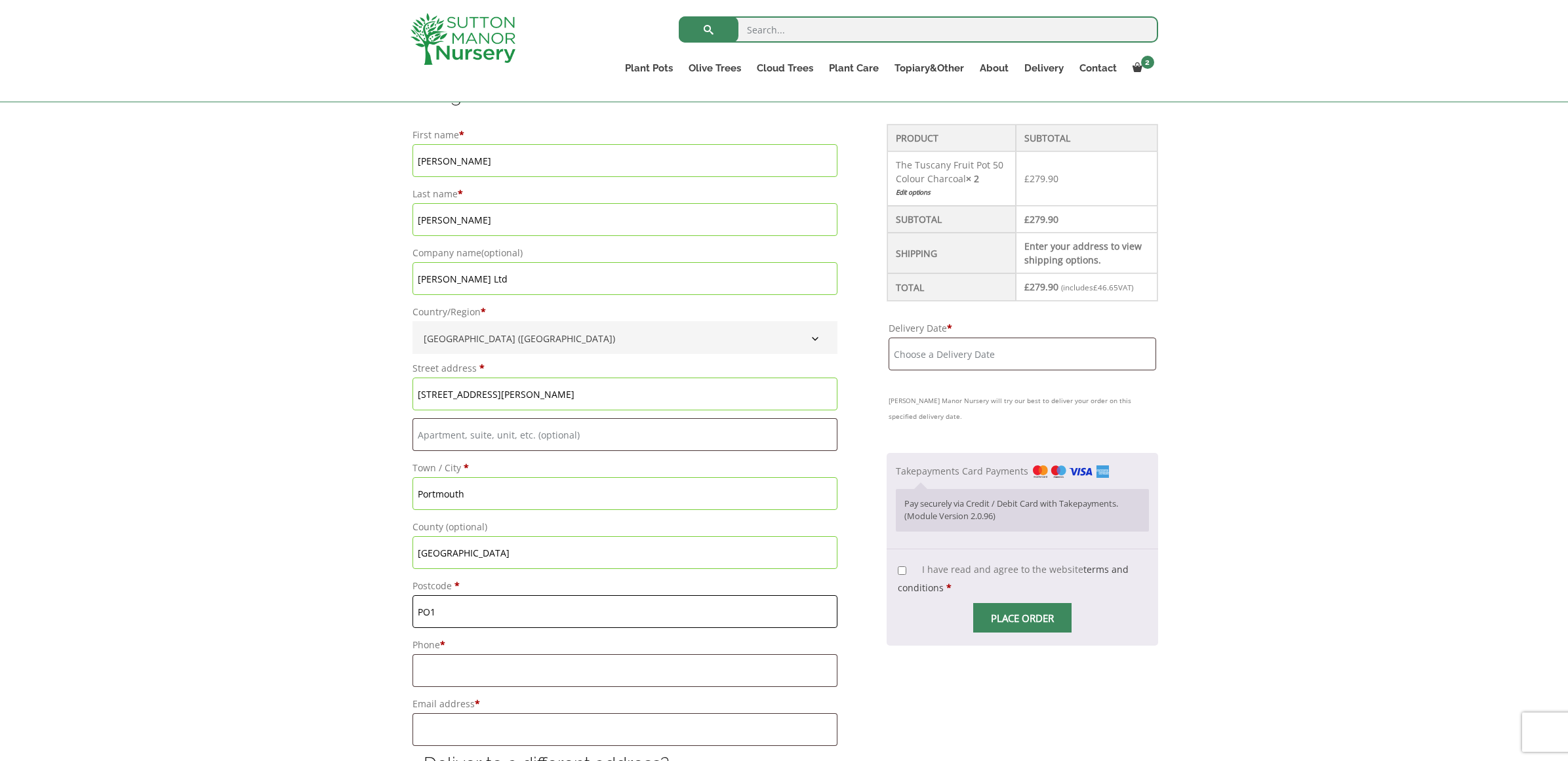
scroll to position [360, 0]
type input "PO1"
click at [458, 164] on input "Dalia" at bounding box center [625, 160] width 425 height 33
type input "D"
click at [471, 223] on input "Verrecchia" at bounding box center [625, 219] width 425 height 33
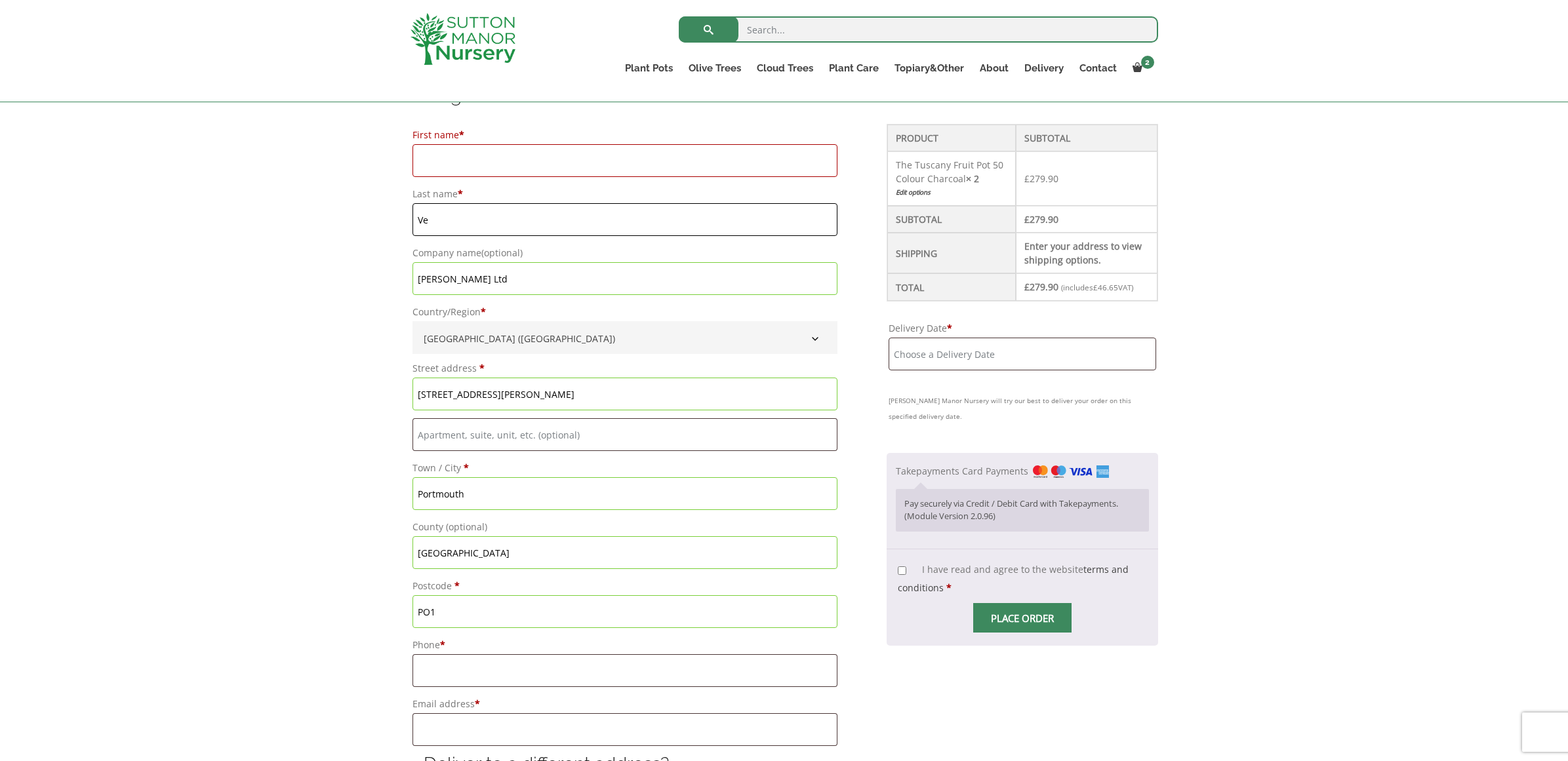
type input "V"
click at [482, 280] on input "Verrecchia Ltd" at bounding box center [625, 278] width 425 height 33
type input "V"
drag, startPoint x: 483, startPoint y: 394, endPoint x: 494, endPoint y: 399, distance: 12.1
click at [483, 394] on input "46 Penny Street" at bounding box center [625, 394] width 425 height 33
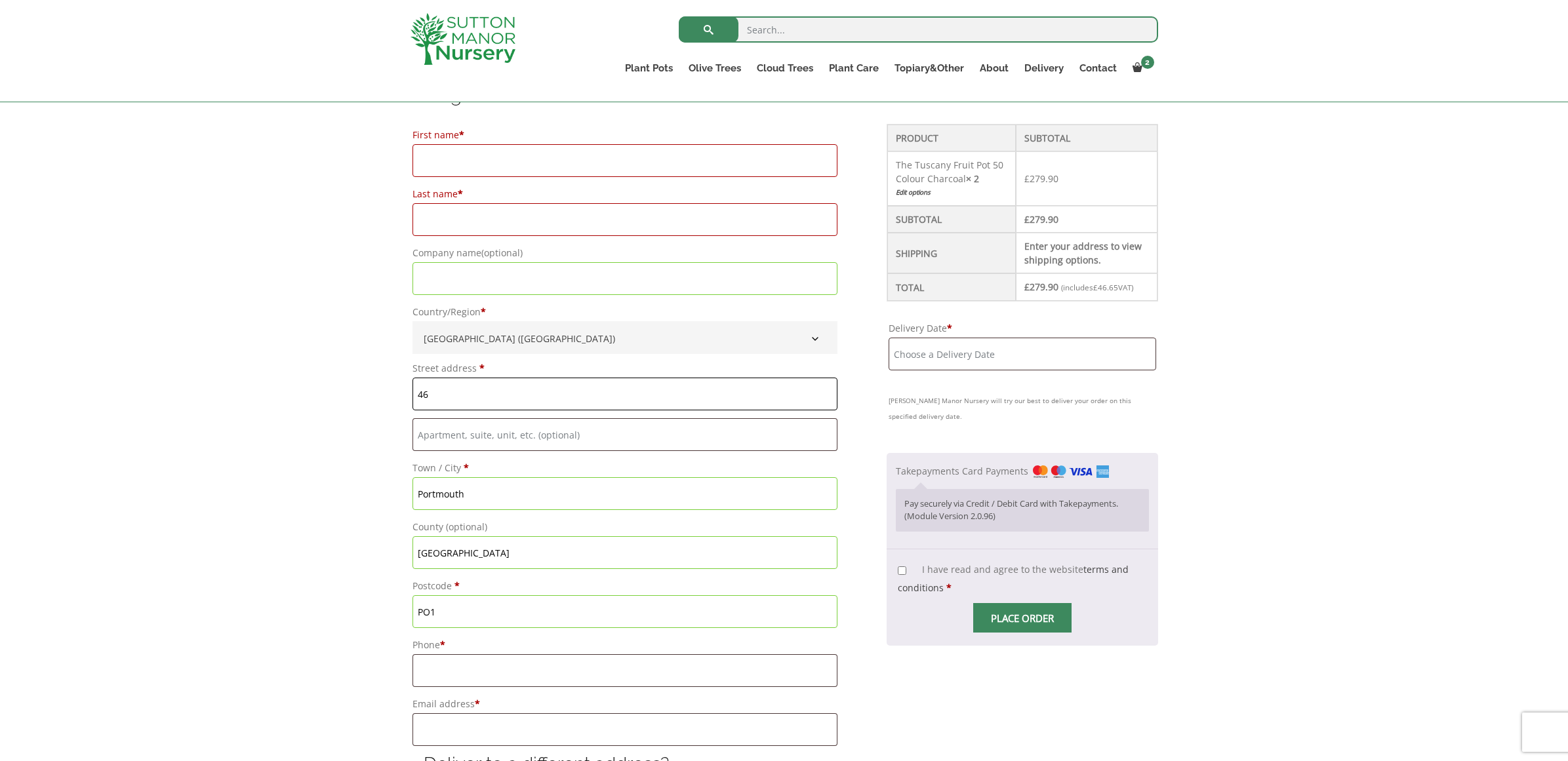
type input "4"
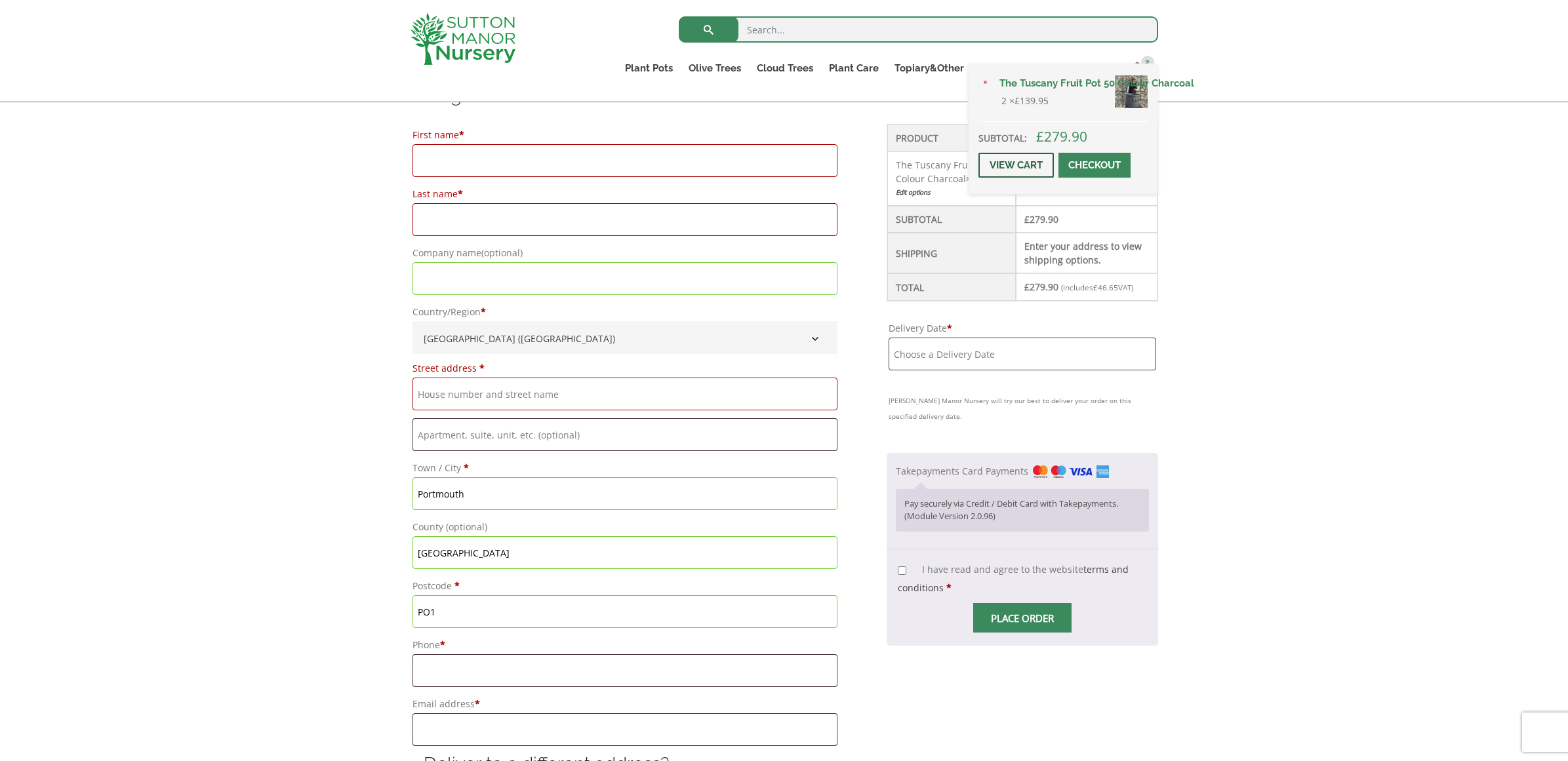
click at [1027, 177] on link "View cart" at bounding box center [1016, 166] width 75 height 25
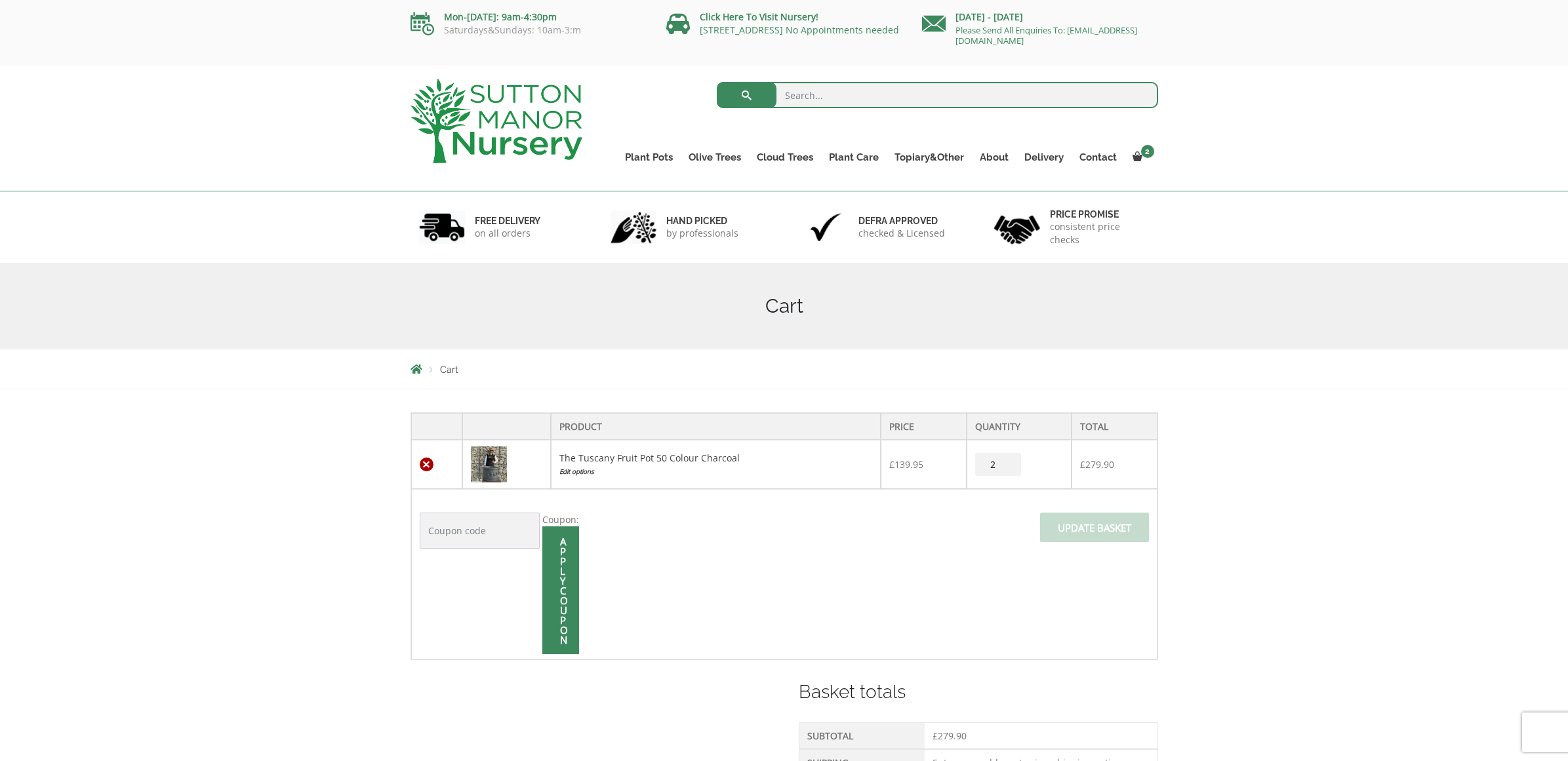
click at [425, 460] on link "×" at bounding box center [427, 465] width 14 height 14
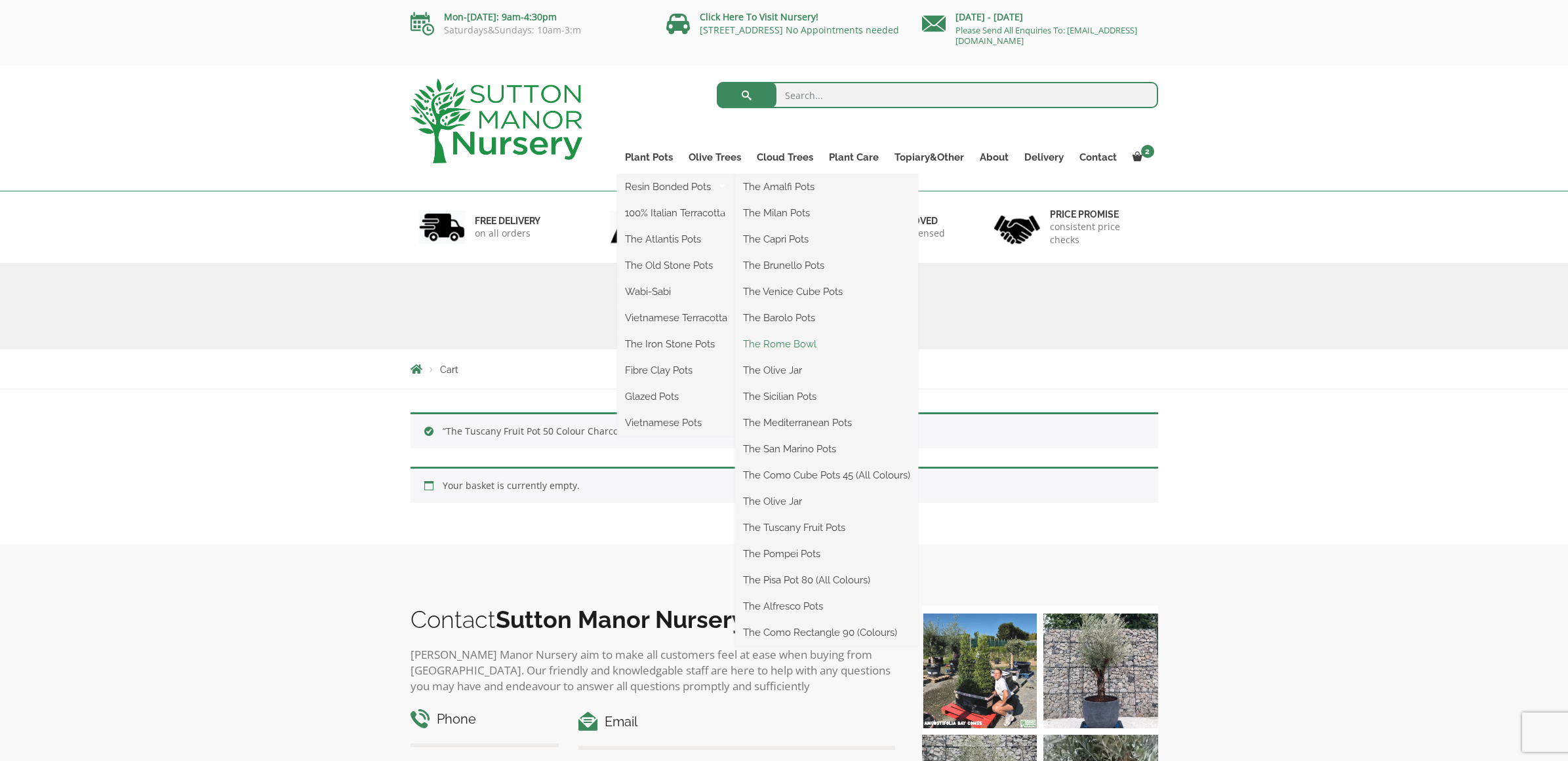
click at [774, 344] on link "The Rome Bowl" at bounding box center [826, 344] width 183 height 19
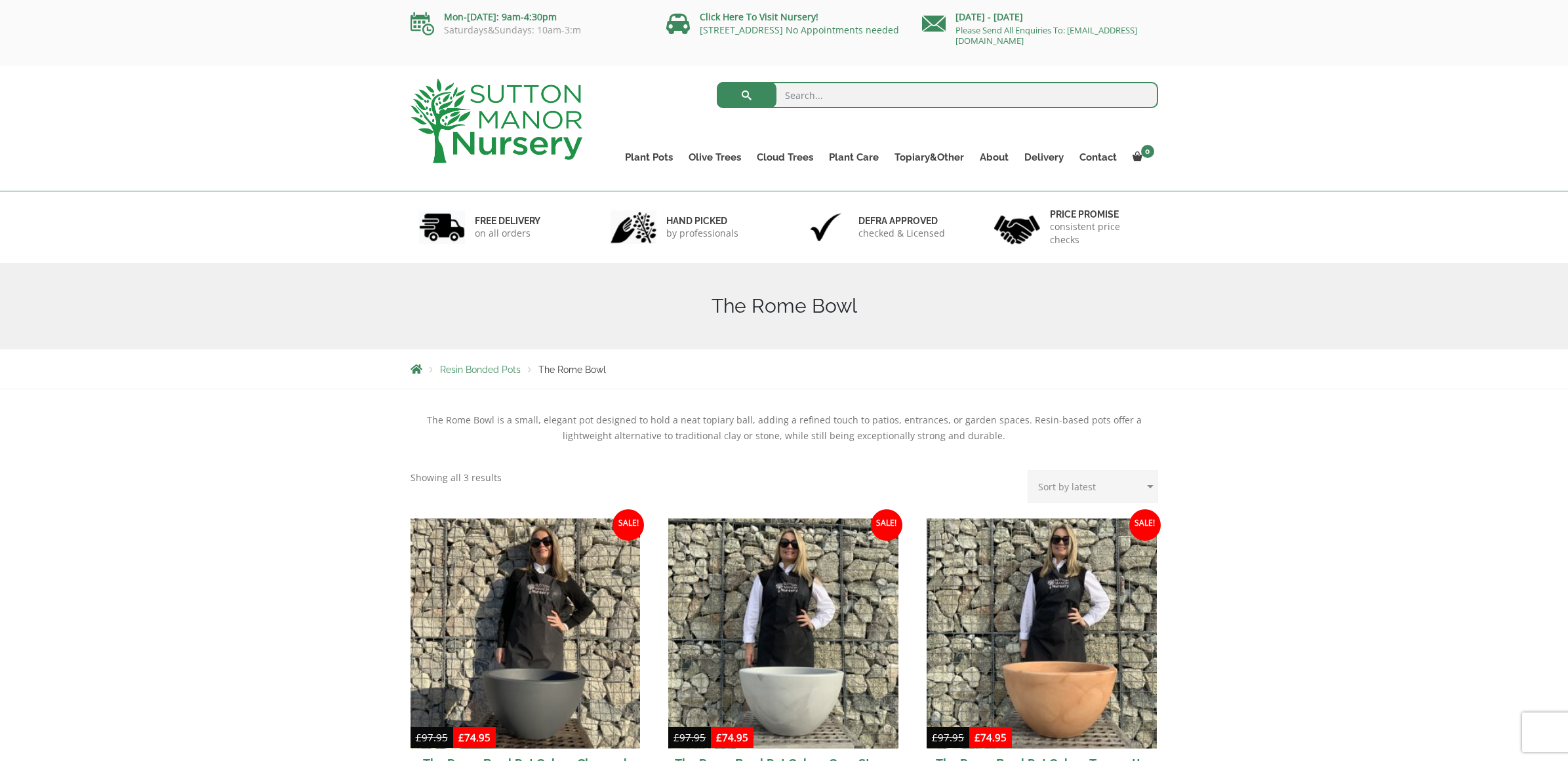
click at [789, 95] on input "search" at bounding box center [937, 95] width 441 height 26
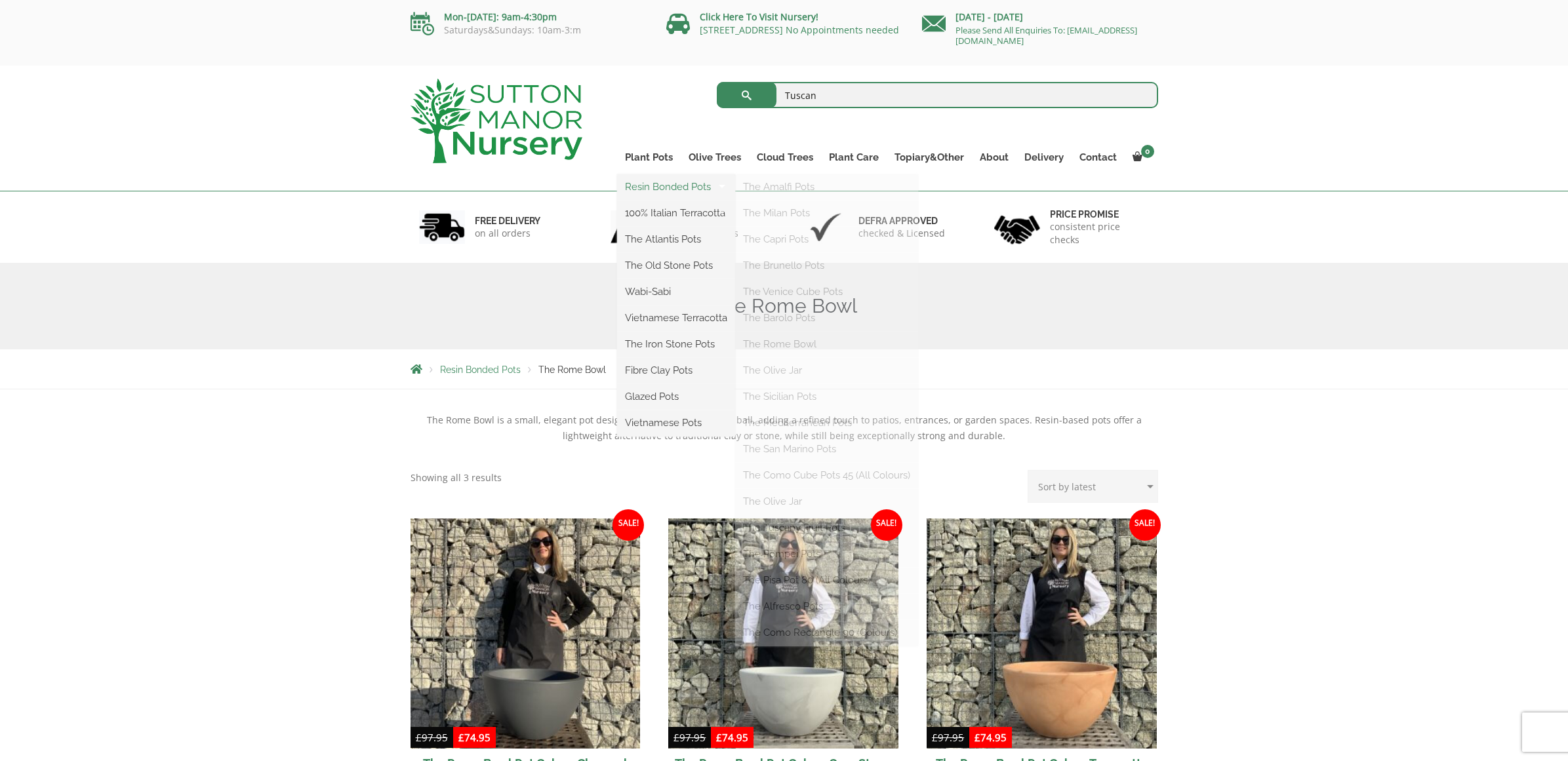
type input "Tuscan"
click at [650, 187] on link "Resin Bonded Pots" at bounding box center [676, 186] width 118 height 19
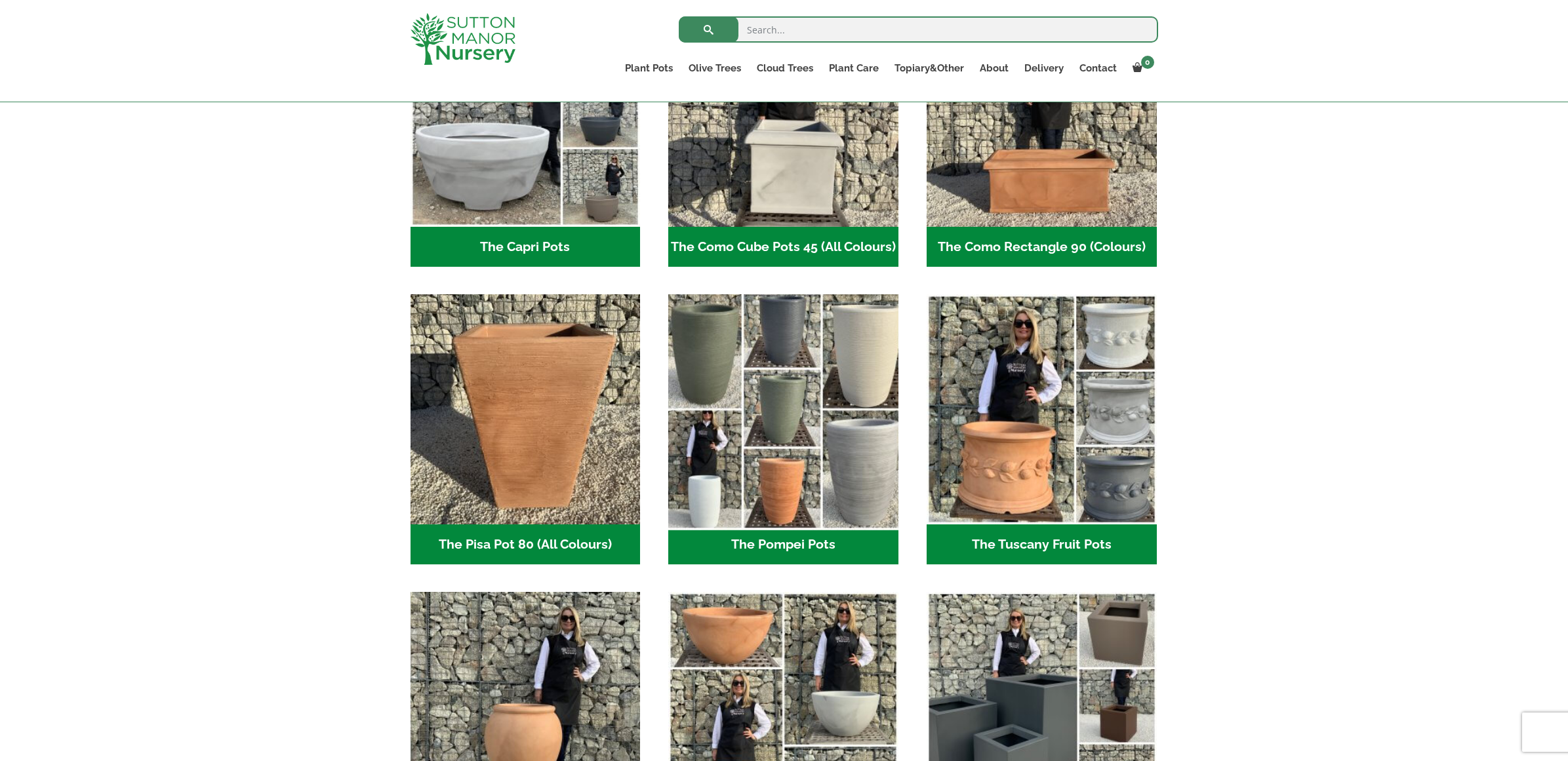
scroll to position [763, 0]
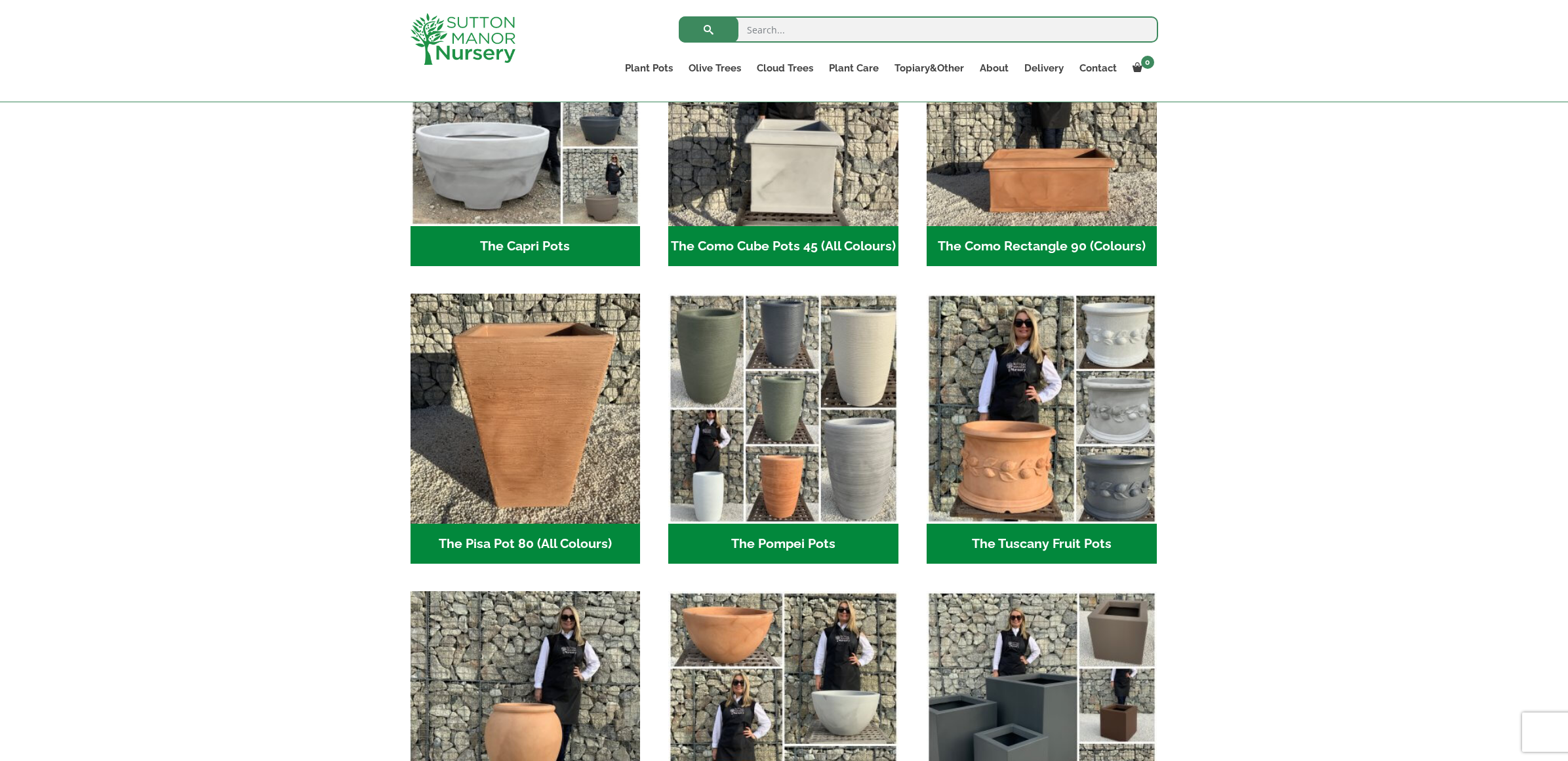
click at [1020, 543] on h2 "The Tuscany Fruit Pots (5)" at bounding box center [1041, 544] width 230 height 40
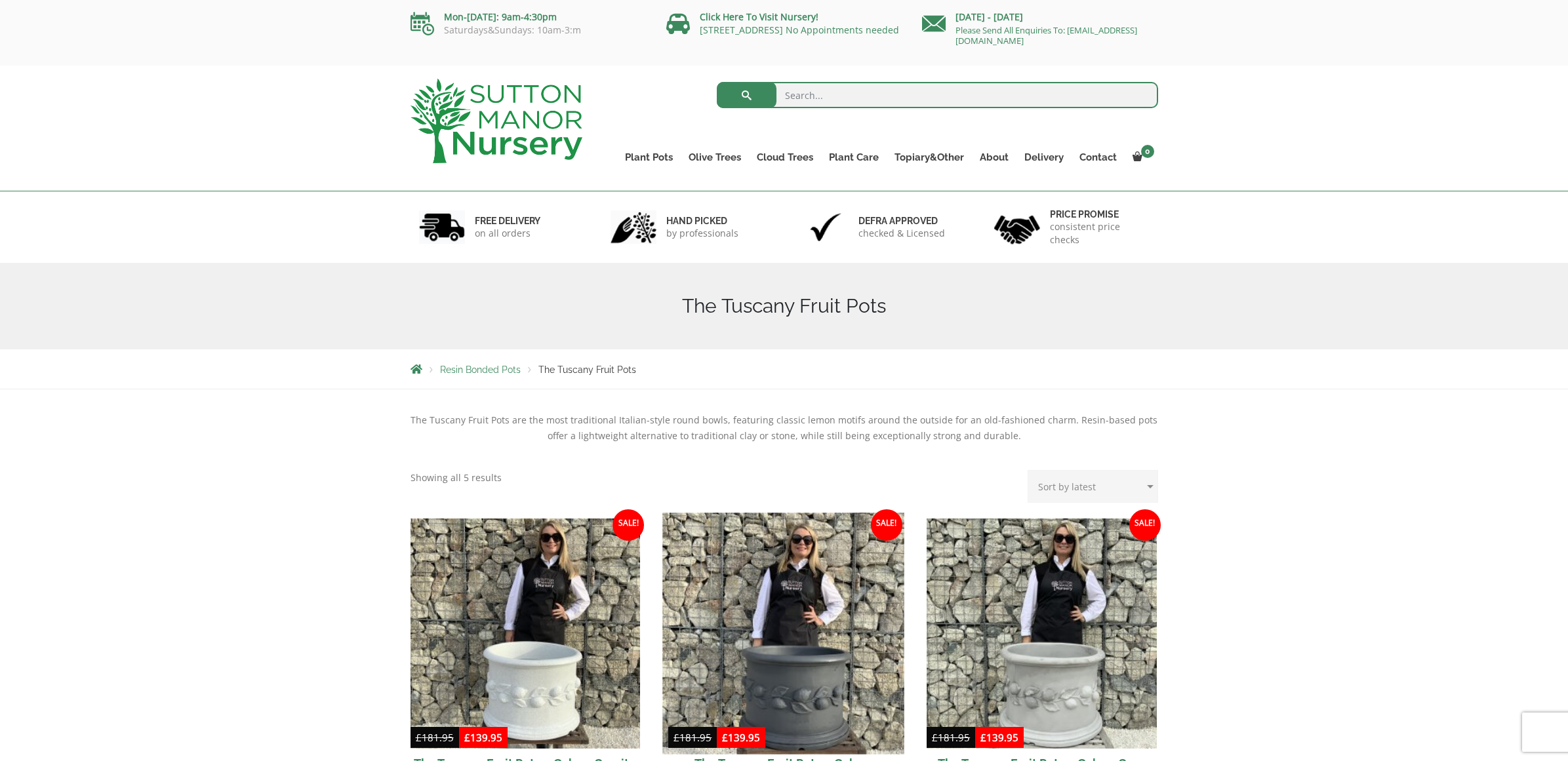
click at [784, 613] on img at bounding box center [784, 633] width 241 height 241
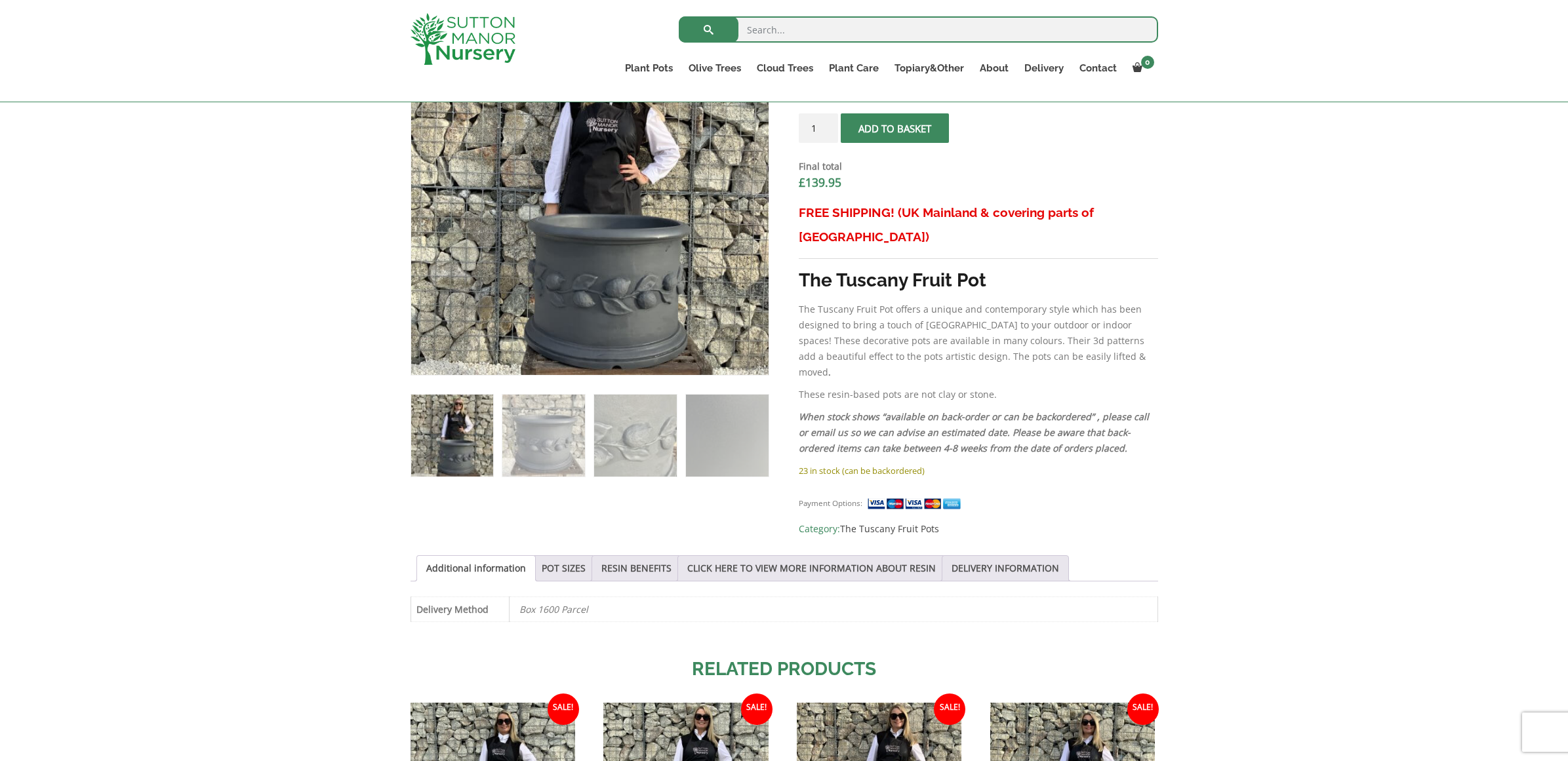
scroll to position [495, 0]
click at [585, 554] on link "POT SIZES" at bounding box center [563, 567] width 44 height 25
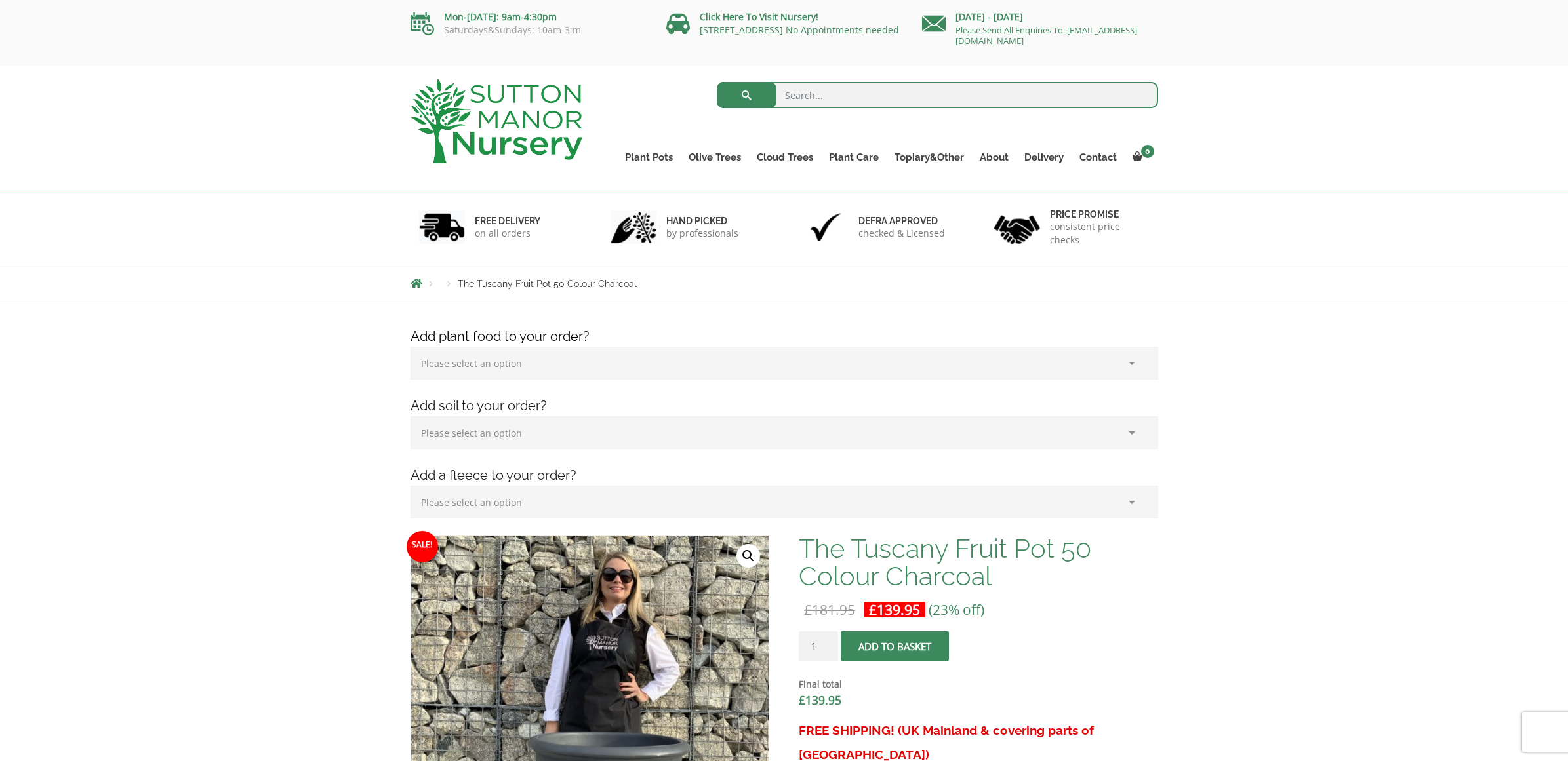
scroll to position [0, 0]
click at [709, 187] on link "Gnarled Olive Trees" at bounding box center [757, 186] width 152 height 19
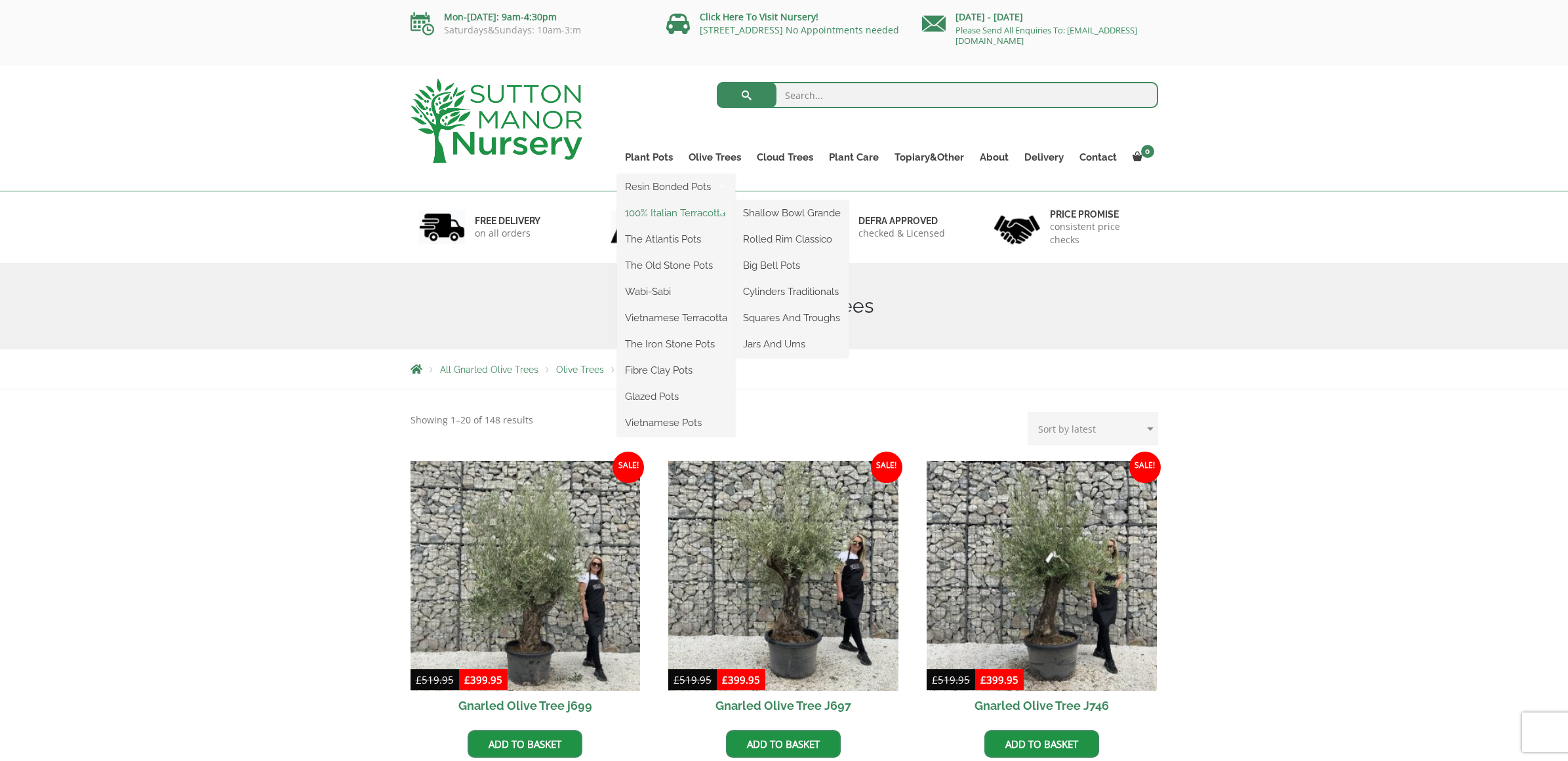
click at [655, 213] on link "100% Italian Terracotta" at bounding box center [676, 213] width 118 height 19
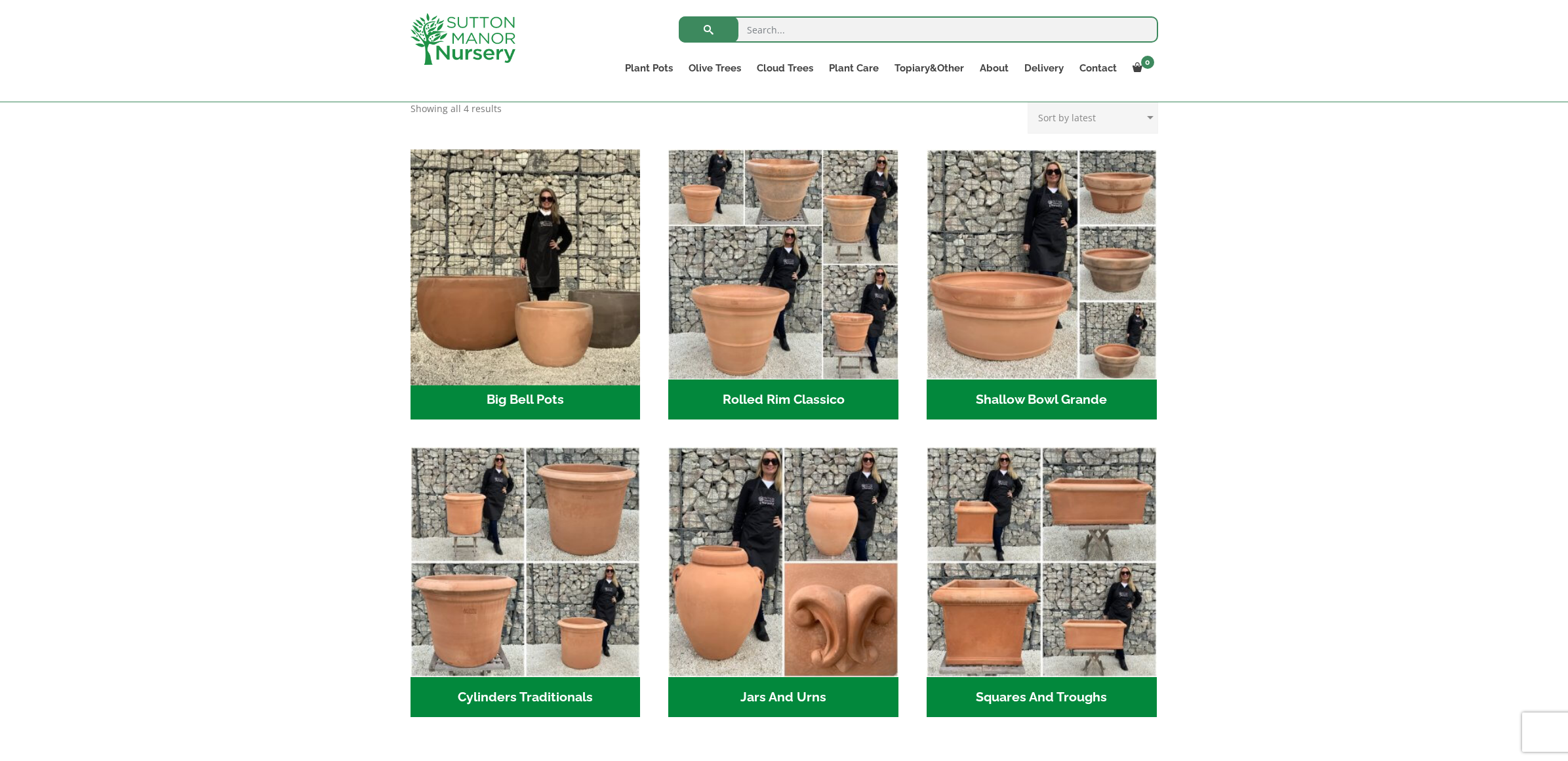
scroll to position [360, 0]
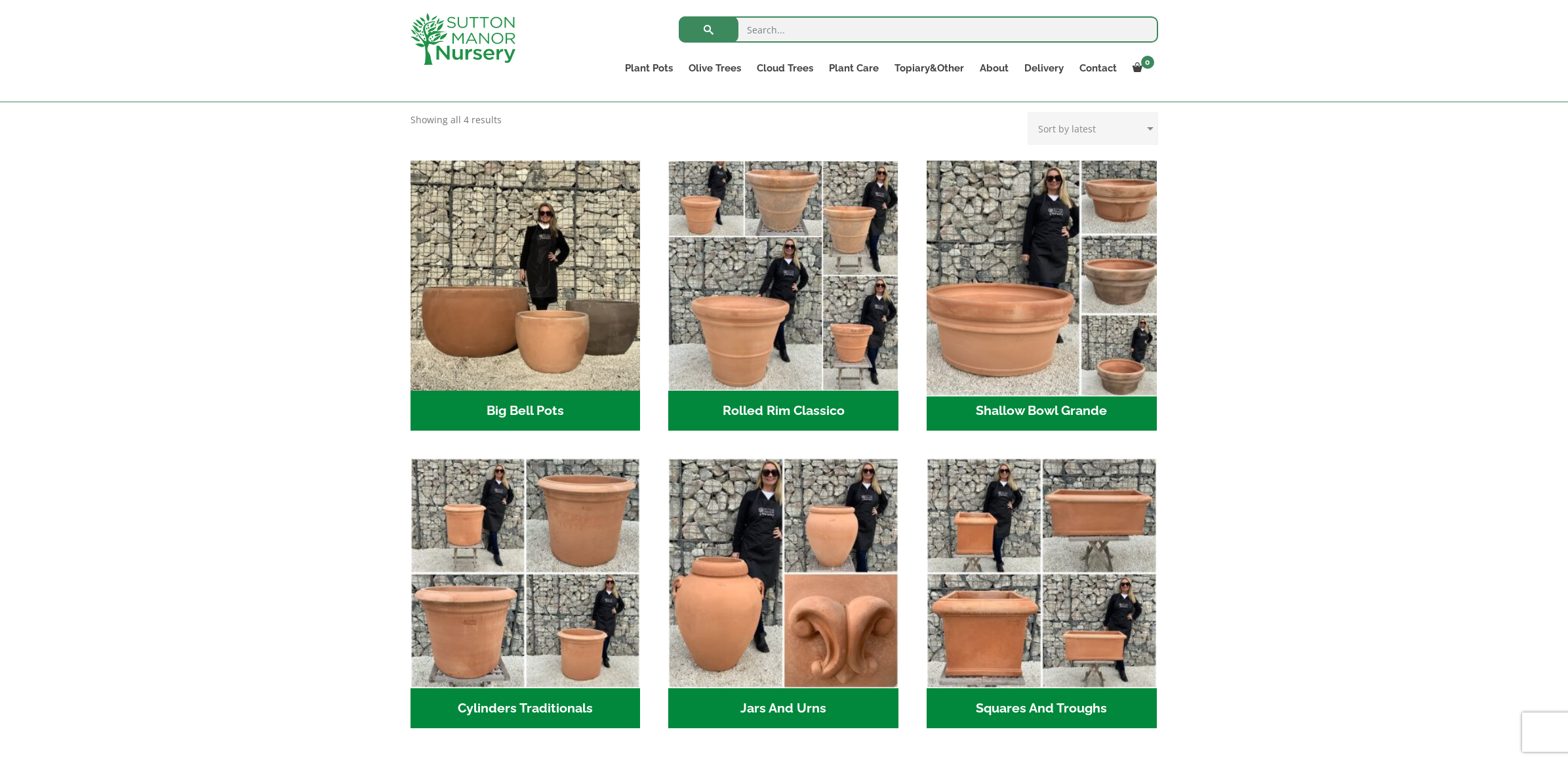
click at [990, 322] on img "Visit product category Shallow Bowl Grande" at bounding box center [1041, 275] width 241 height 241
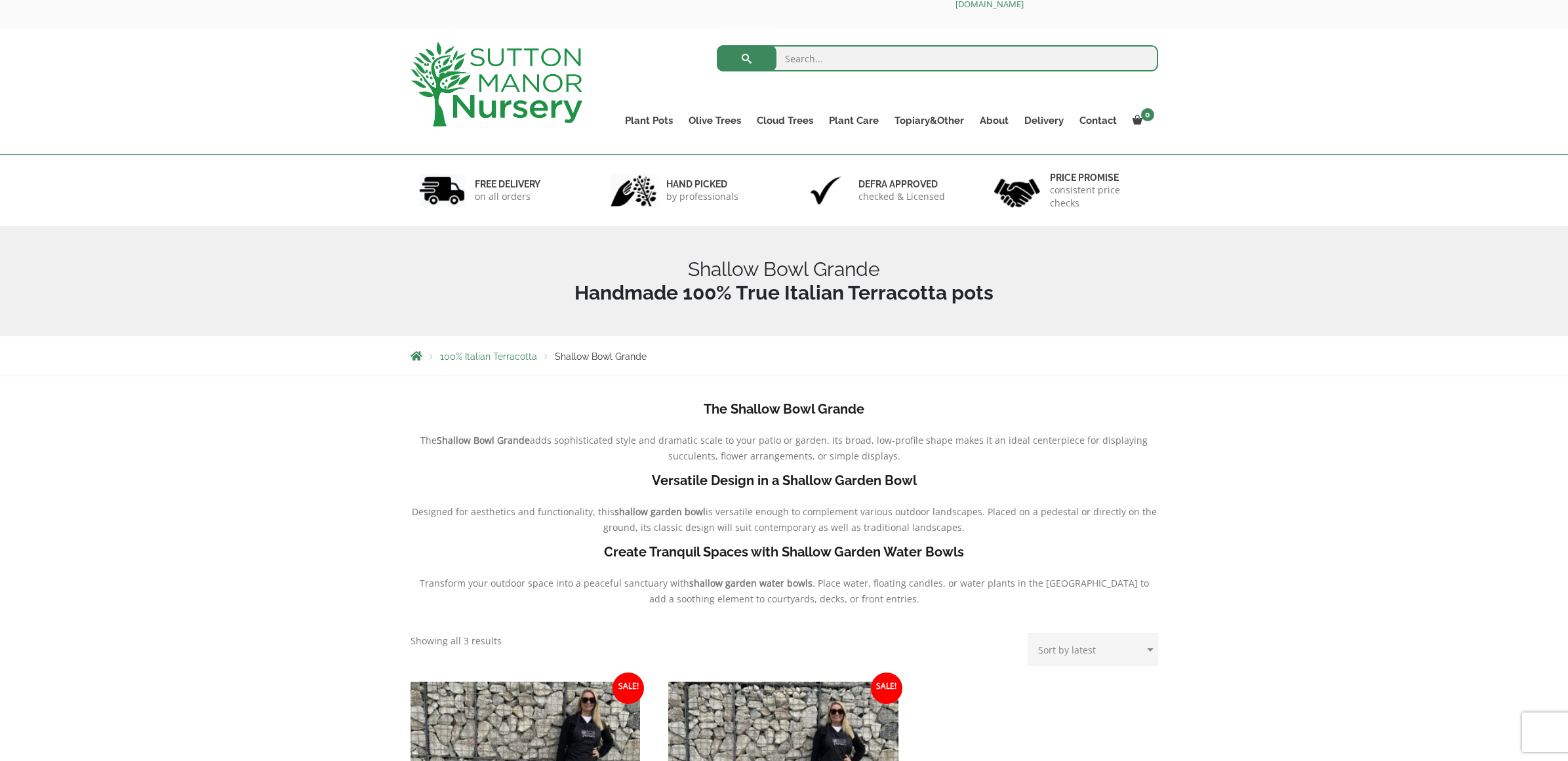
scroll to position [38, 0]
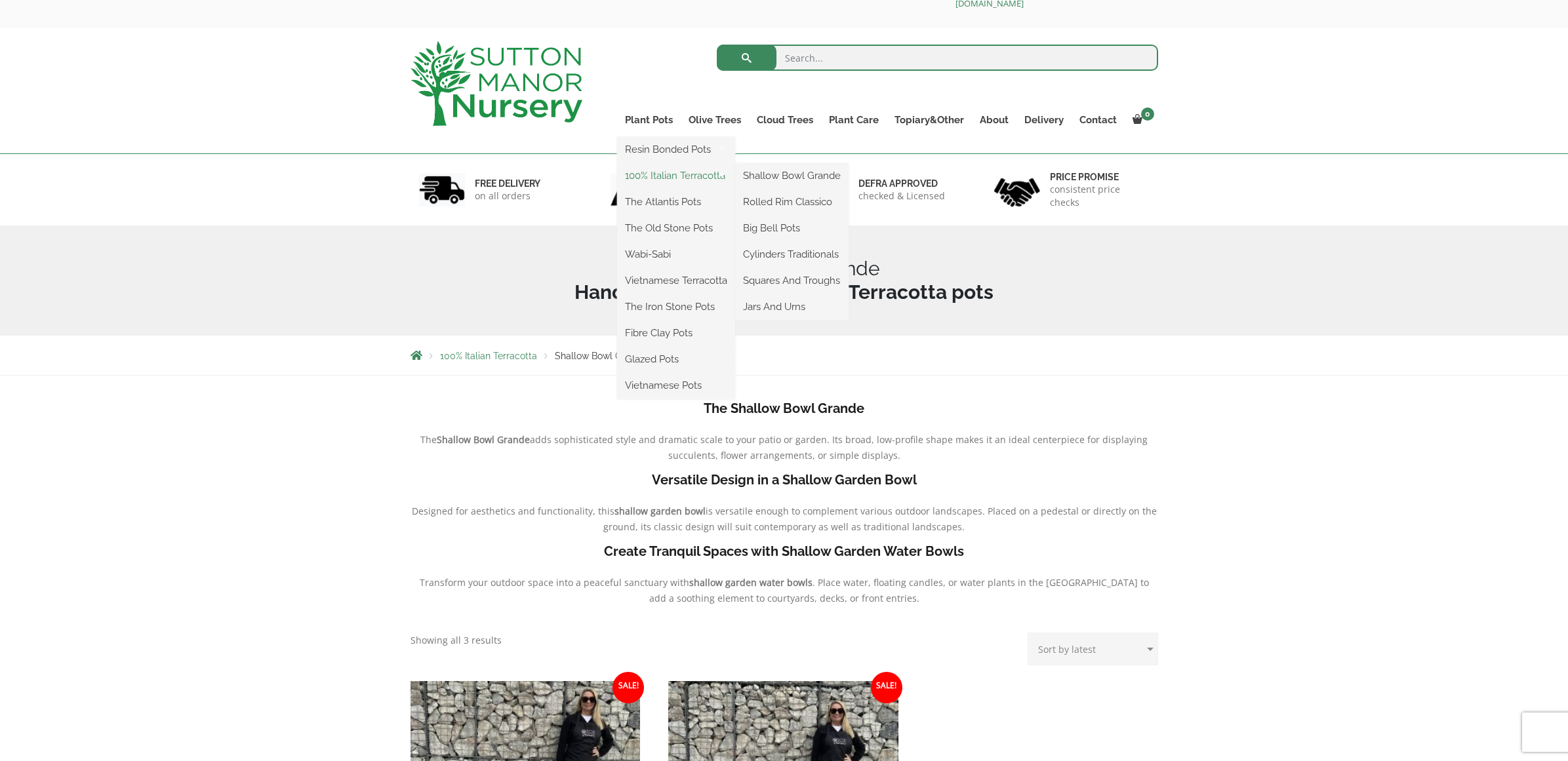
click at [662, 176] on link "100% Italian Terracotta" at bounding box center [676, 175] width 118 height 19
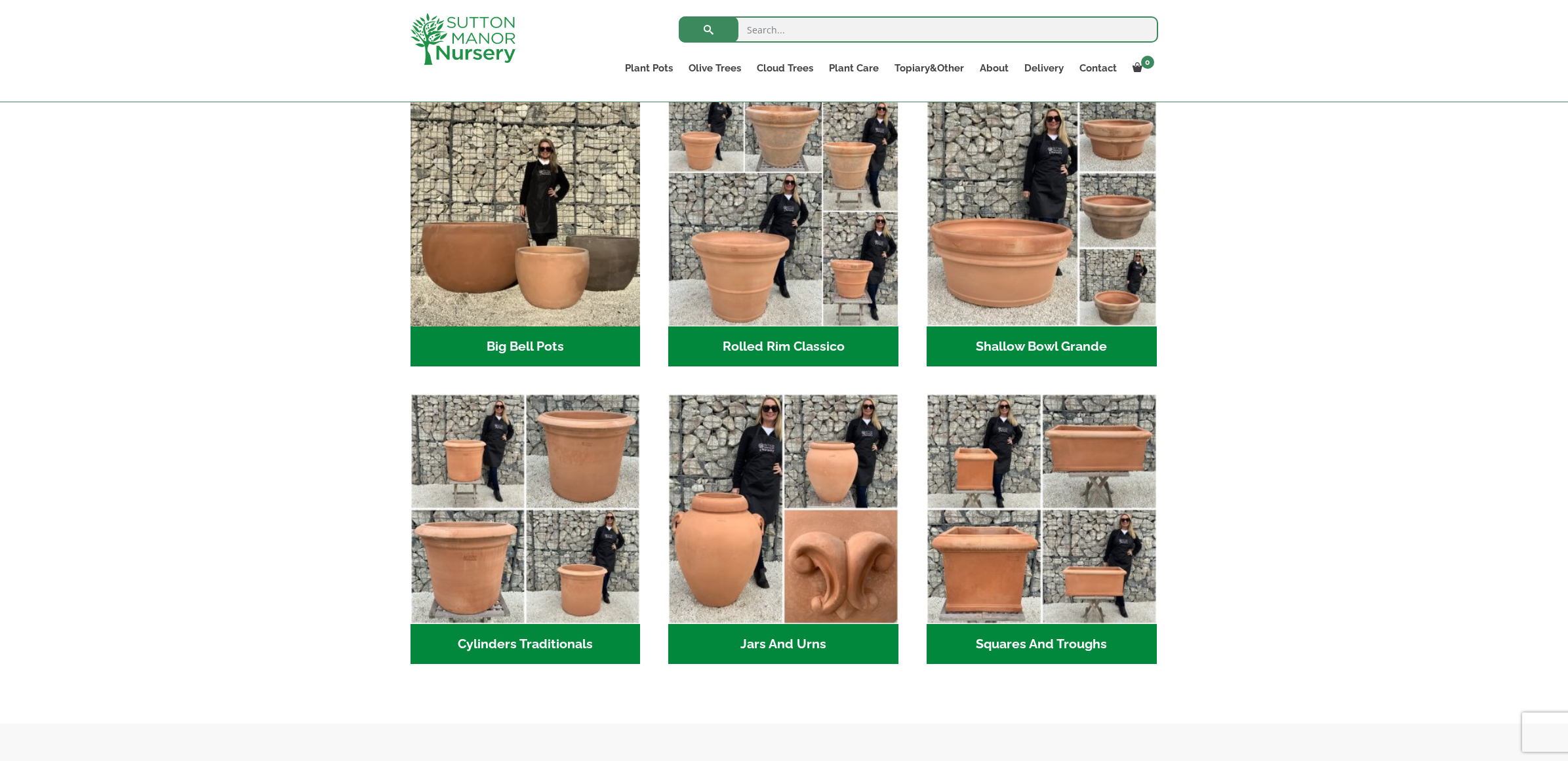
scroll to position [440, 0]
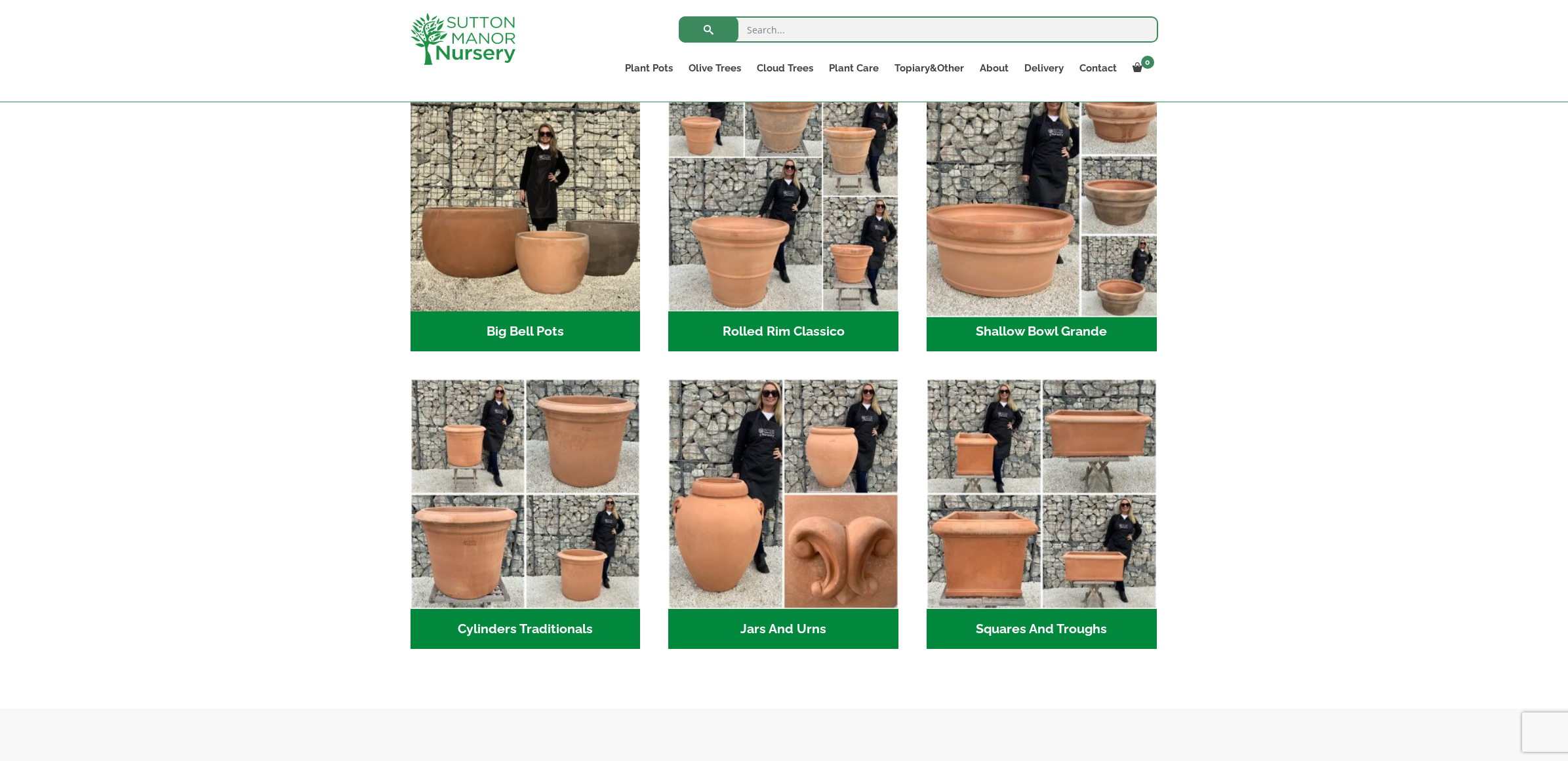
click at [1012, 223] on img "Visit product category Shallow Bowl Grande" at bounding box center [1041, 195] width 241 height 241
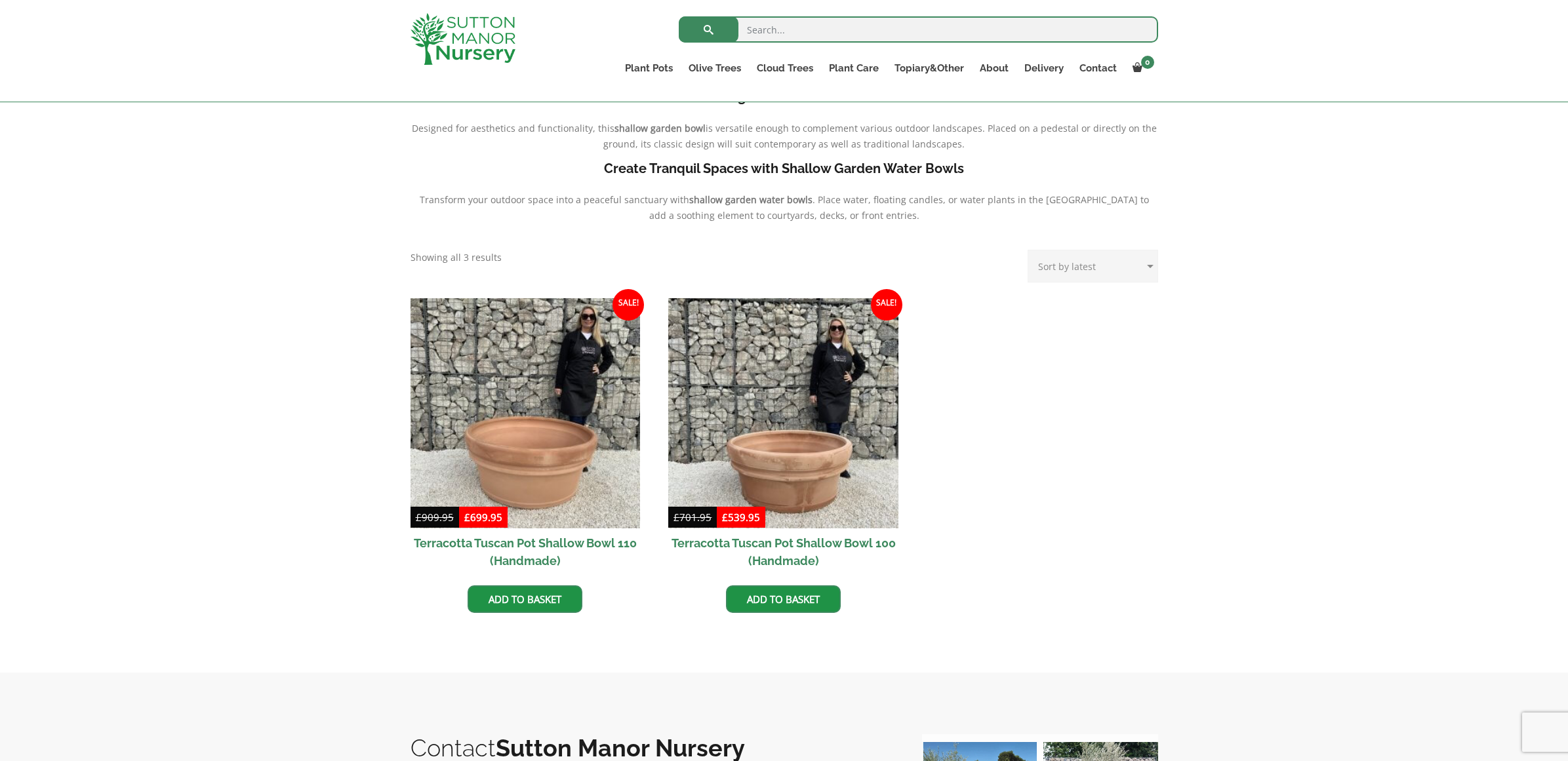
scroll to position [401, 0]
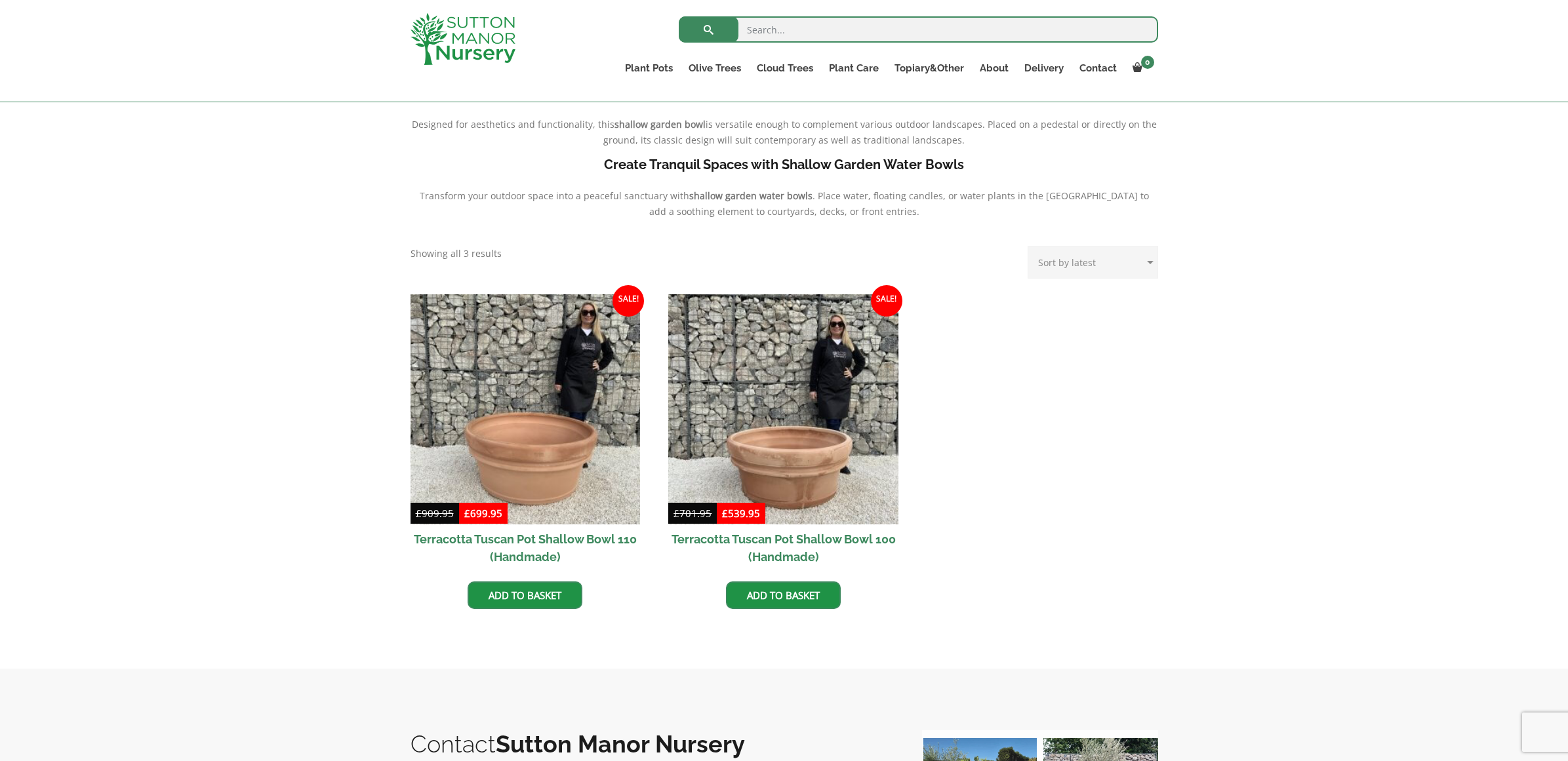
select select "price"
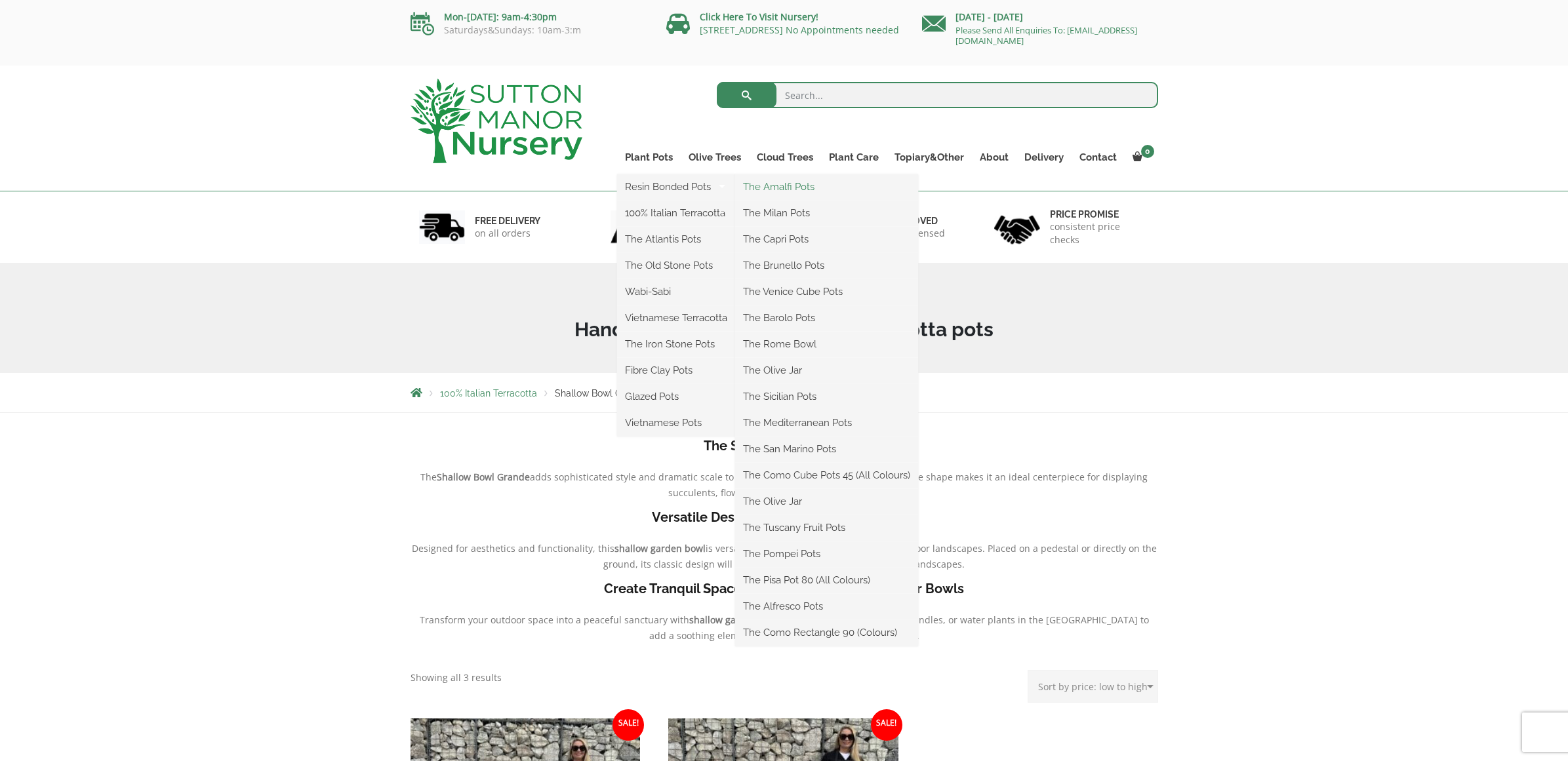
click at [769, 188] on link "The Amalfi Pots" at bounding box center [826, 186] width 183 height 19
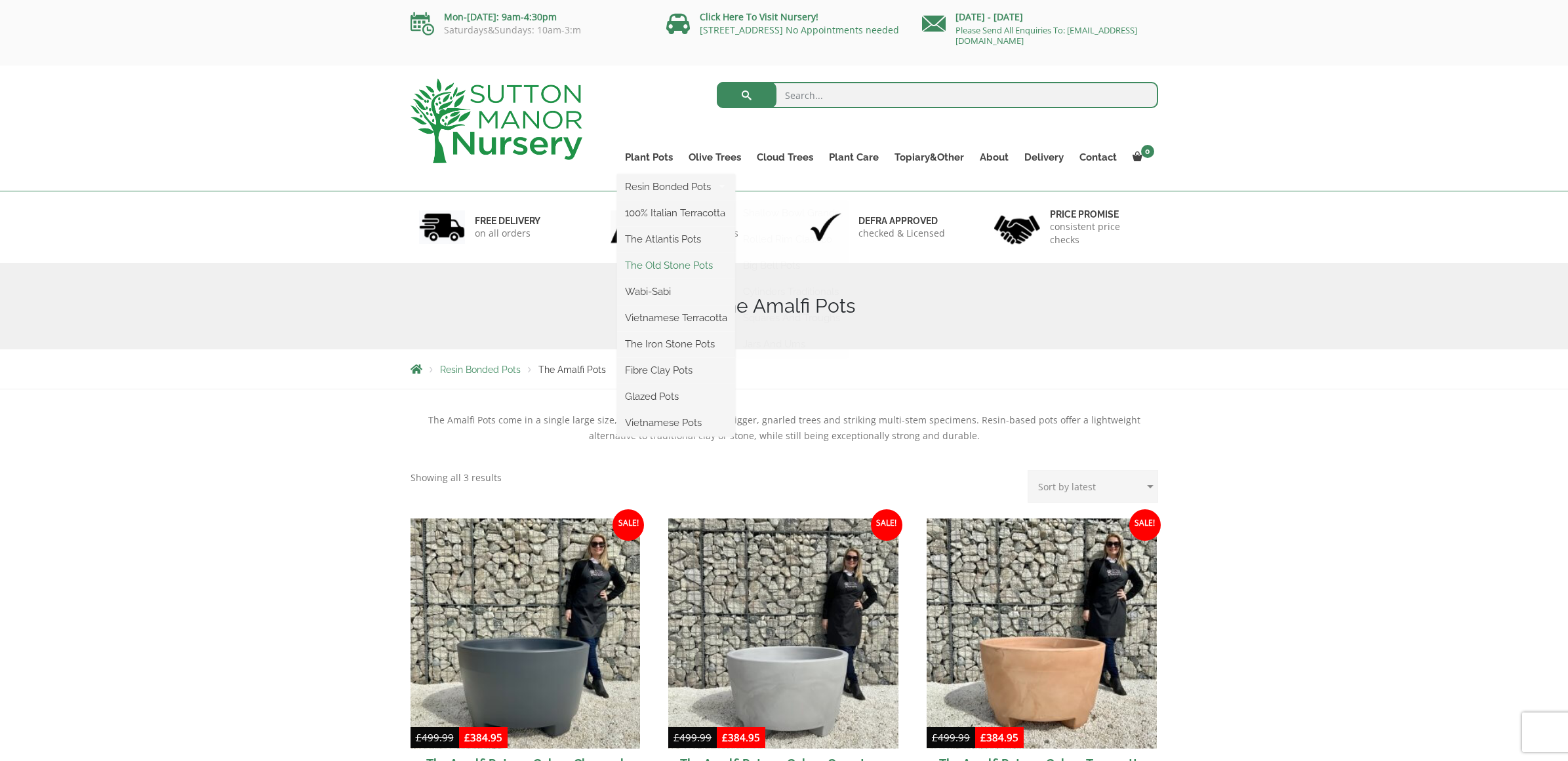
click at [670, 262] on link "The Old Stone Pots" at bounding box center [676, 265] width 118 height 19
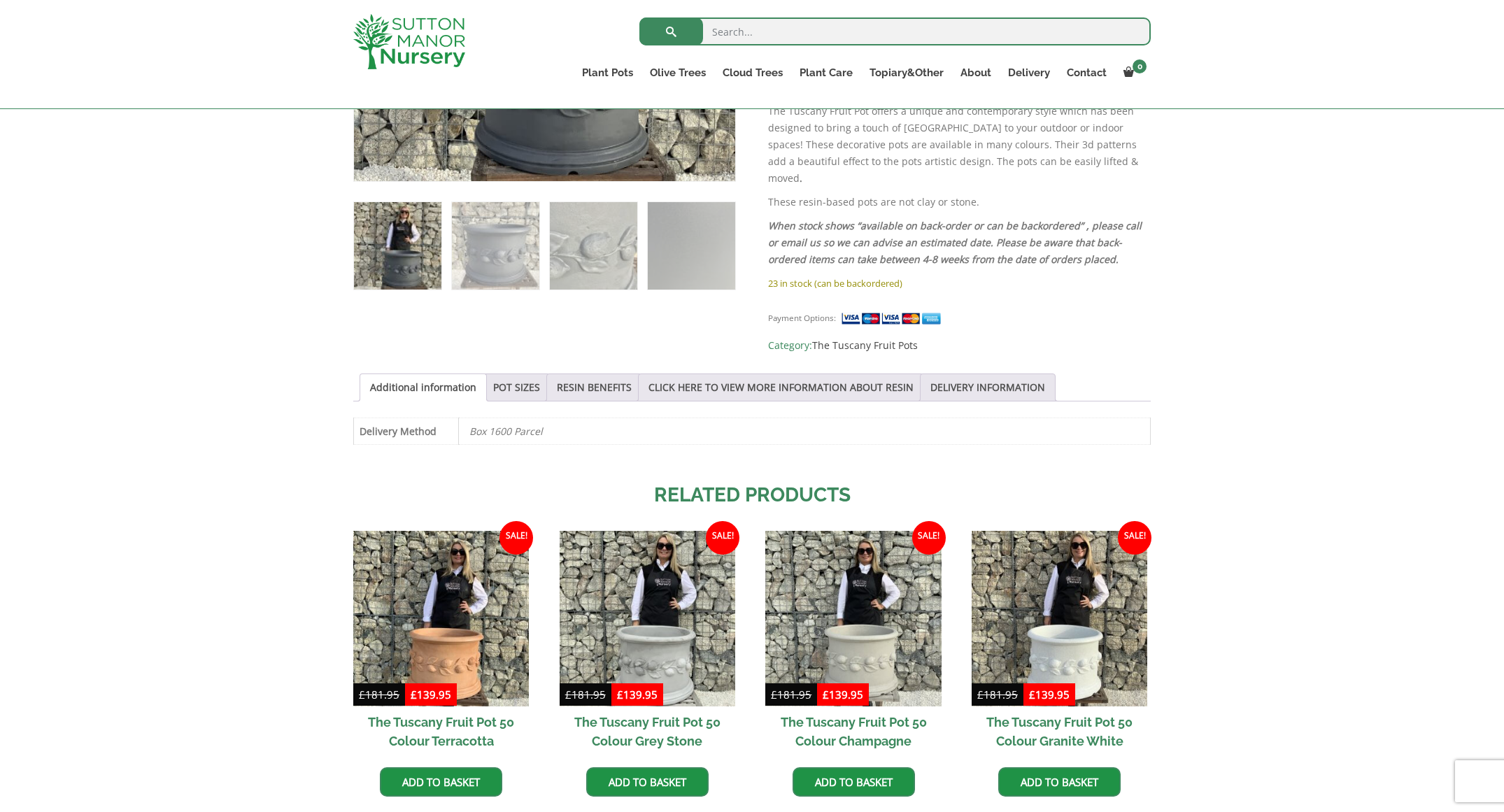
scroll to position [750, 0]
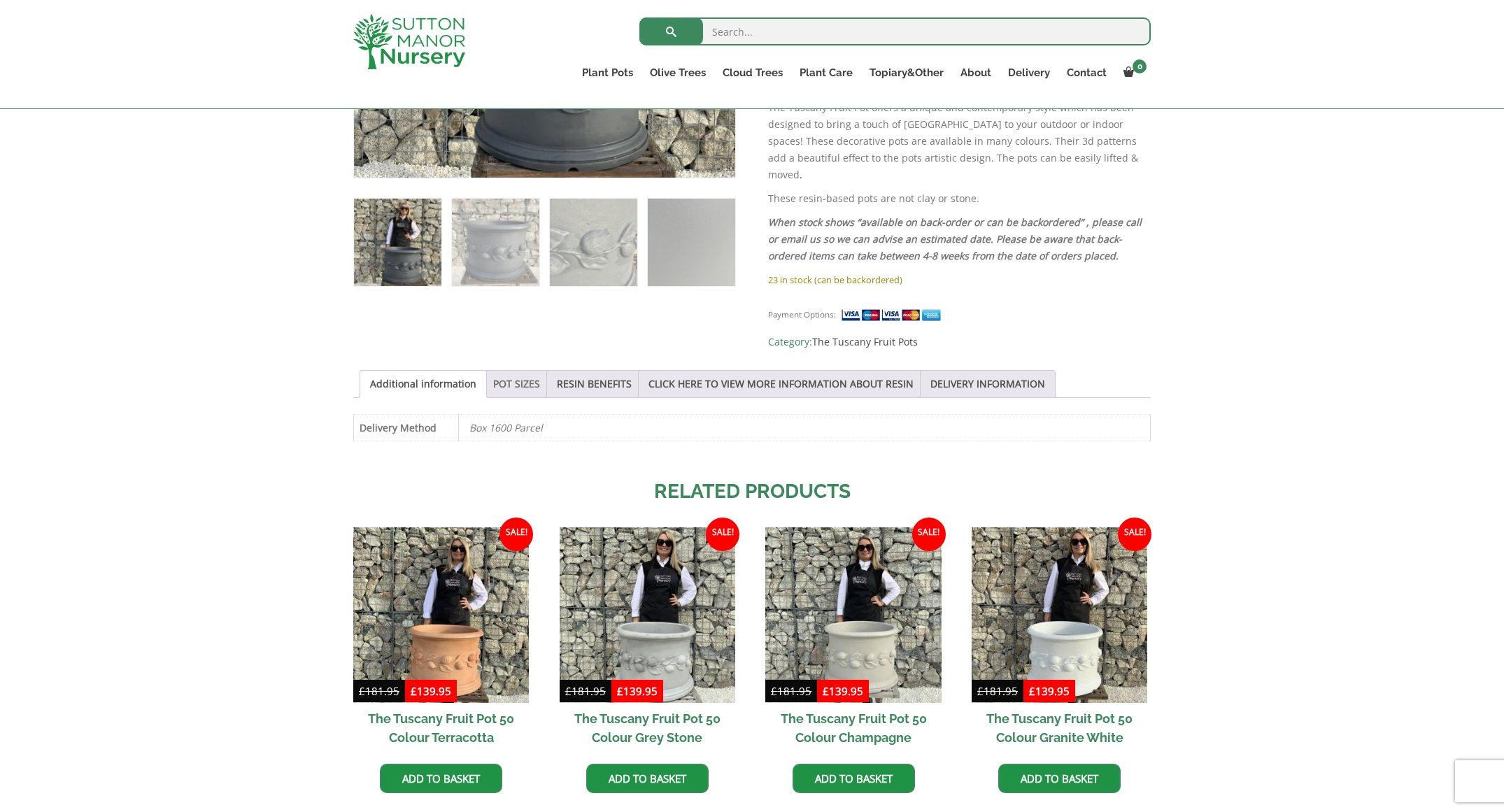
click at [538, 370] on link "POT SIZES" at bounding box center [516, 384] width 47 height 27
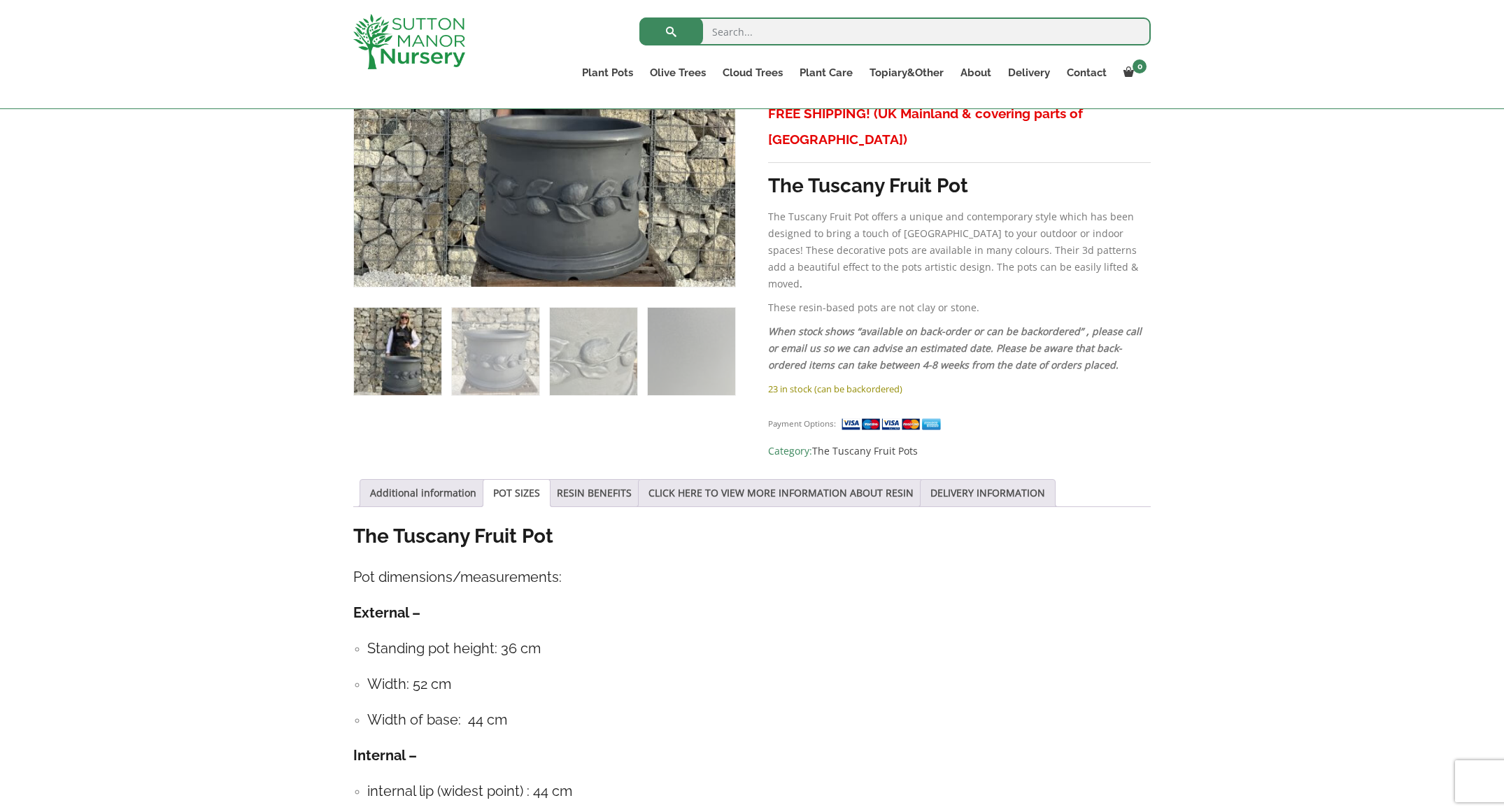
scroll to position [640, 0]
click at [861, 480] on link "CLICK HERE TO VIEW MORE INFORMATION ABOUT RESIN" at bounding box center [780, 494] width 265 height 27
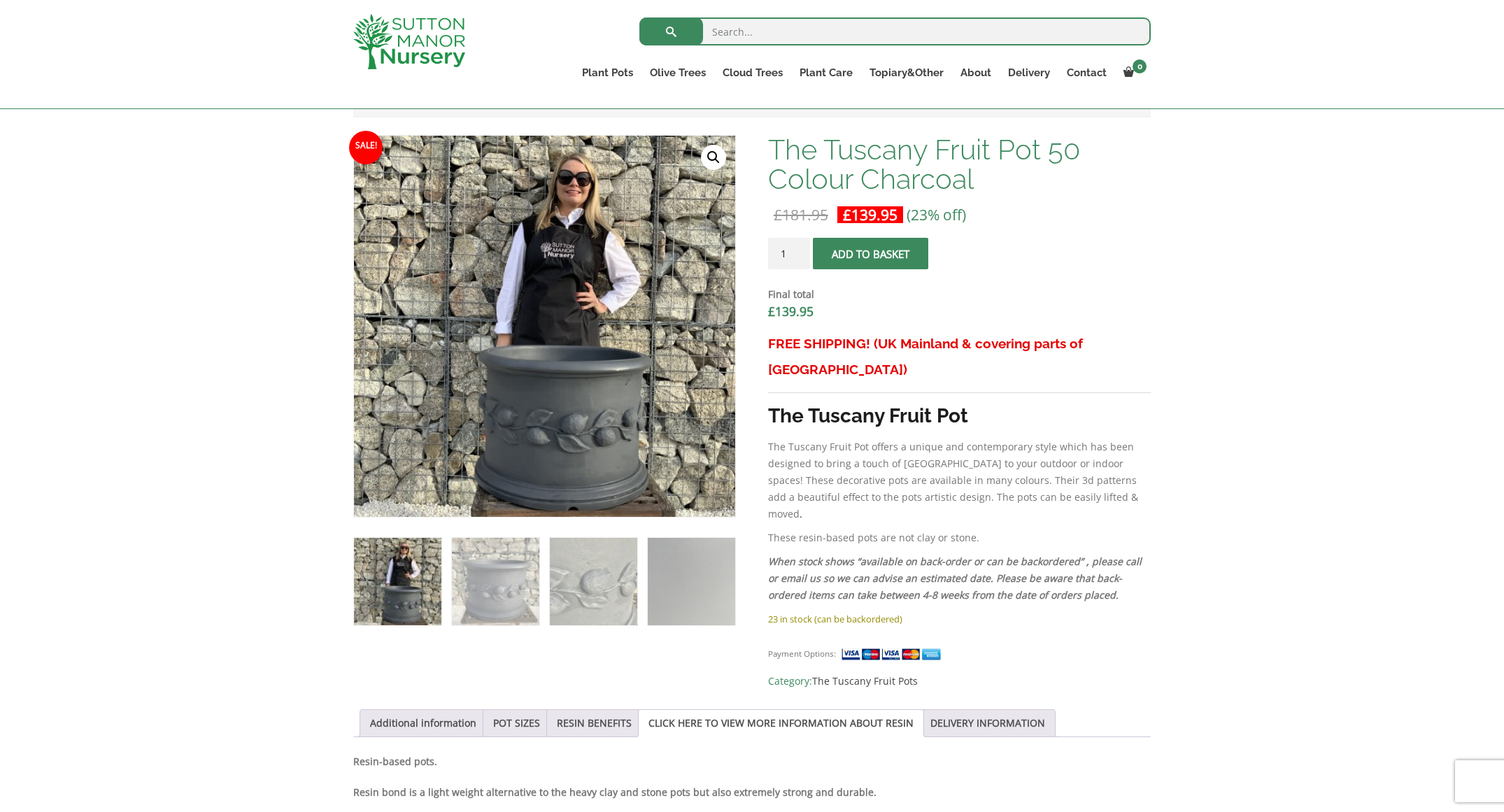
scroll to position [413, 0]
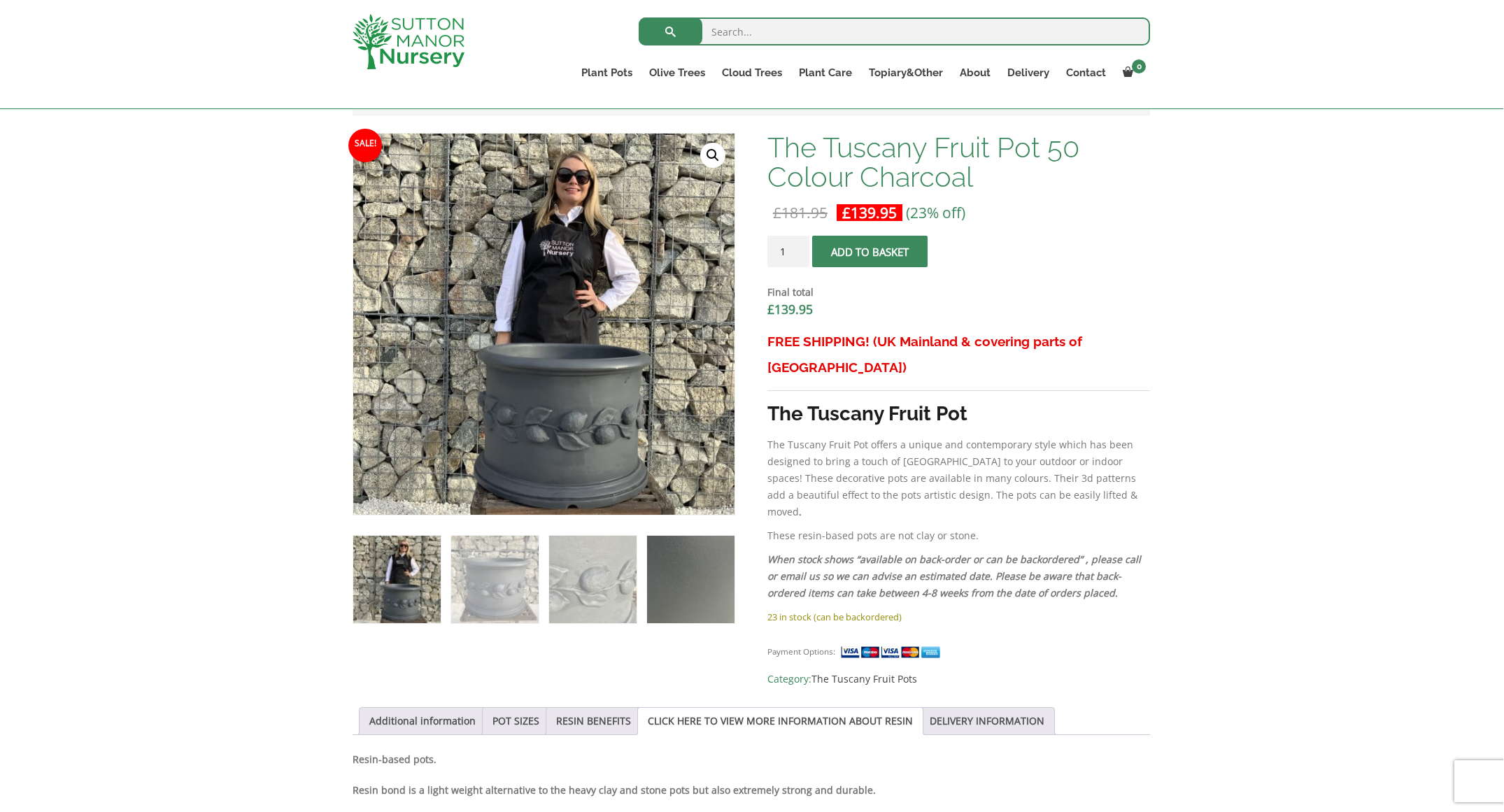
click at [689, 576] on img at bounding box center [692, 580] width 88 height 88
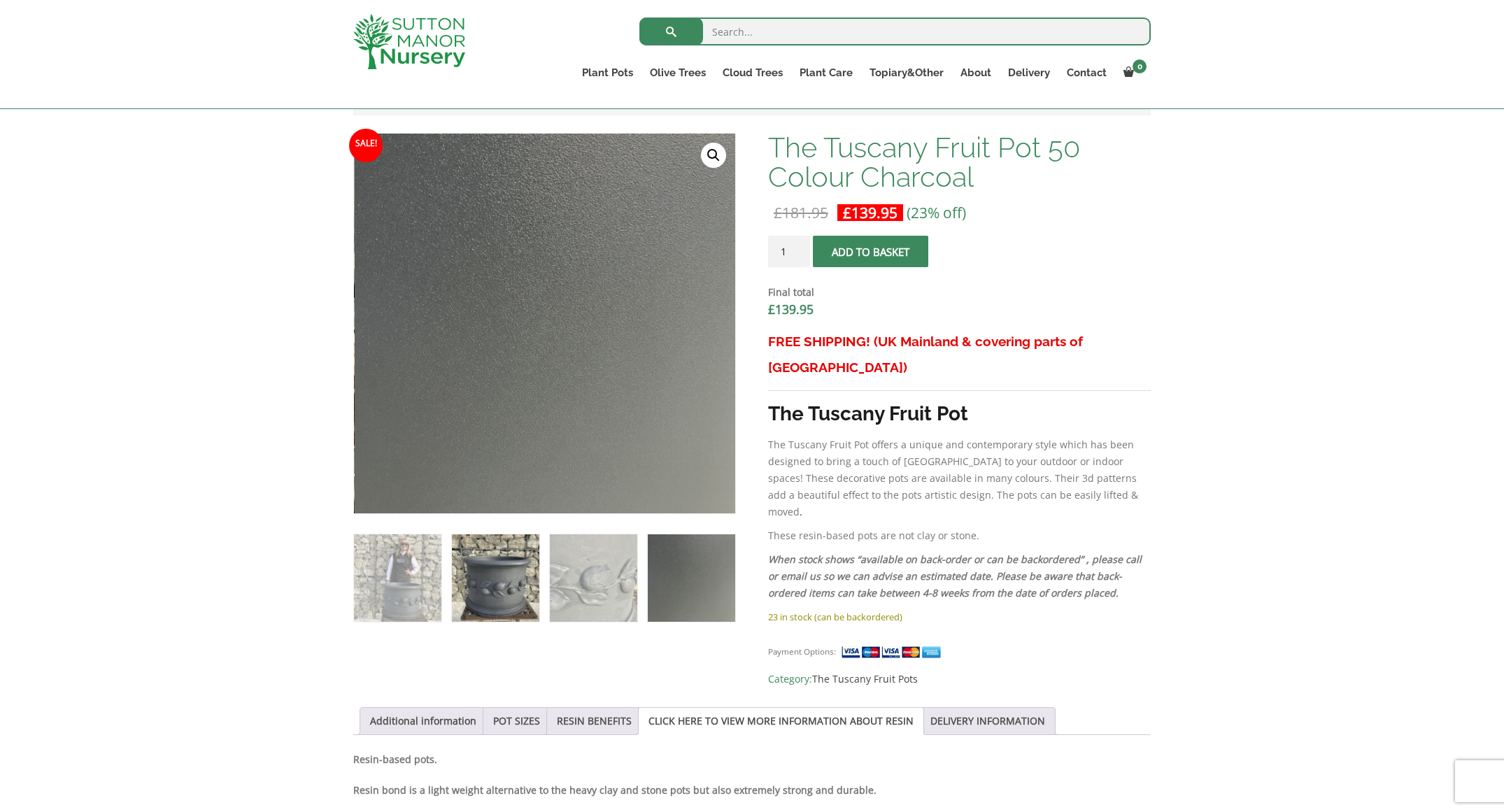
click at [514, 563] on img at bounding box center [496, 578] width 88 height 88
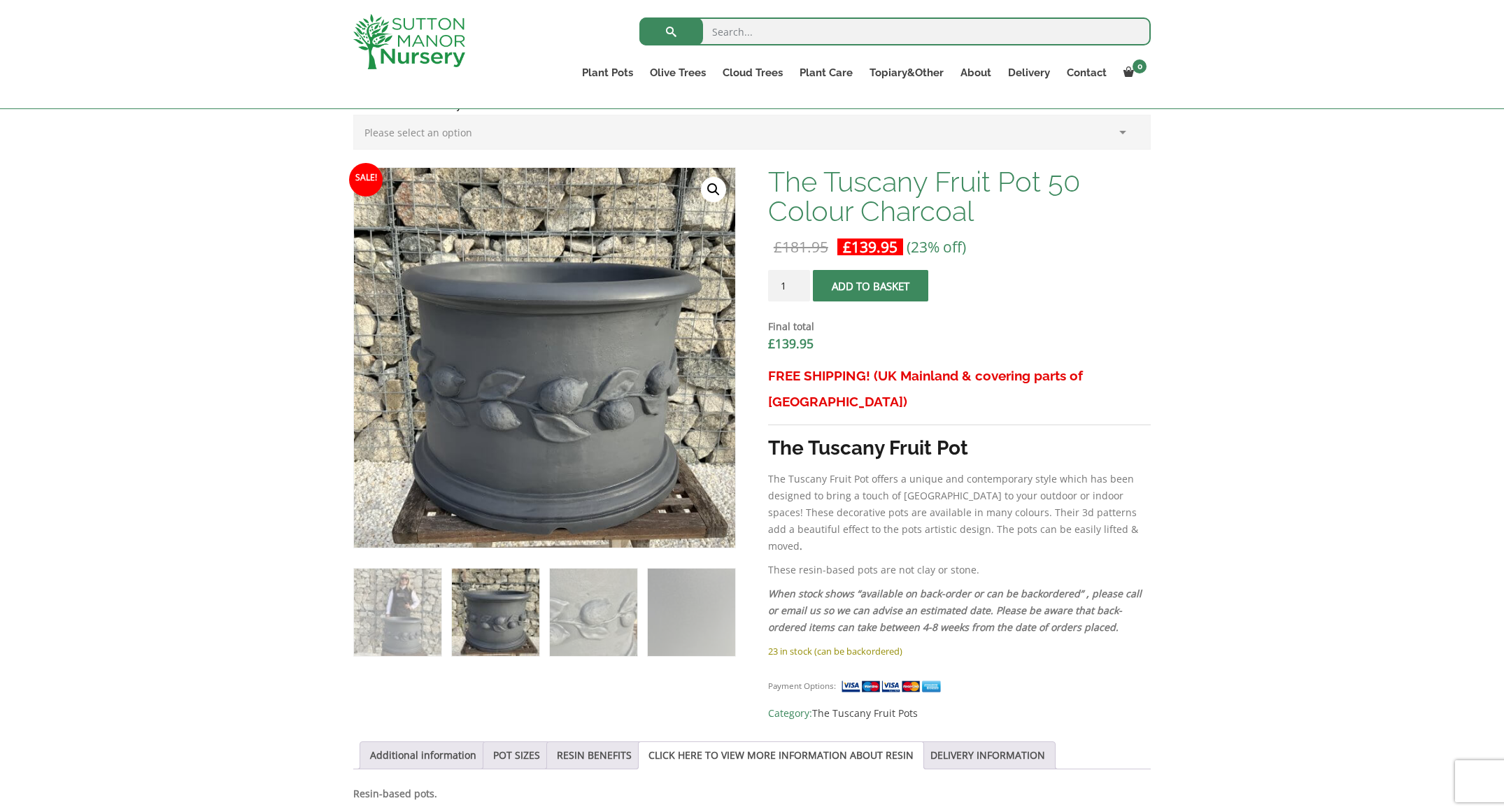
scroll to position [390, 0]
